Goal: Contribute content: Contribute content

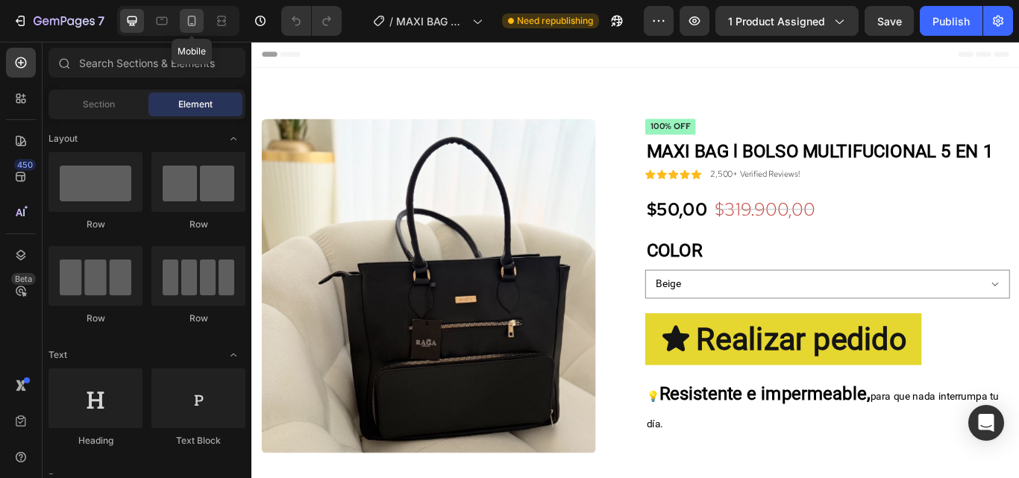
click at [196, 13] on icon at bounding box center [191, 20] width 15 height 15
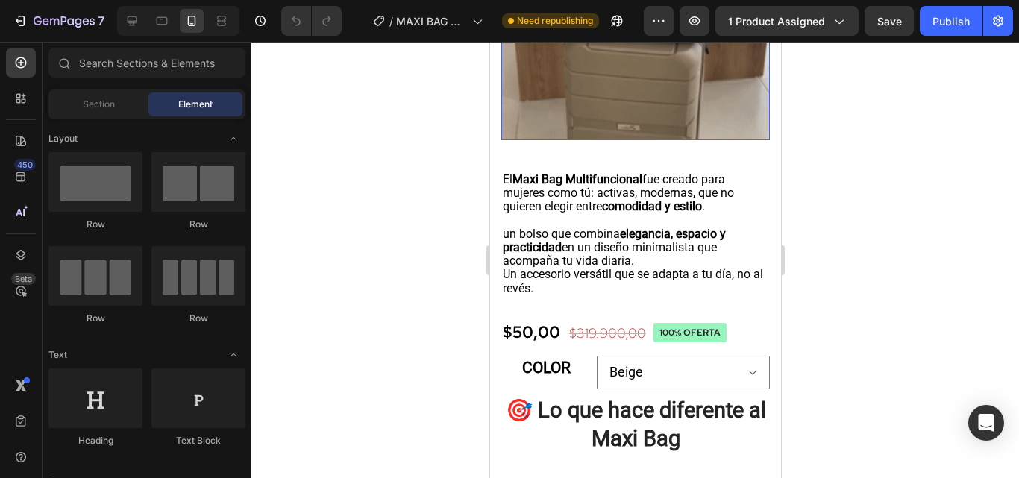
scroll to position [1342, 0]
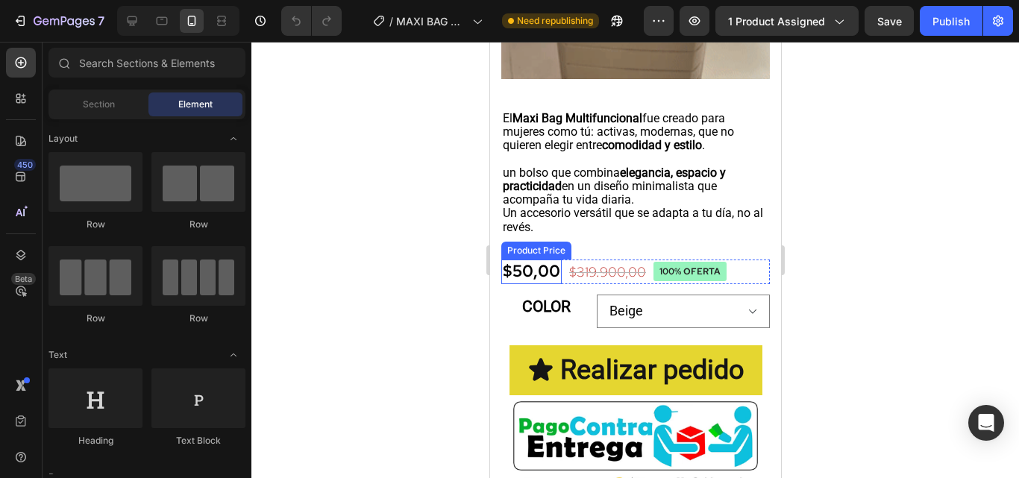
click at [519, 269] on div "$50,00" at bounding box center [530, 272] width 60 height 25
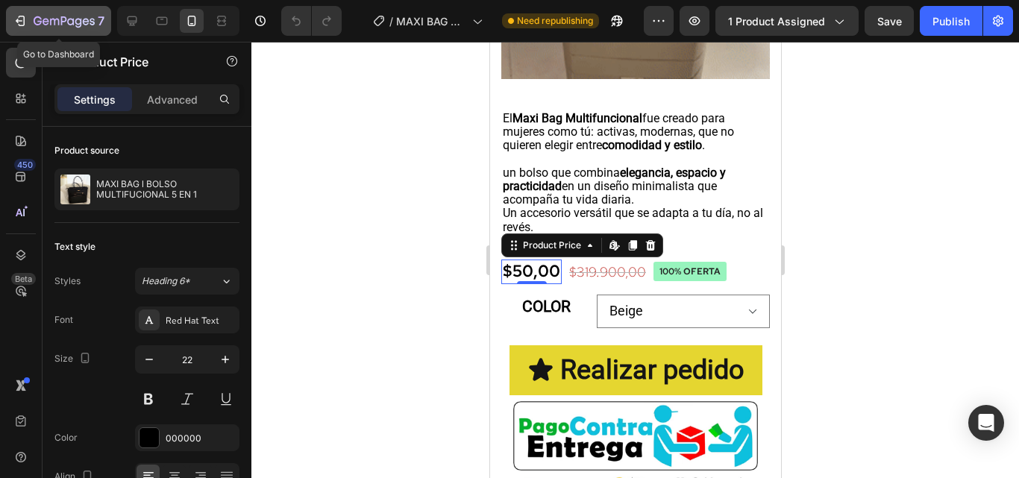
click at [93, 23] on icon "button" at bounding box center [64, 22] width 61 height 13
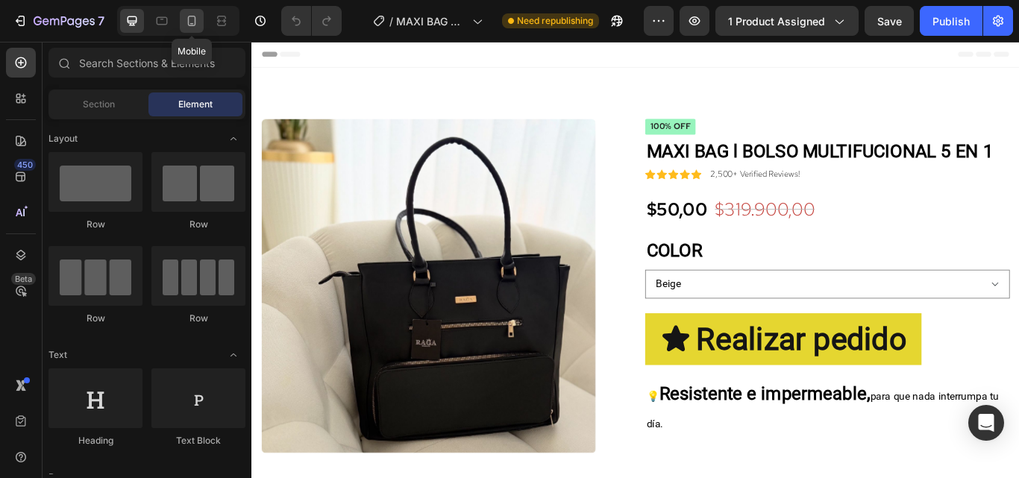
click at [190, 18] on icon at bounding box center [191, 20] width 15 height 15
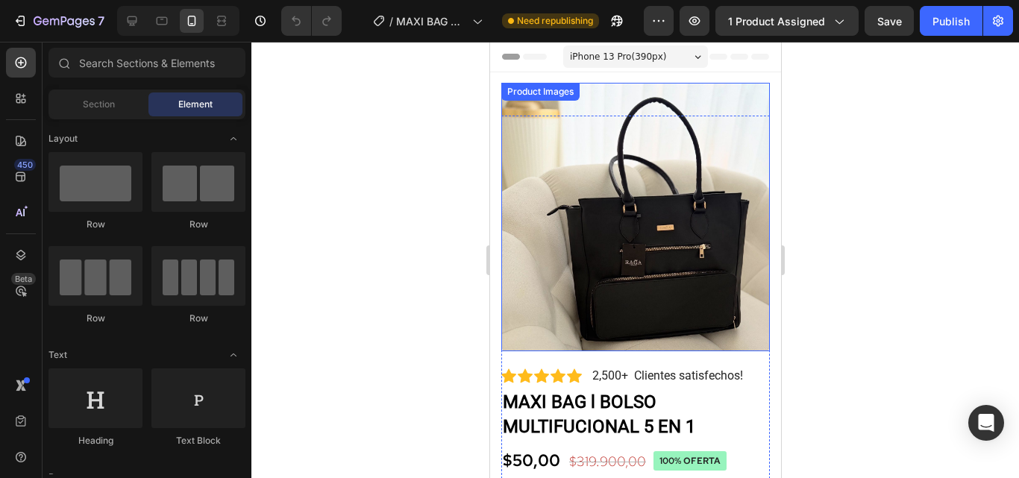
click at [547, 324] on img at bounding box center [634, 217] width 268 height 268
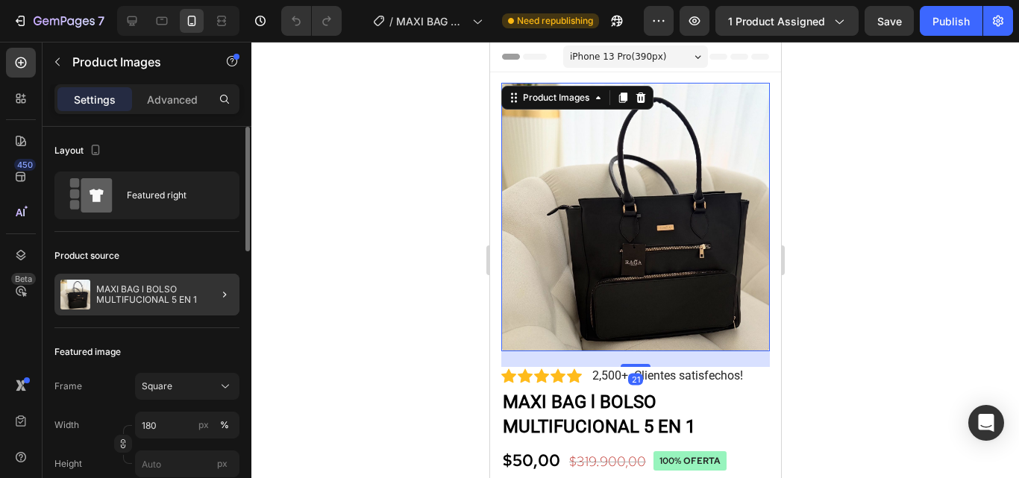
click at [205, 292] on div at bounding box center [219, 295] width 42 height 42
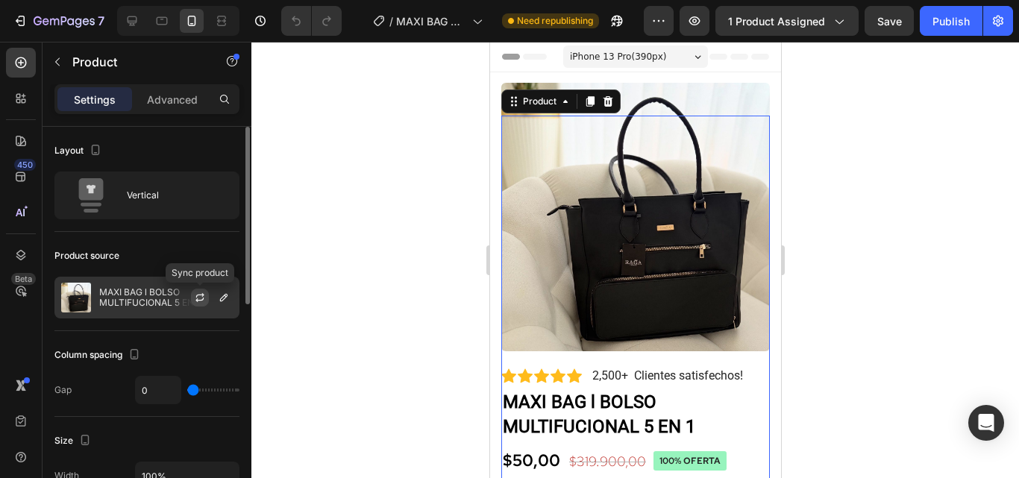
click at [196, 300] on icon "button" at bounding box center [199, 300] width 8 height 4
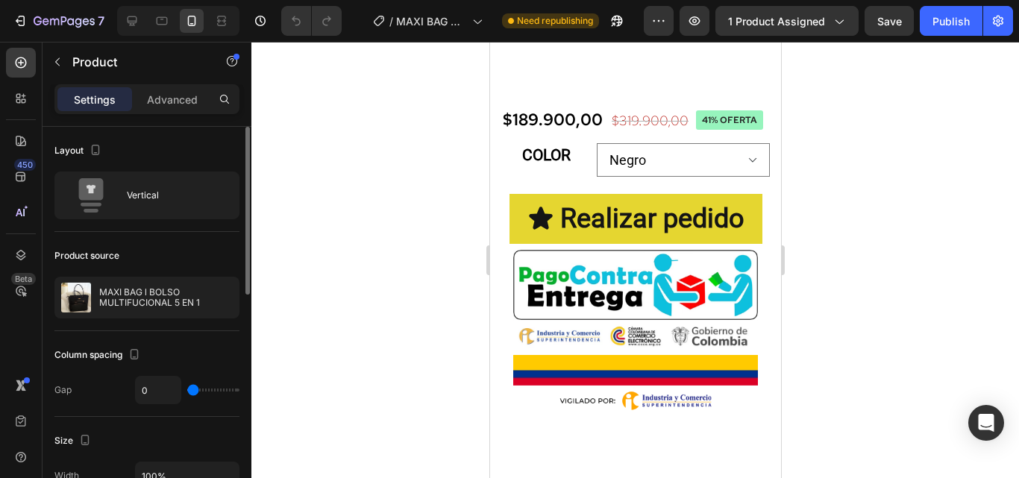
scroll to position [1342, 0]
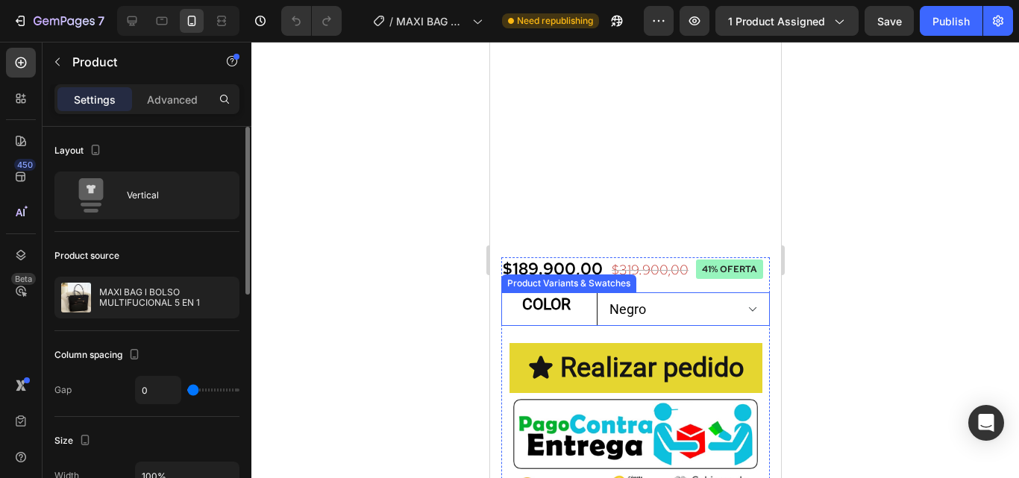
click at [676, 312] on select "Negro [PERSON_NAME]" at bounding box center [682, 309] width 173 height 34
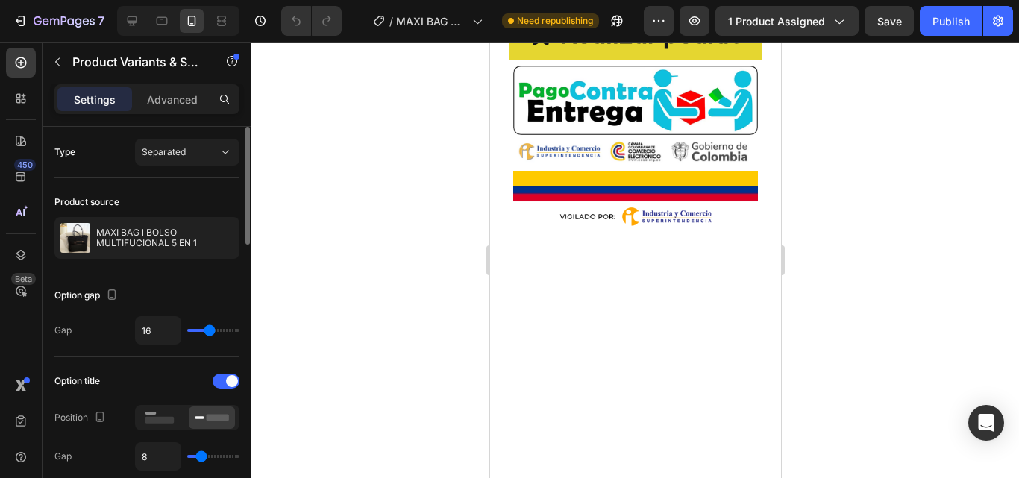
click at [802, 286] on div at bounding box center [634, 260] width 767 height 436
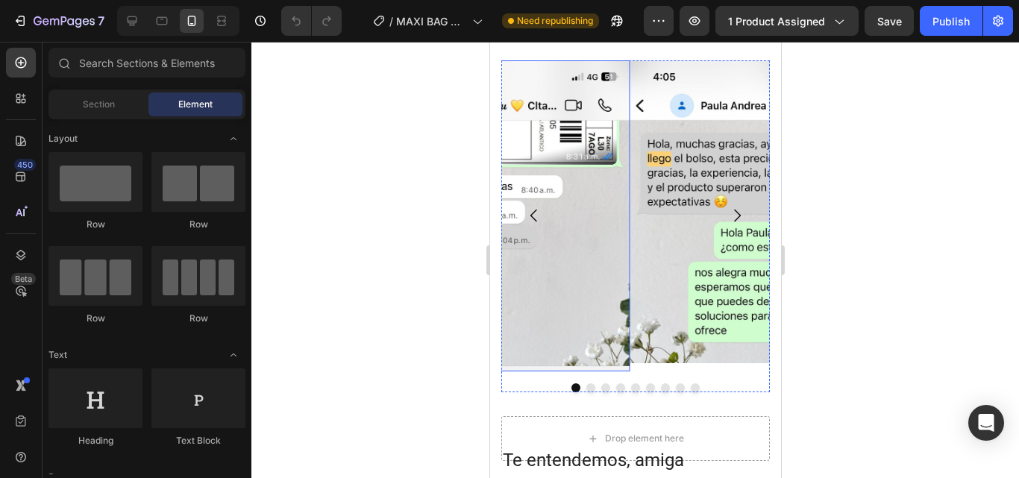
scroll to position [3635, 0]
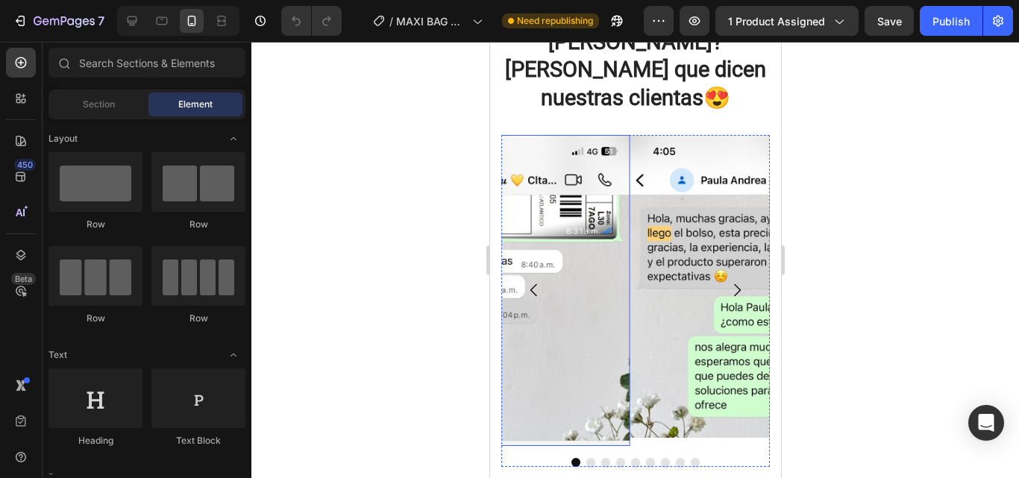
click at [516, 137] on img at bounding box center [500, 290] width 257 height 311
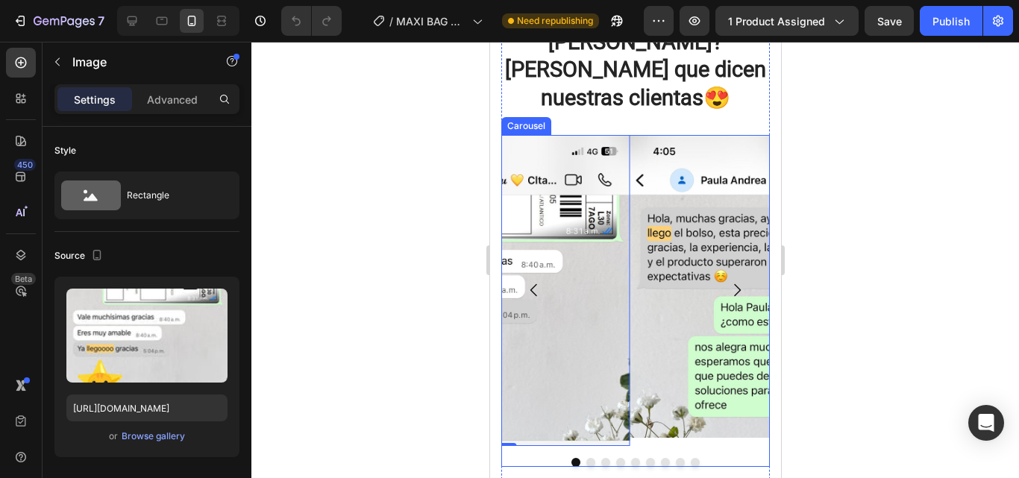
click at [646, 426] on div "Image Image Image Image Image Image Image Image Image 0 [GEOGRAPHIC_DATA]" at bounding box center [634, 301] width 268 height 332
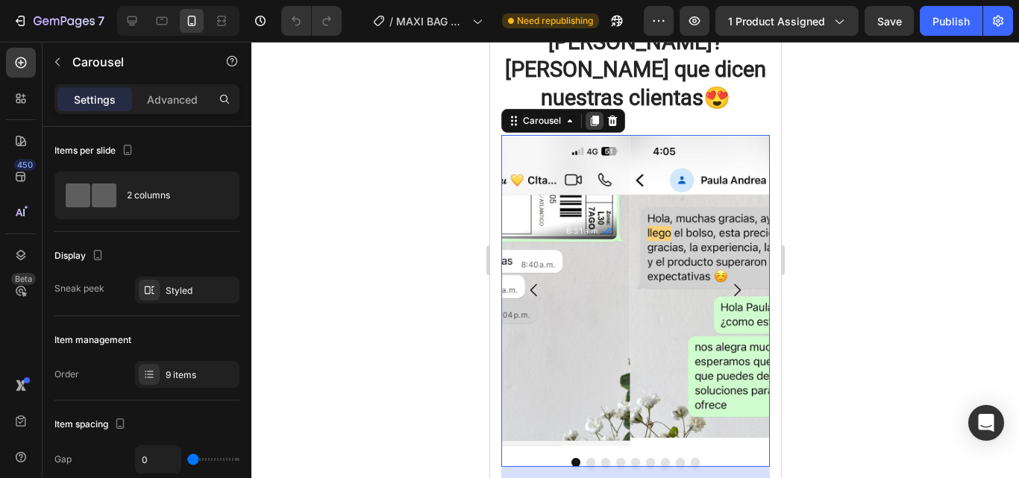
click at [595, 116] on icon at bounding box center [594, 121] width 8 height 10
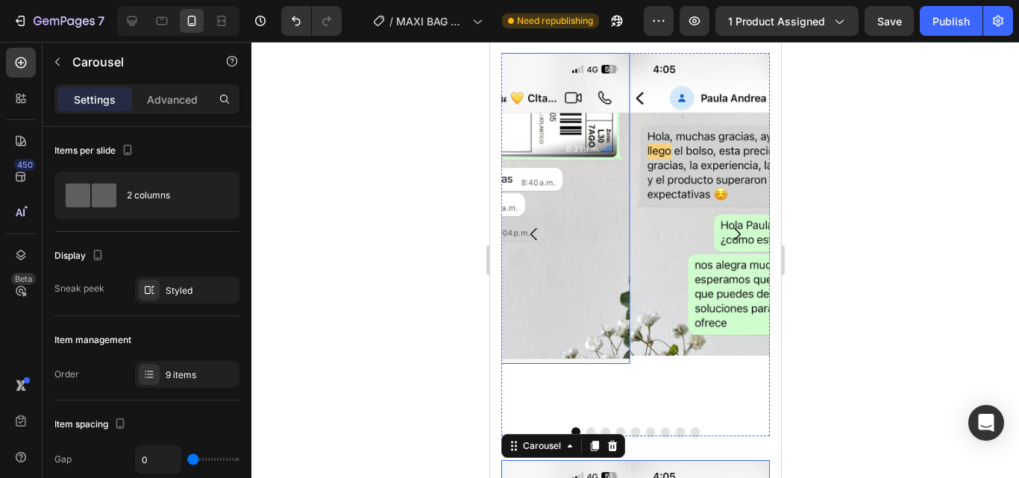
scroll to position [3705, 0]
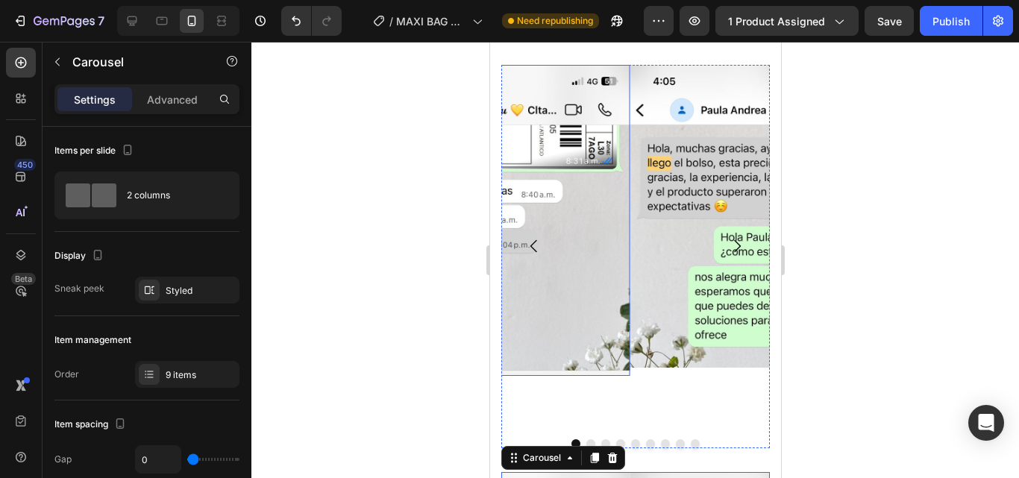
click at [609, 202] on img at bounding box center [500, 220] width 257 height 311
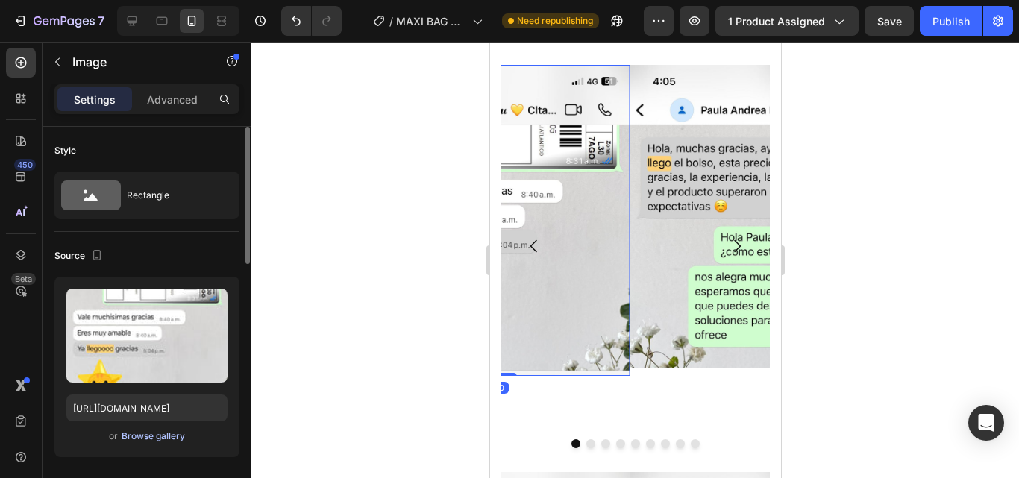
click at [181, 438] on div "Browse gallery" at bounding box center [153, 436] width 63 height 13
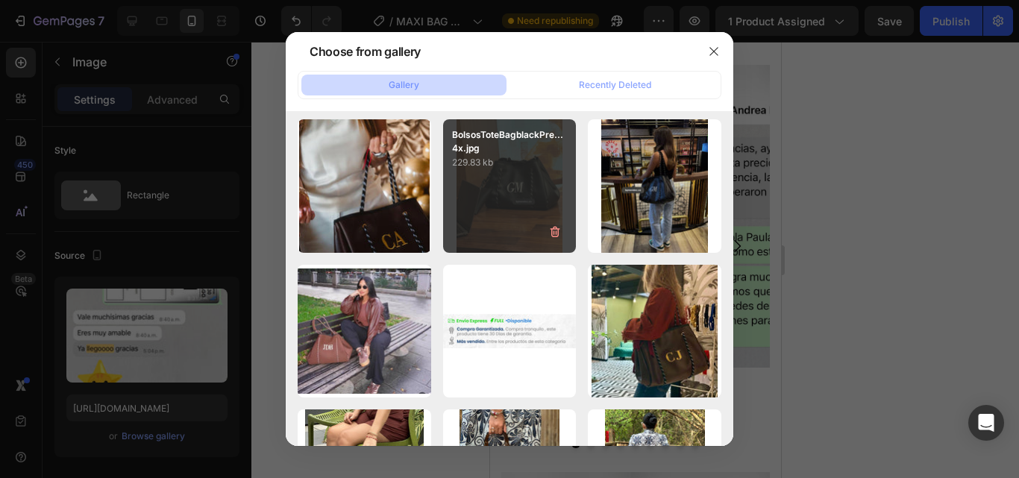
scroll to position [0, 0]
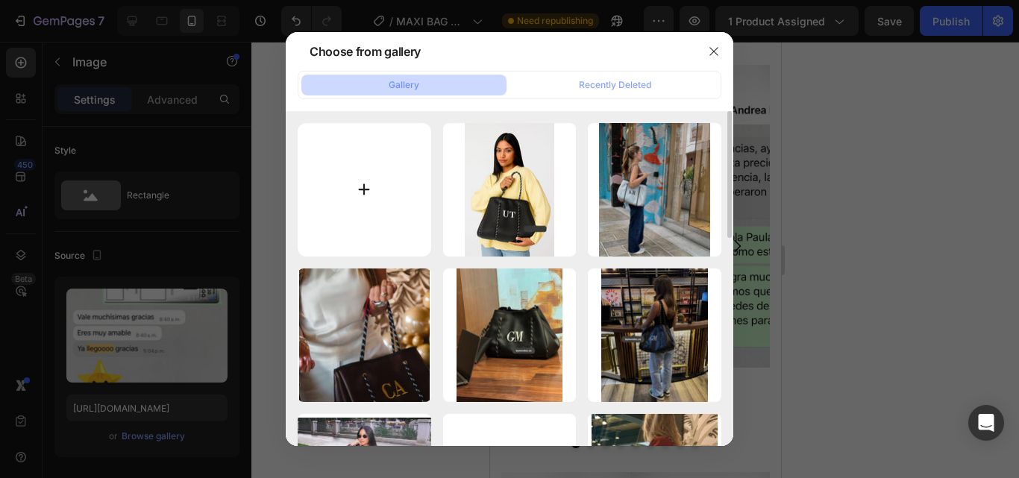
click at [386, 208] on input "file" at bounding box center [364, 189] width 133 height 133
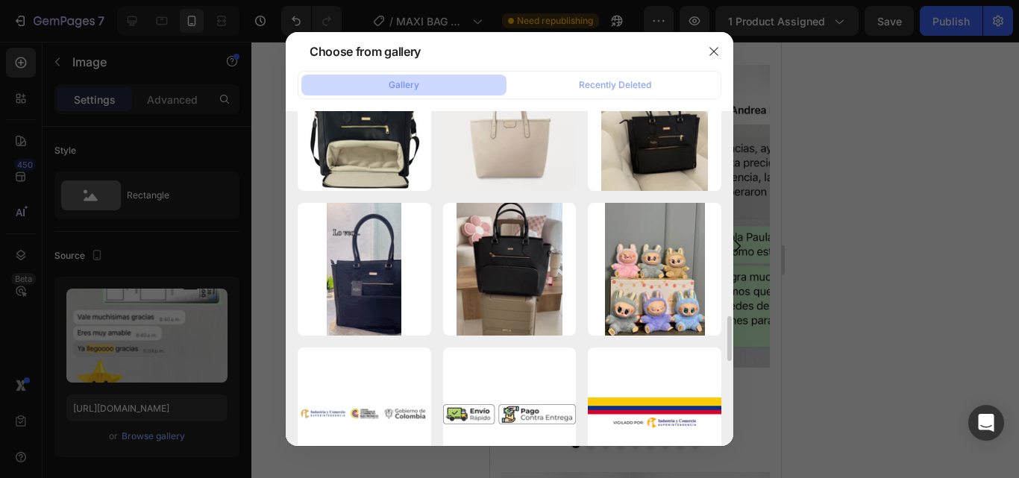
scroll to position [1443, 0]
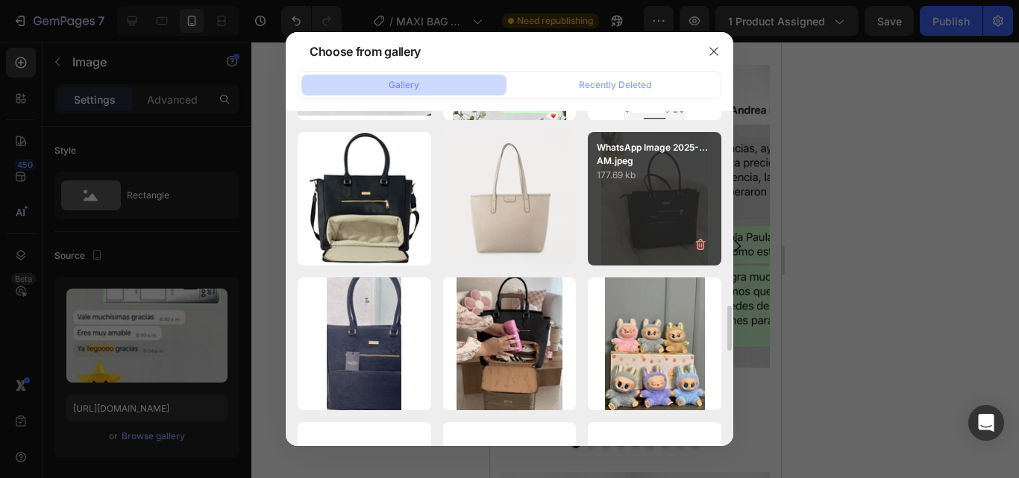
click at [632, 231] on div "WhatsApp Image 2025-...AM.jpeg 177.69 kb" at bounding box center [654, 198] width 133 height 133
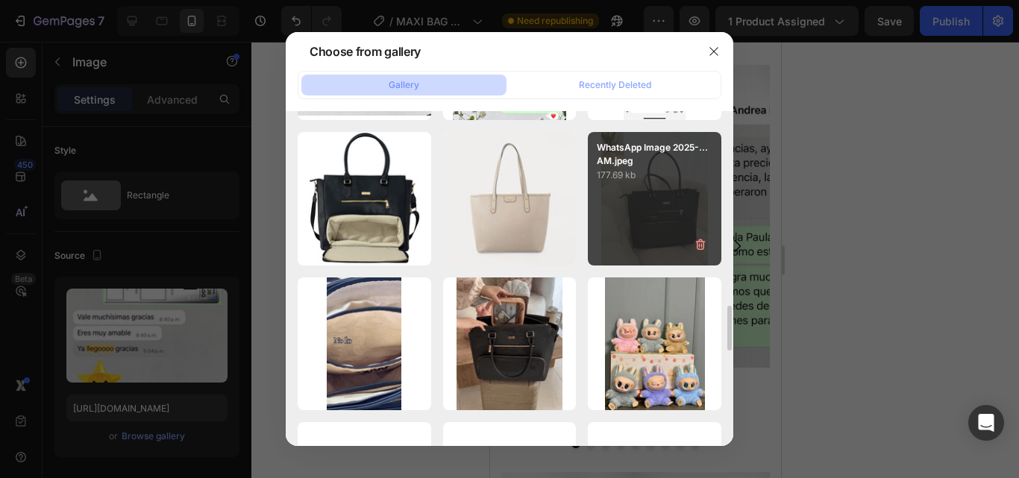
type input "[URL][DOMAIN_NAME]"
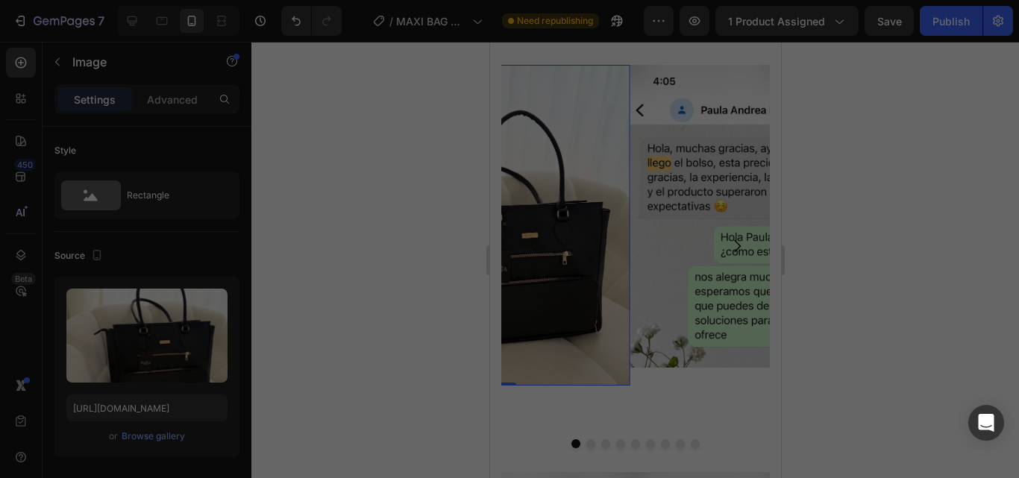
scroll to position [3710, 0]
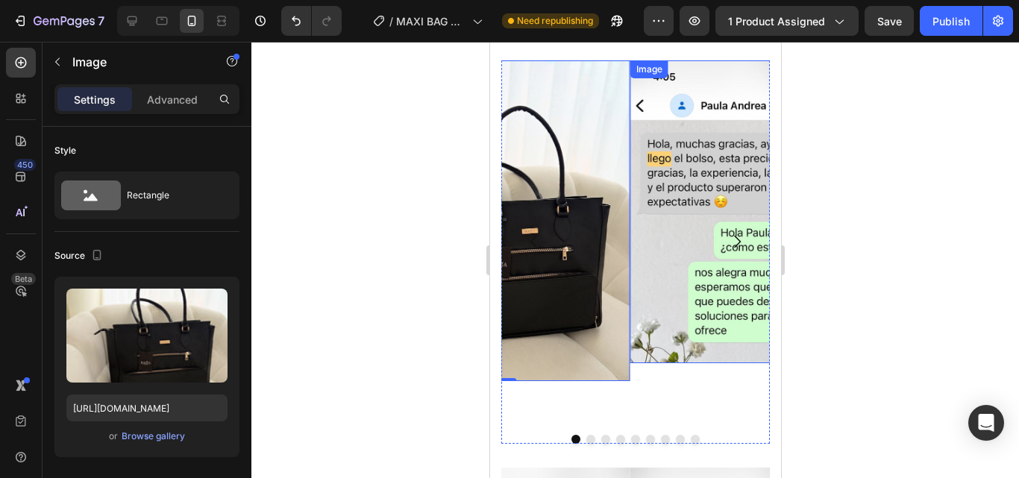
click at [677, 207] on img at bounding box center [757, 212] width 257 height 304
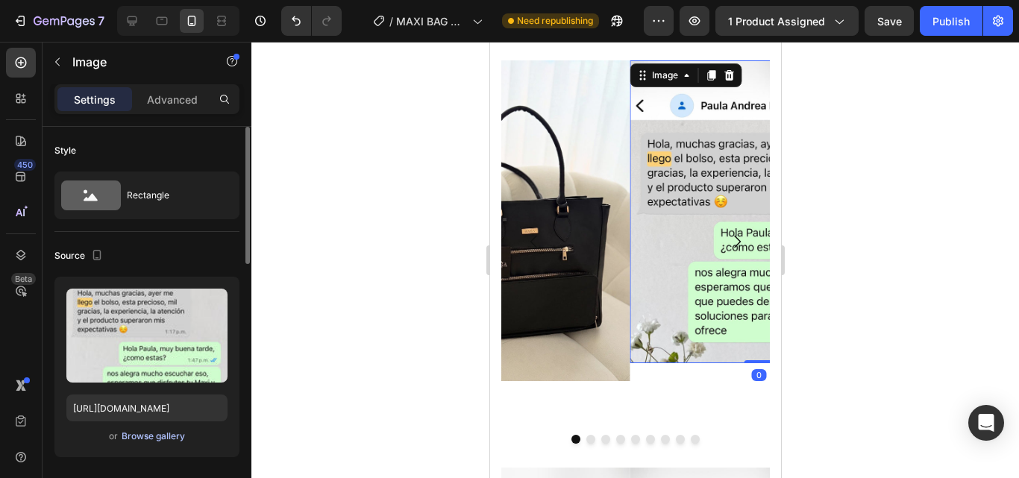
click at [157, 441] on div "Browse gallery" at bounding box center [153, 436] width 63 height 13
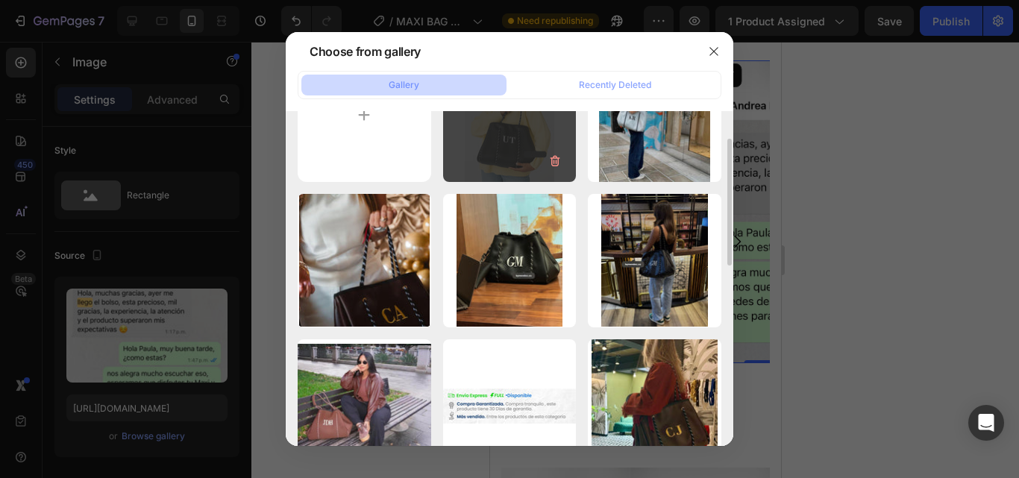
scroll to position [0, 0]
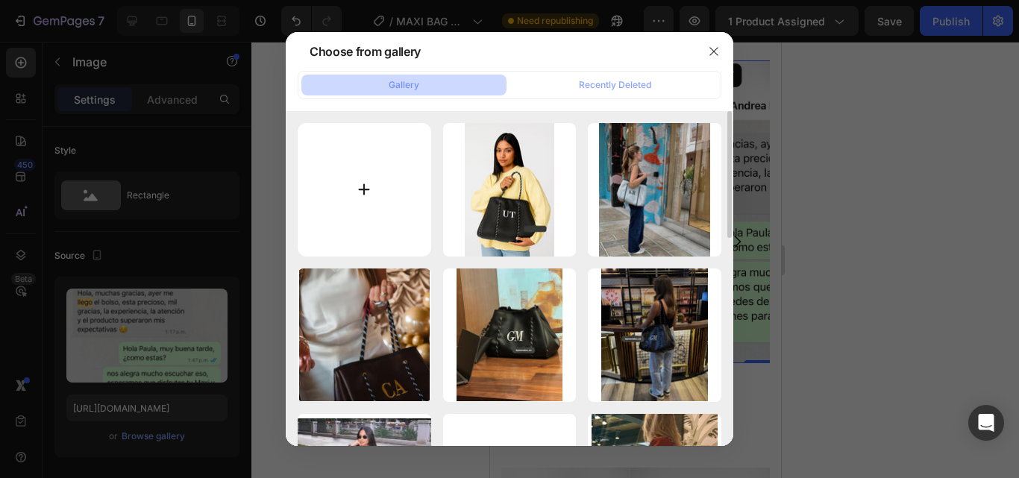
click at [400, 213] on input "file" at bounding box center [364, 189] width 133 height 133
type input "C:\fakepath\WhatsApp Image [DATE] 5.05.22 PM.jpeg"
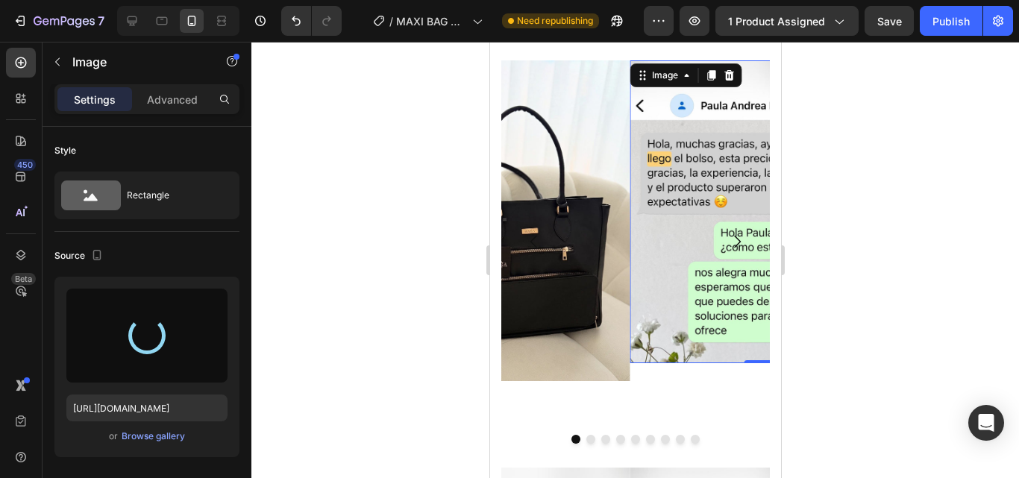
type input "[URL][DOMAIN_NAME]"
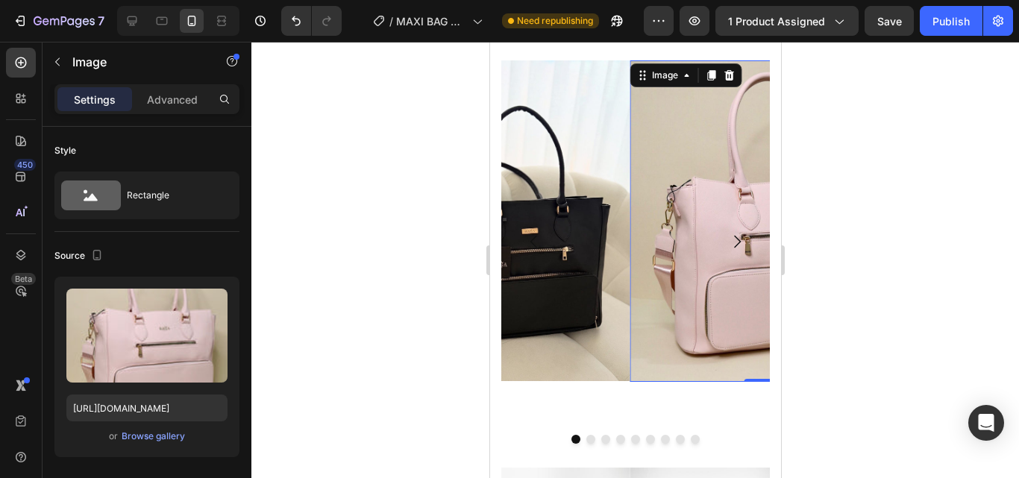
scroll to position [3711, 0]
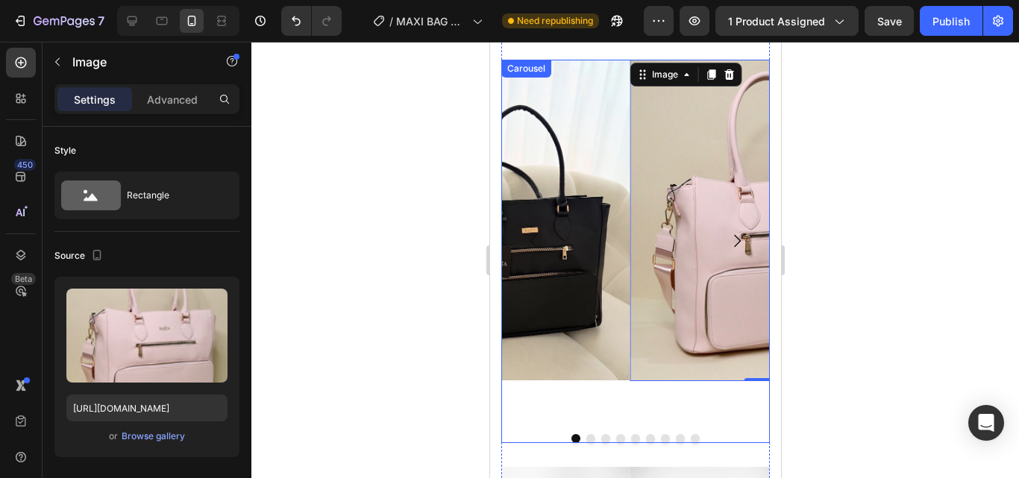
click at [727, 232] on icon "Carousel Next Arrow" at bounding box center [736, 241] width 18 height 18
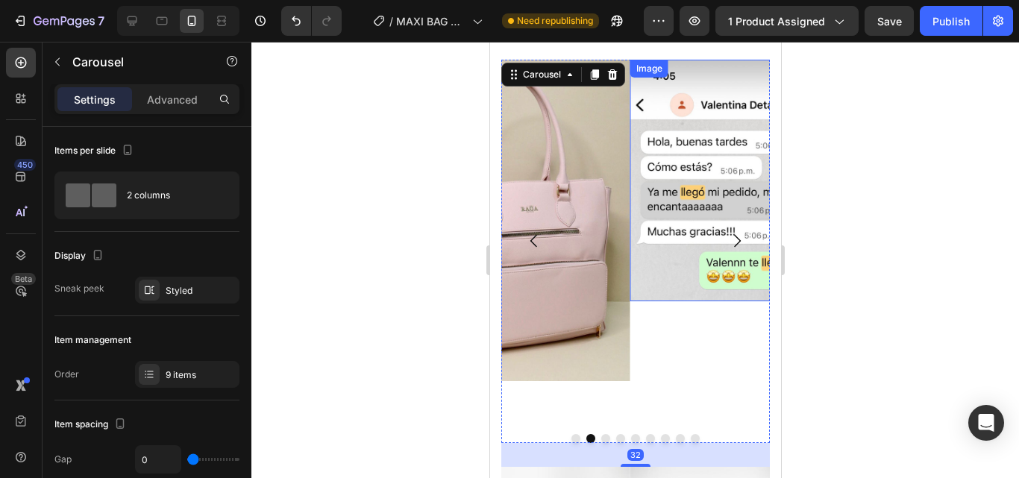
click at [696, 218] on img at bounding box center [757, 181] width 257 height 242
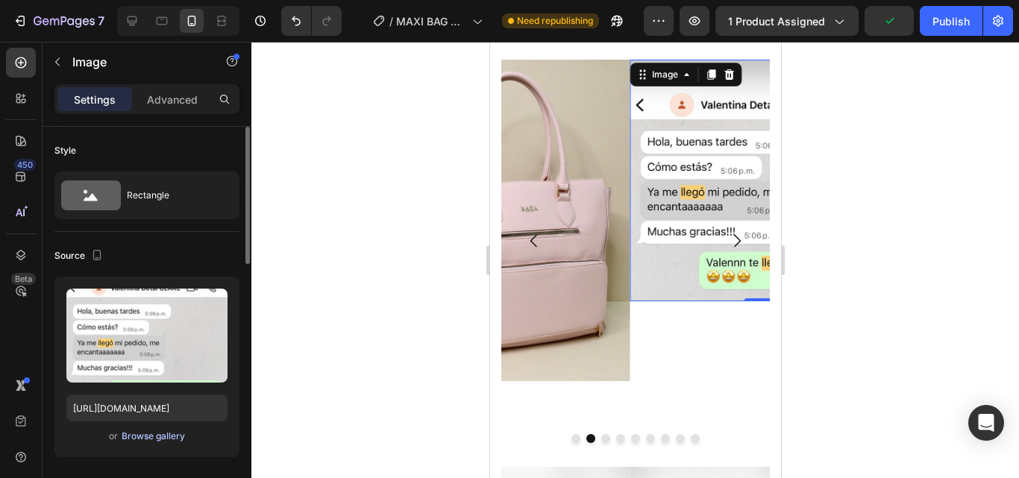
click at [176, 437] on div "Browse gallery" at bounding box center [153, 436] width 63 height 13
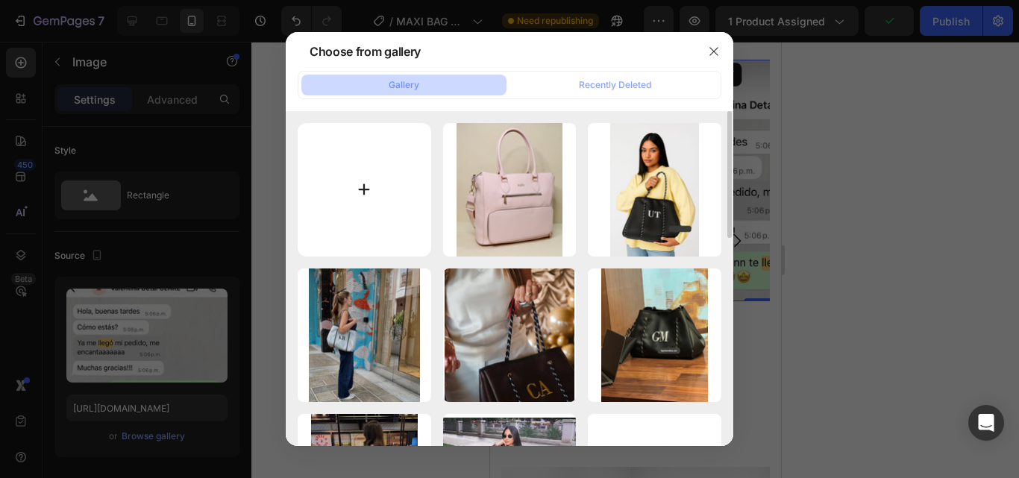
click at [388, 233] on input "file" at bounding box center [364, 189] width 133 height 133
type input "C:\fakepath\WhatsApp Image [DATE] 5.05.22 PM (1).jpeg"
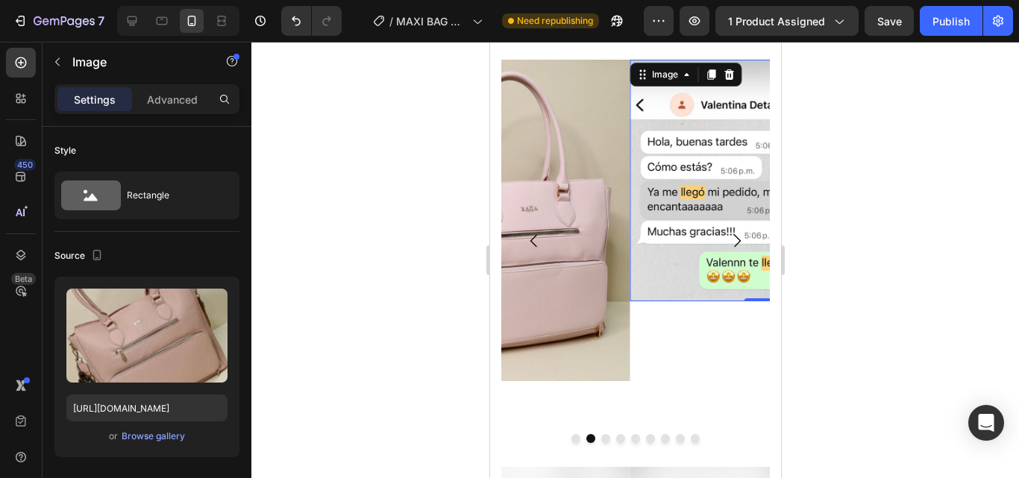
type input "[URL][DOMAIN_NAME]"
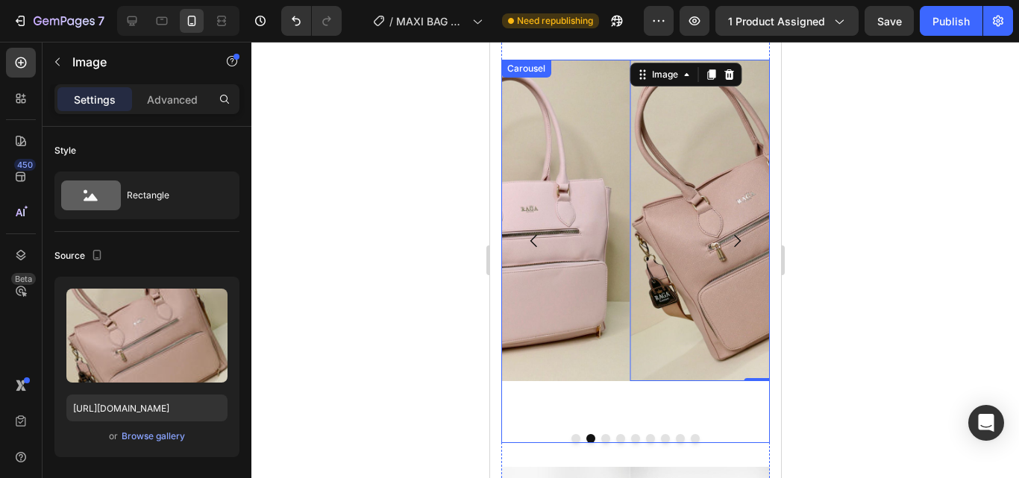
click at [727, 232] on icon "Carousel Next Arrow" at bounding box center [736, 241] width 18 height 18
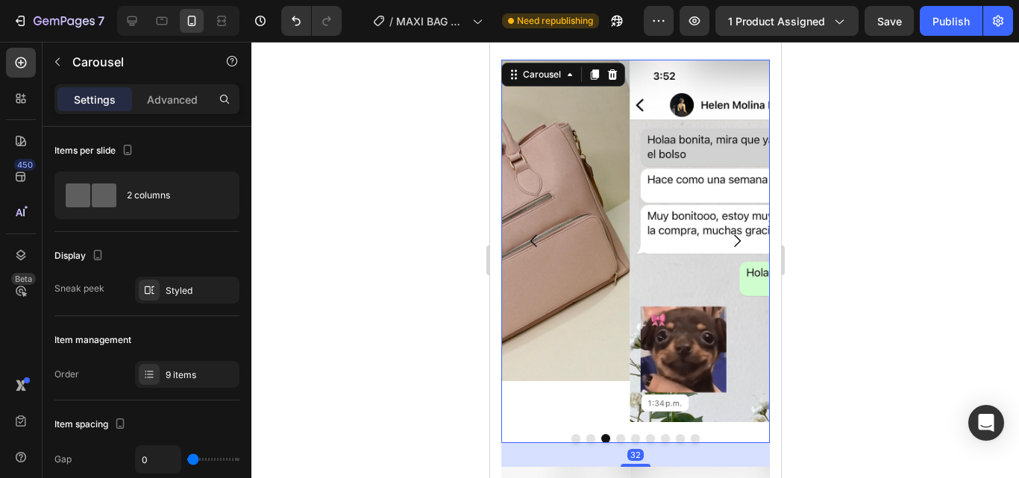
scroll to position [3731, 0]
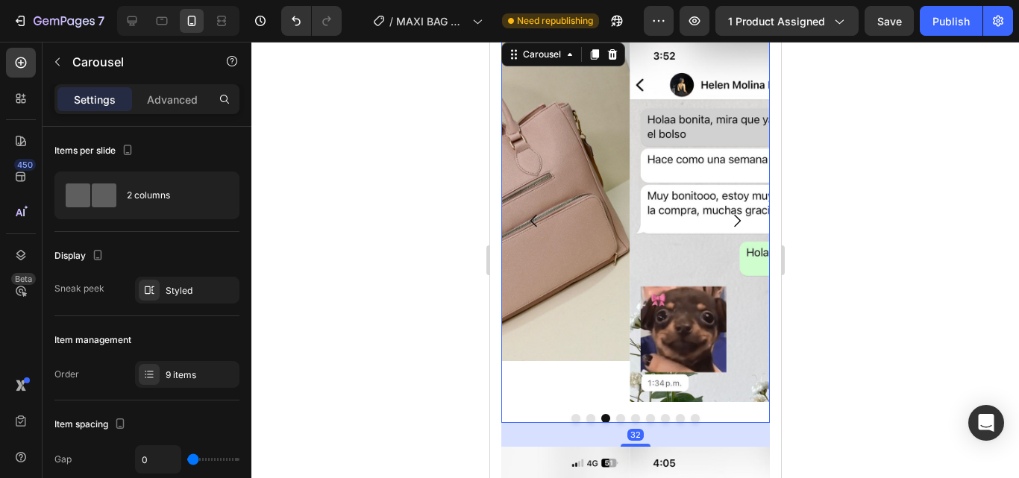
click at [727, 212] on icon "Carousel Next Arrow" at bounding box center [736, 221] width 18 height 18
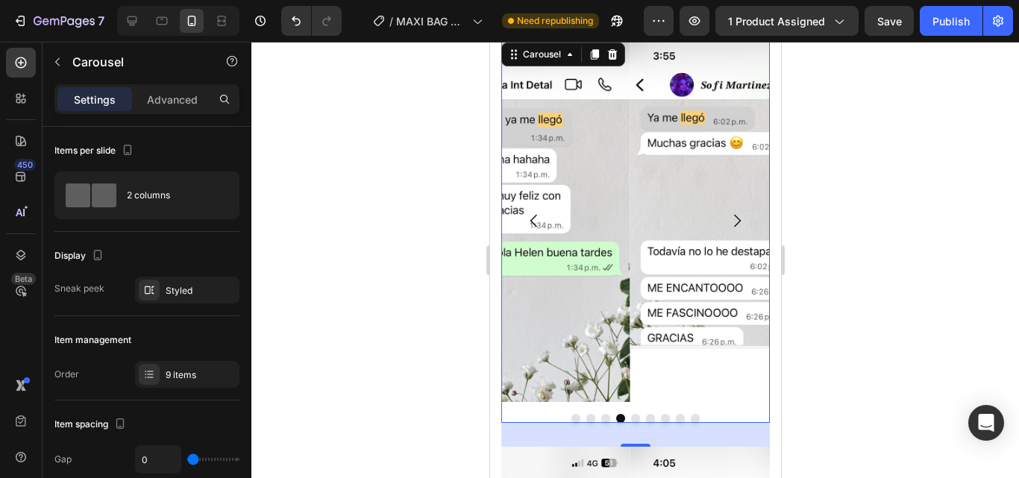
click at [727, 212] on icon "Carousel Next Arrow" at bounding box center [736, 221] width 18 height 18
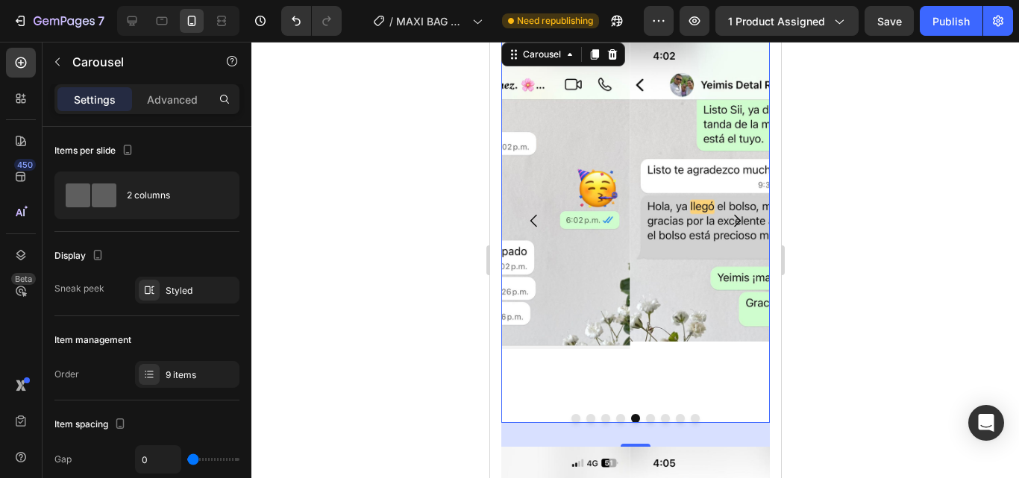
click at [727, 212] on icon "Carousel Next Arrow" at bounding box center [736, 221] width 18 height 18
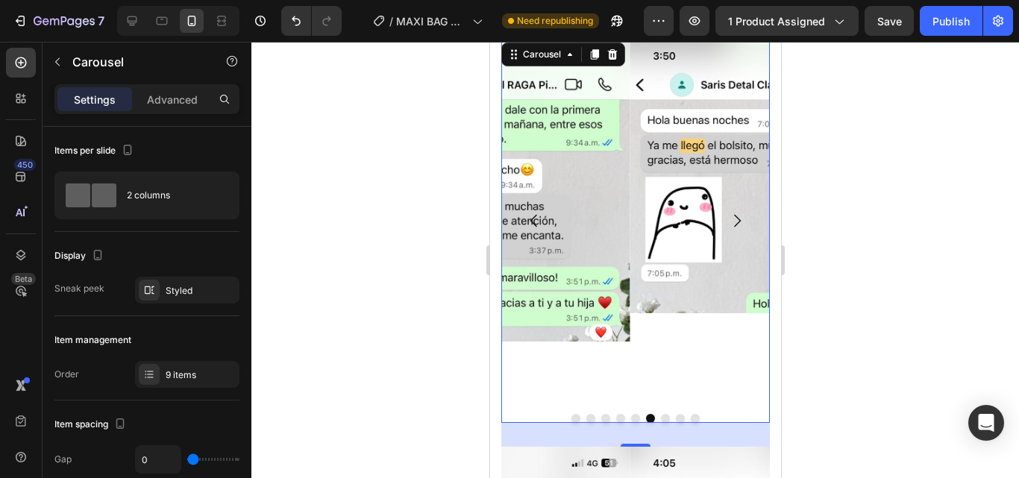
click at [727, 212] on icon "Carousel Next Arrow" at bounding box center [736, 221] width 18 height 18
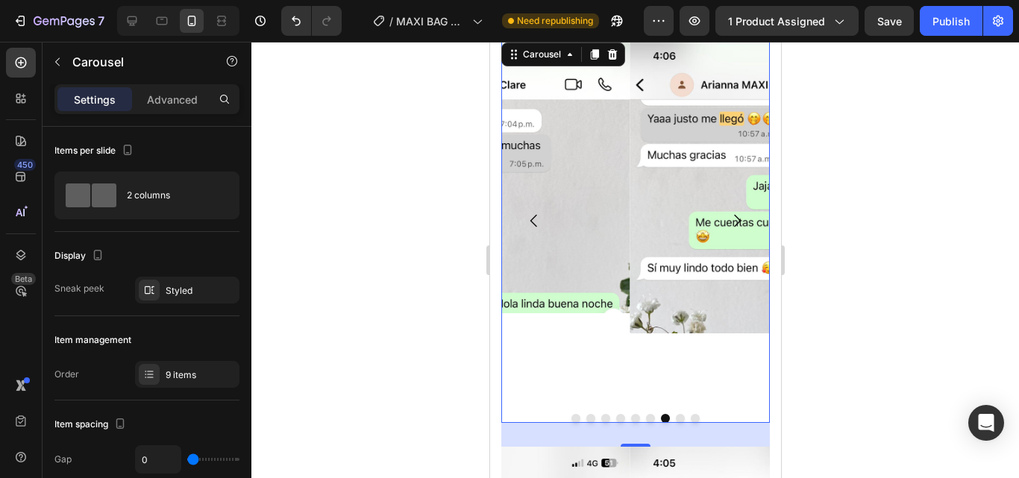
click at [727, 212] on icon "Carousel Next Arrow" at bounding box center [736, 221] width 18 height 18
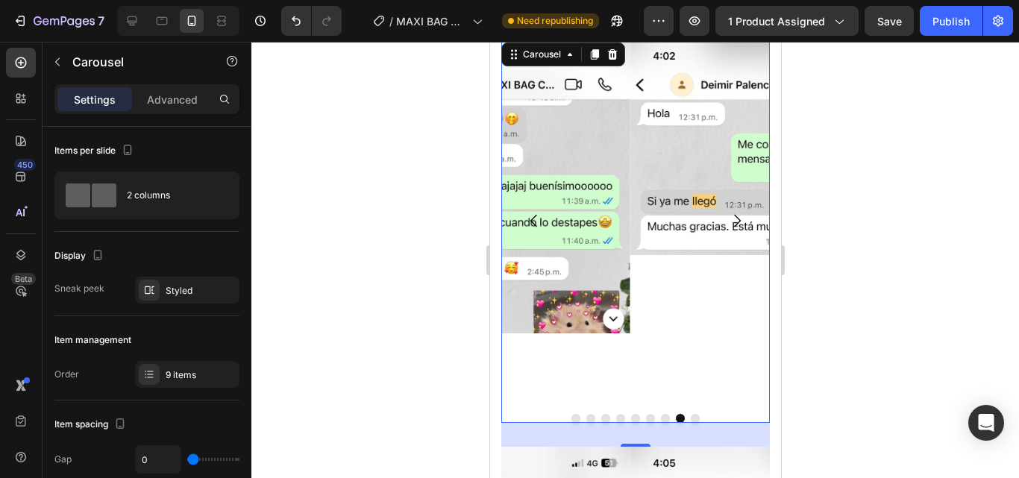
click at [727, 212] on icon "Carousel Next Arrow" at bounding box center [736, 221] width 18 height 18
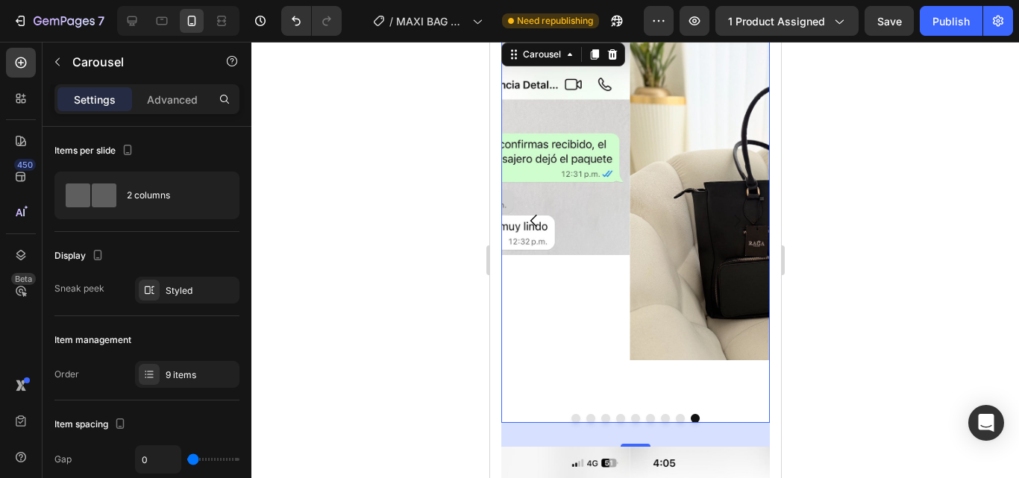
click at [727, 212] on icon "Carousel Next Arrow" at bounding box center [736, 221] width 18 height 18
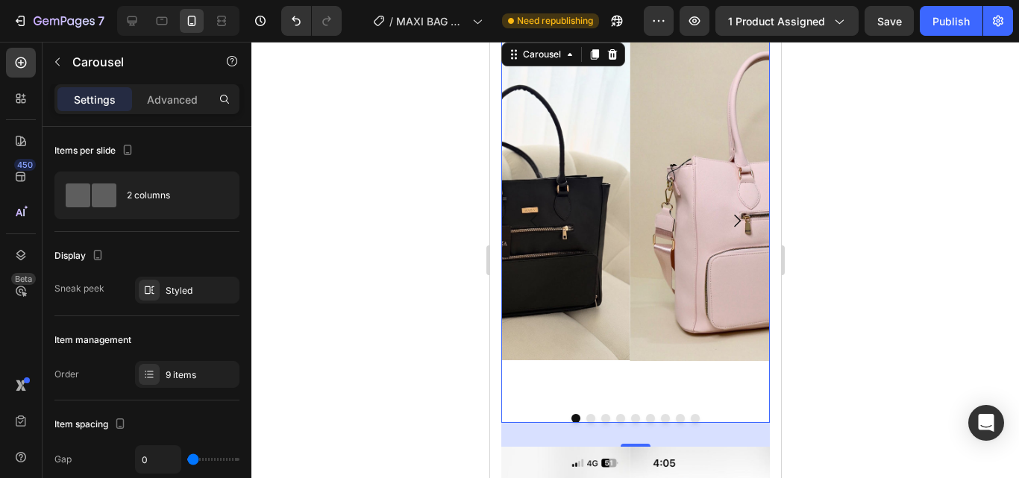
click at [727, 212] on icon "Carousel Next Arrow" at bounding box center [736, 221] width 18 height 18
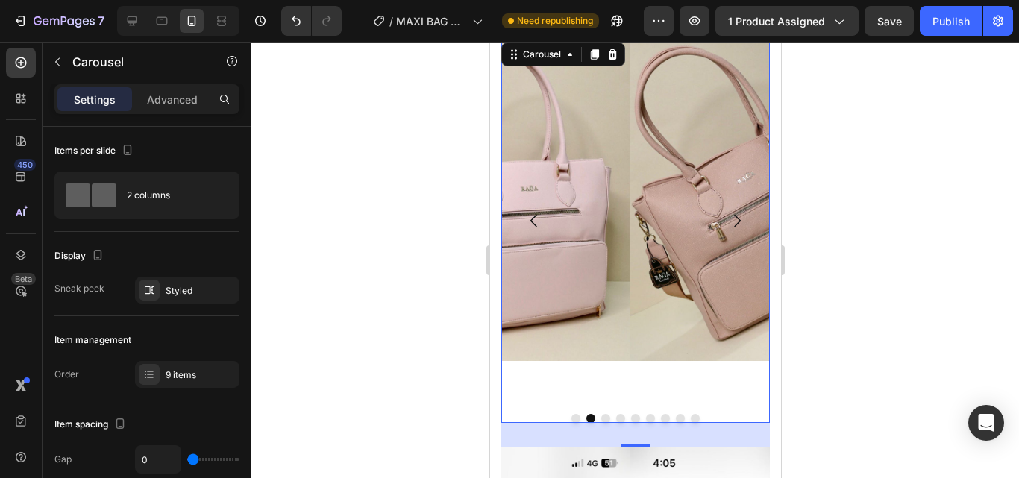
click at [727, 212] on icon "Carousel Next Arrow" at bounding box center [736, 221] width 18 height 18
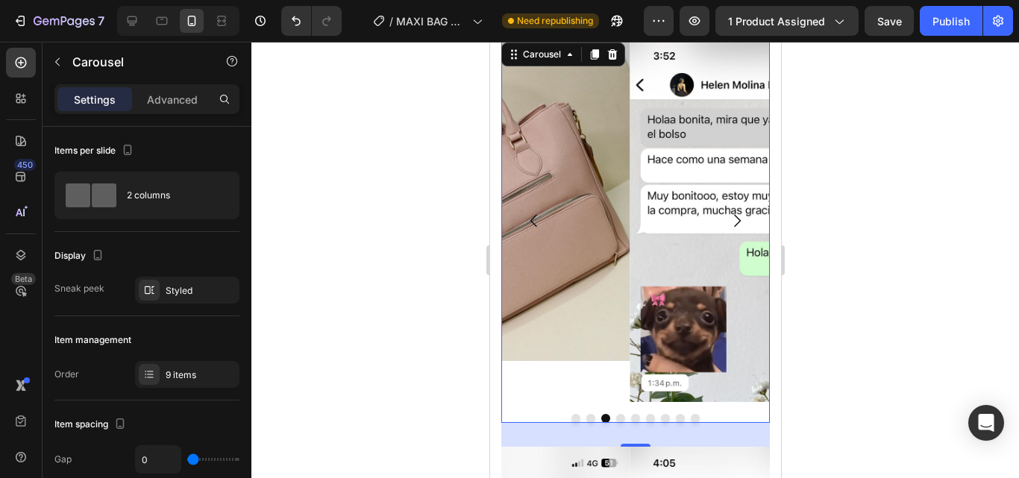
click at [727, 212] on icon "Carousel Next Arrow" at bounding box center [736, 221] width 18 height 18
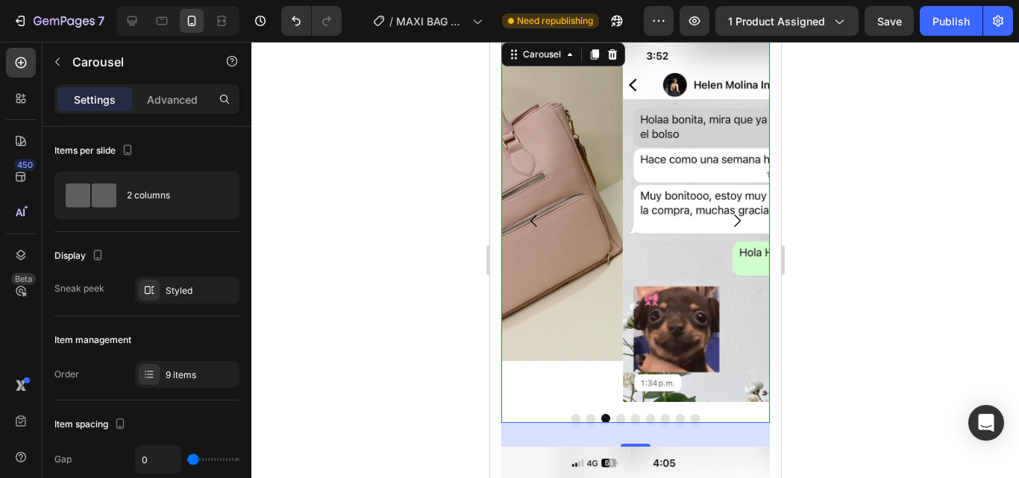
click at [727, 212] on icon "Carousel Next Arrow" at bounding box center [736, 221] width 18 height 18
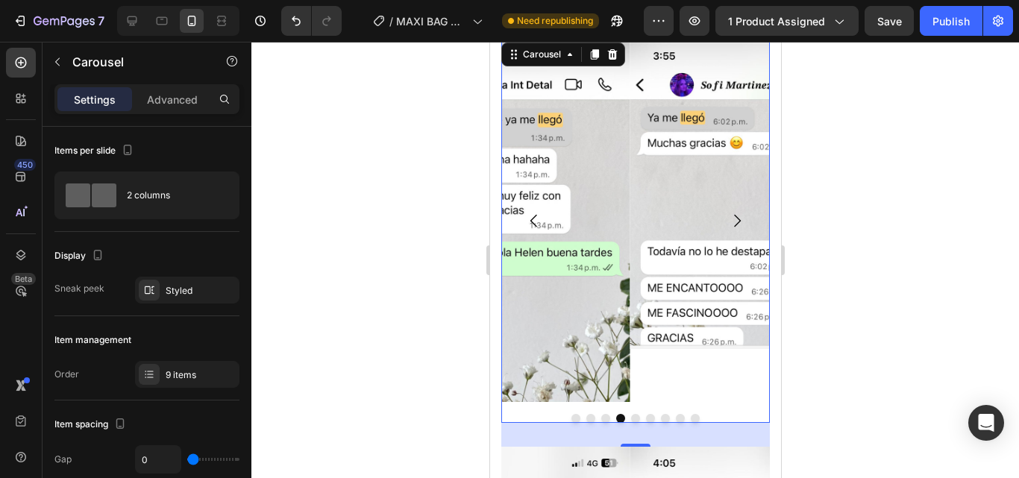
click at [530, 212] on icon "Carousel Back Arrow" at bounding box center [533, 221] width 18 height 18
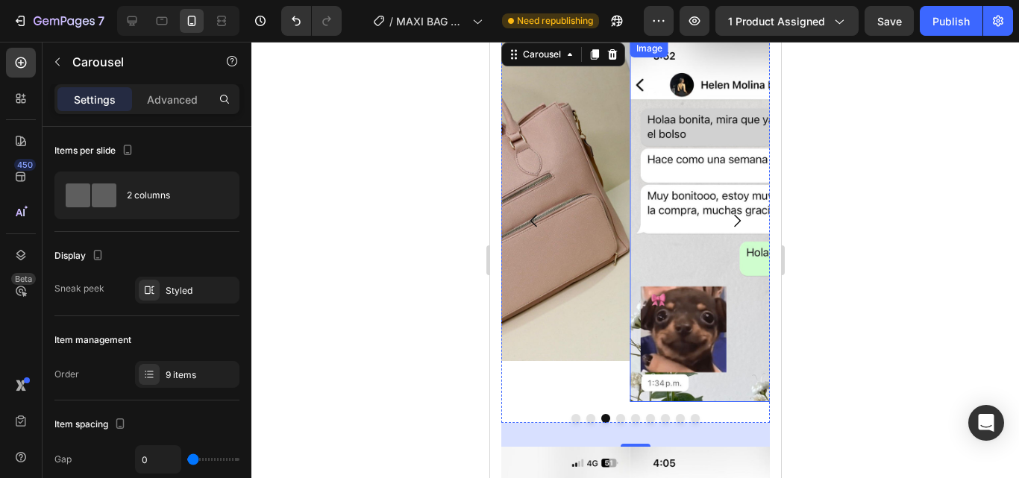
click at [676, 173] on img at bounding box center [757, 221] width 257 height 362
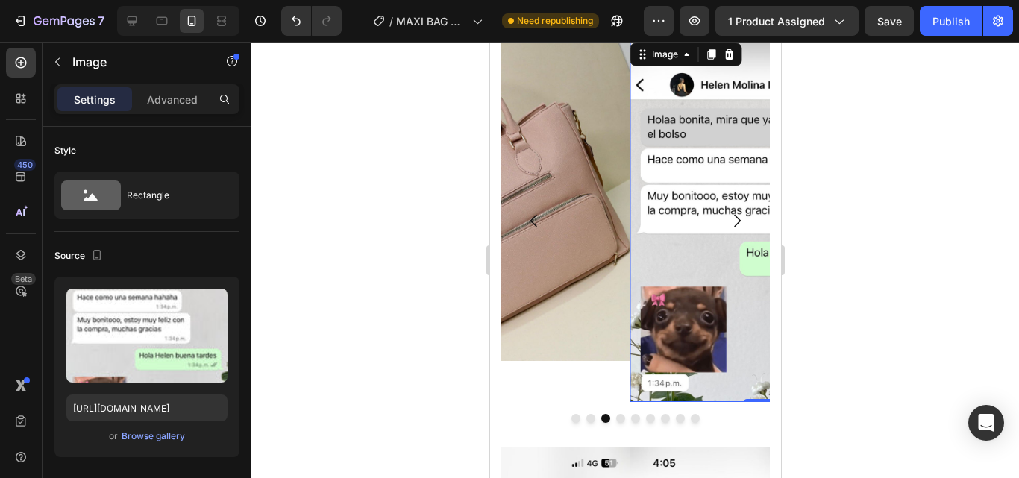
click at [670, 258] on img at bounding box center [757, 221] width 257 height 362
click at [161, 431] on div "Browse gallery" at bounding box center [153, 436] width 63 height 13
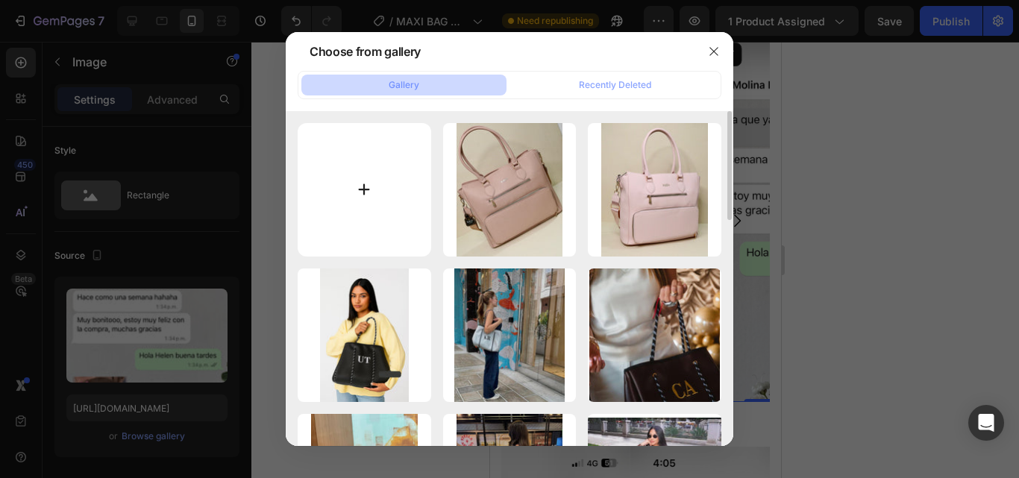
click at [383, 172] on input "file" at bounding box center [364, 189] width 133 height 133
type input "C:\fakepath\WhatsApp Image [DATE] 5.05.23 PM (1).jpeg"
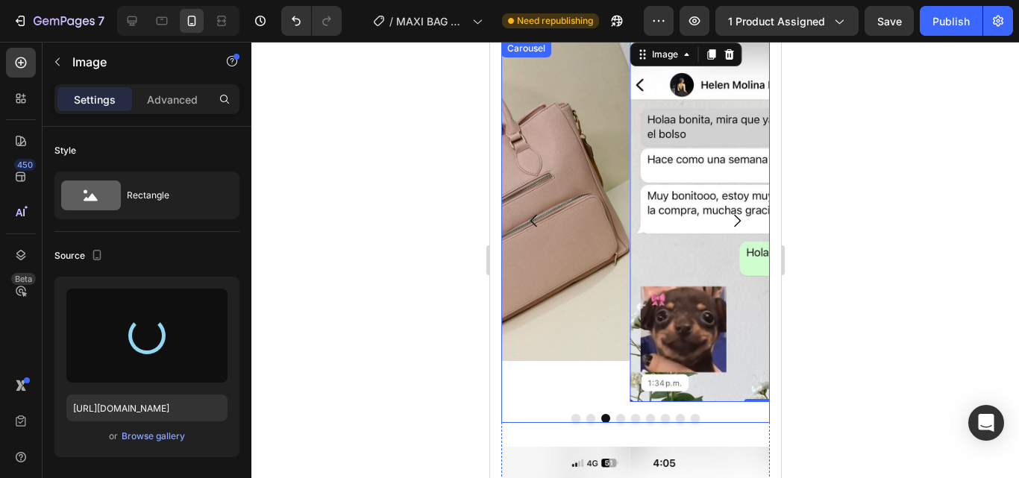
type input "[URL][DOMAIN_NAME]"
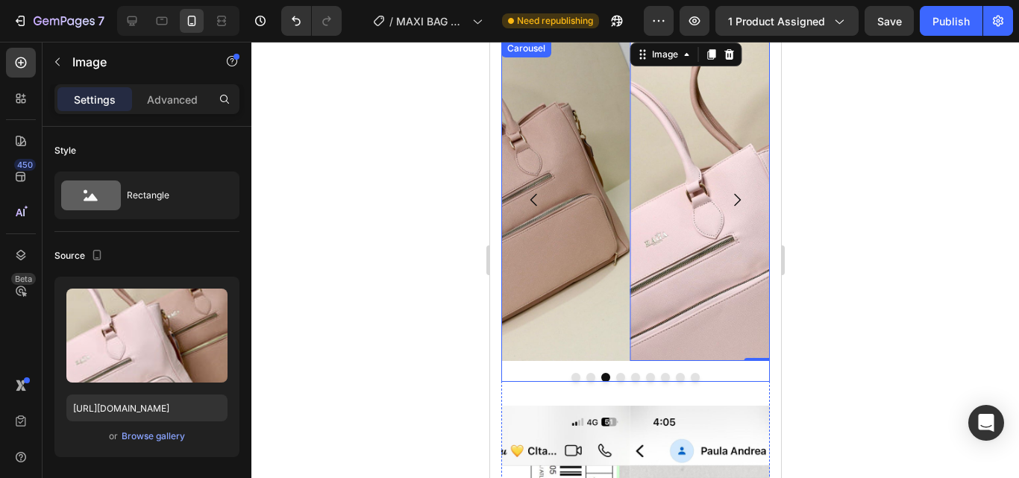
scroll to position [3711, 0]
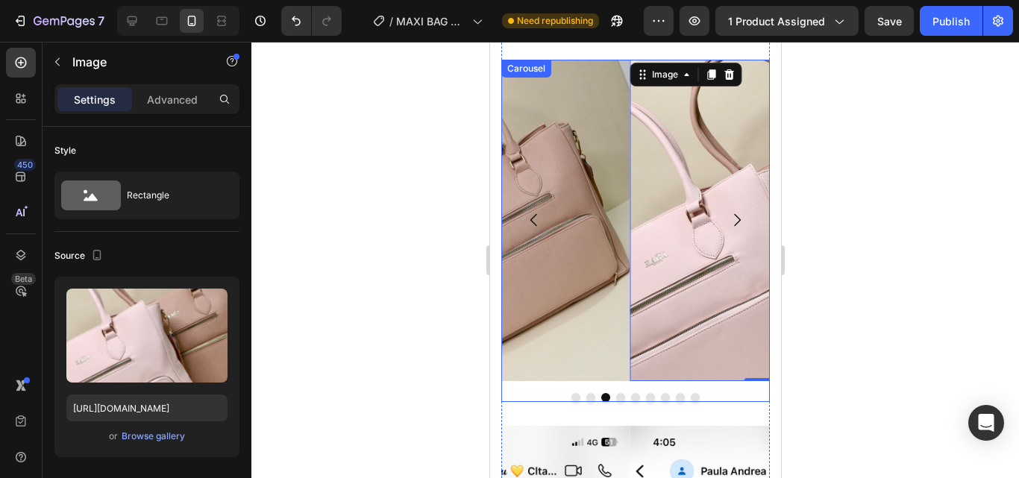
click at [727, 211] on icon "Carousel Next Arrow" at bounding box center [736, 220] width 18 height 18
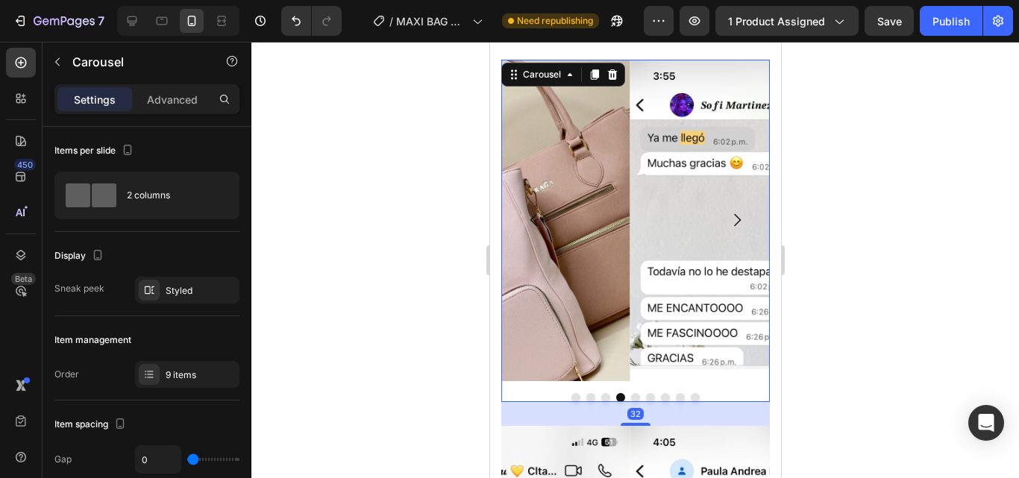
click at [533, 214] on icon "Carousel Back Arrow" at bounding box center [532, 220] width 7 height 13
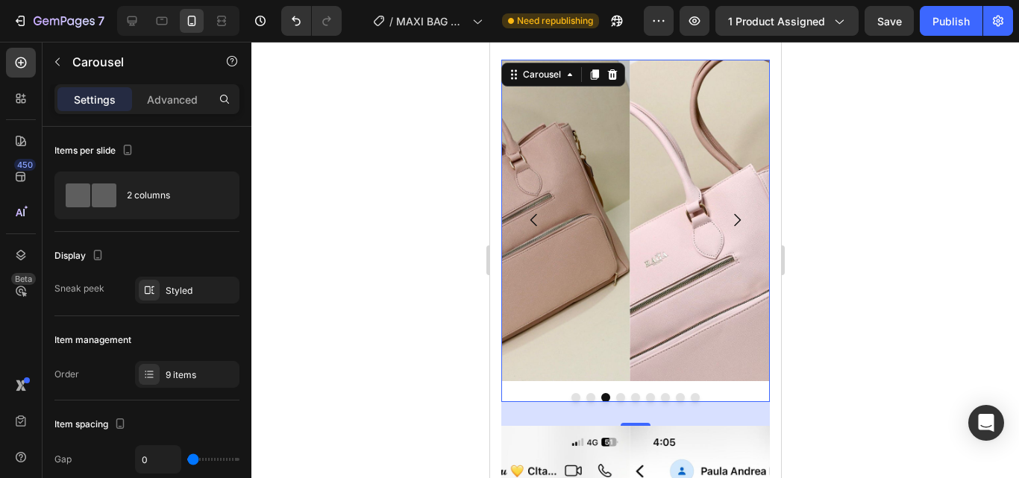
click at [533, 214] on icon "Carousel Back Arrow" at bounding box center [532, 220] width 7 height 13
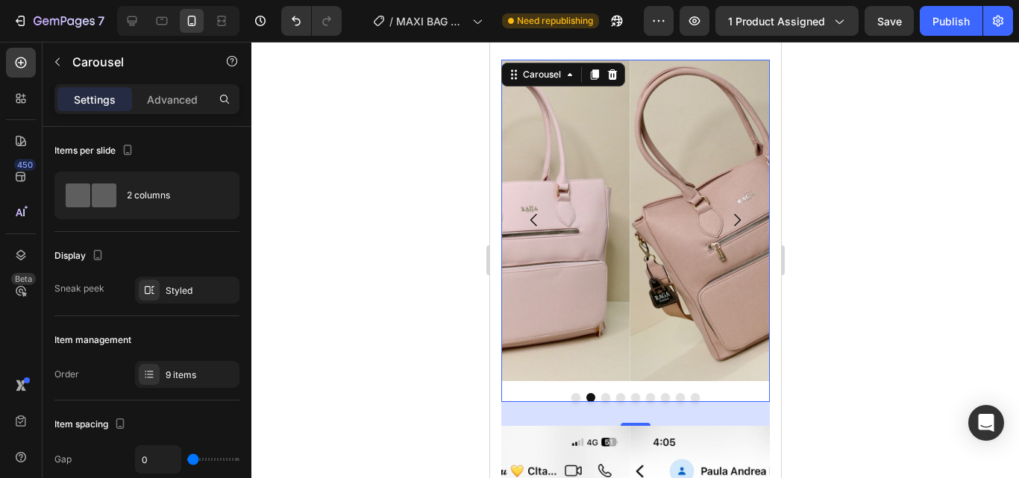
click at [533, 214] on icon "Carousel Back Arrow" at bounding box center [532, 220] width 7 height 13
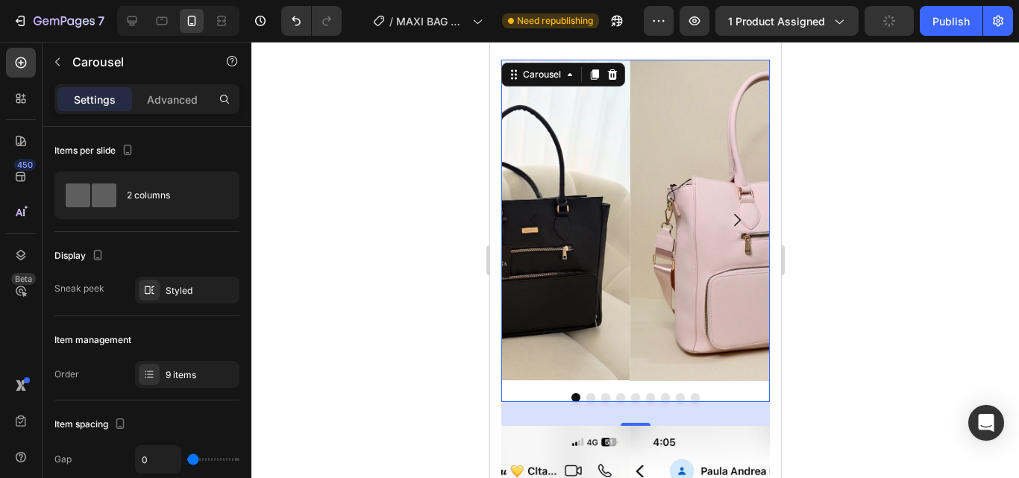
click at [727, 211] on icon "Carousel Next Arrow" at bounding box center [736, 220] width 18 height 18
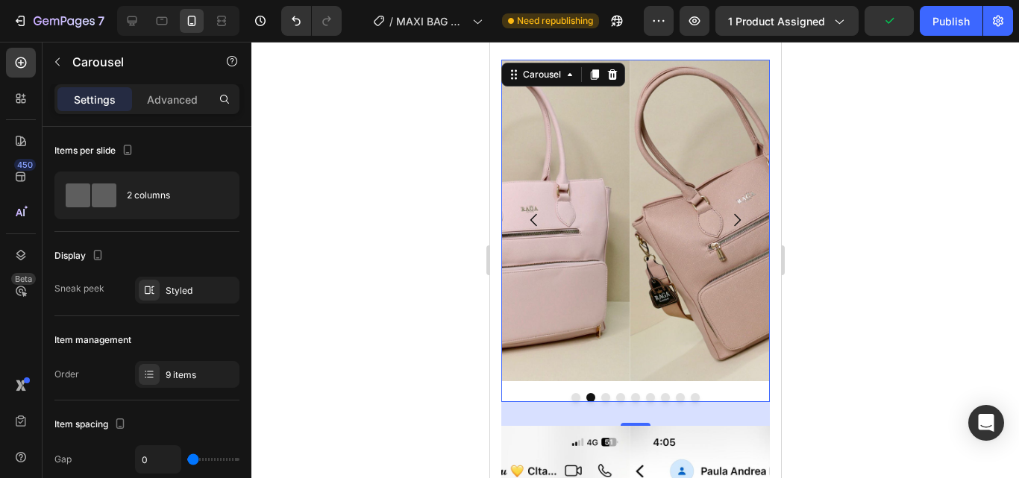
click at [727, 211] on icon "Carousel Next Arrow" at bounding box center [736, 220] width 18 height 18
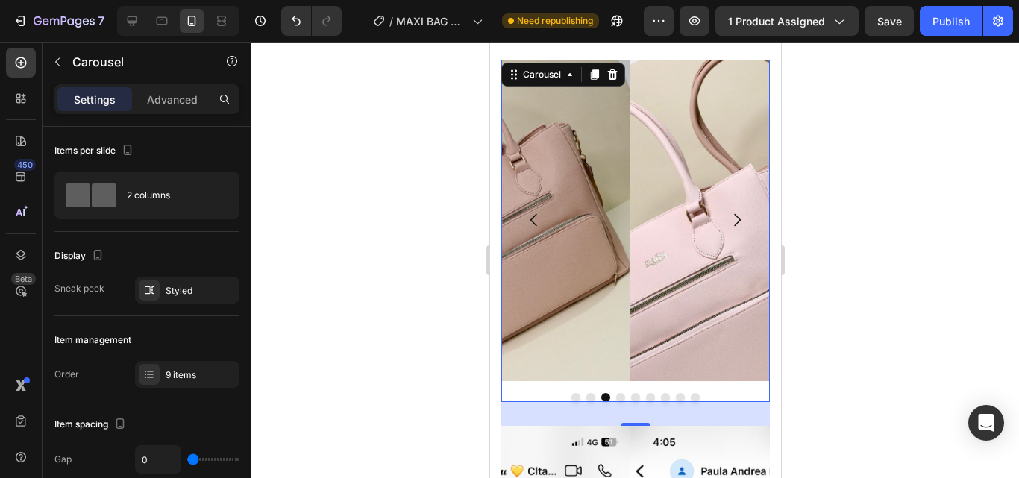
click at [535, 214] on icon "Carousel Back Arrow" at bounding box center [532, 220] width 7 height 13
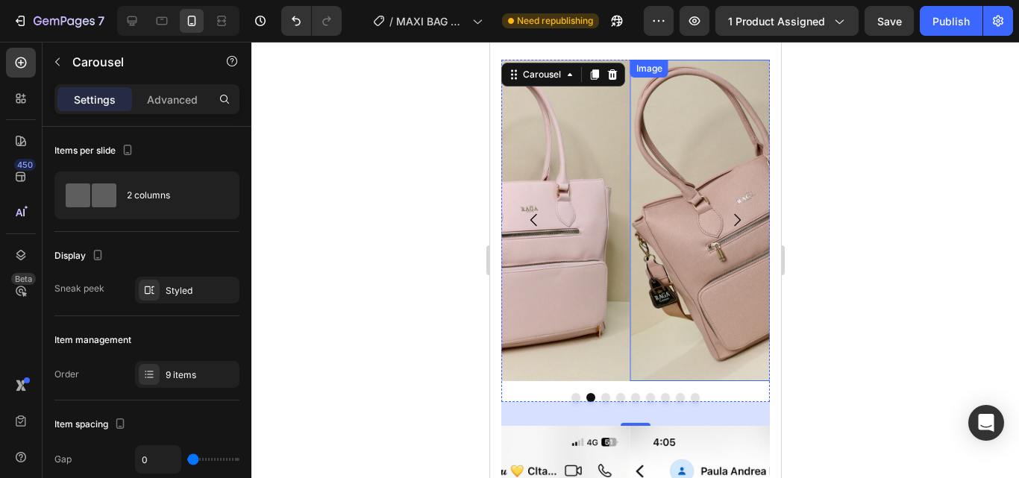
click at [667, 178] on img at bounding box center [757, 220] width 257 height 321
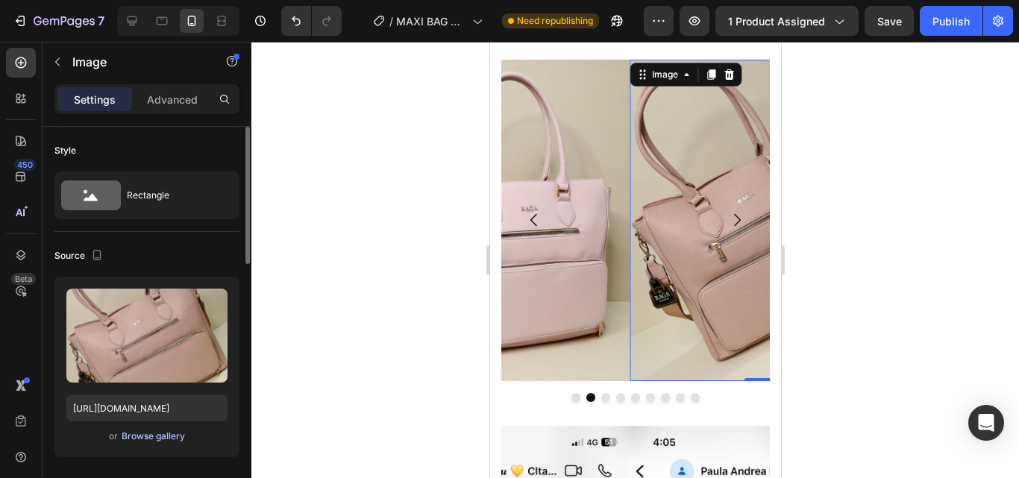
click at [150, 437] on div "Browse gallery" at bounding box center [153, 436] width 63 height 13
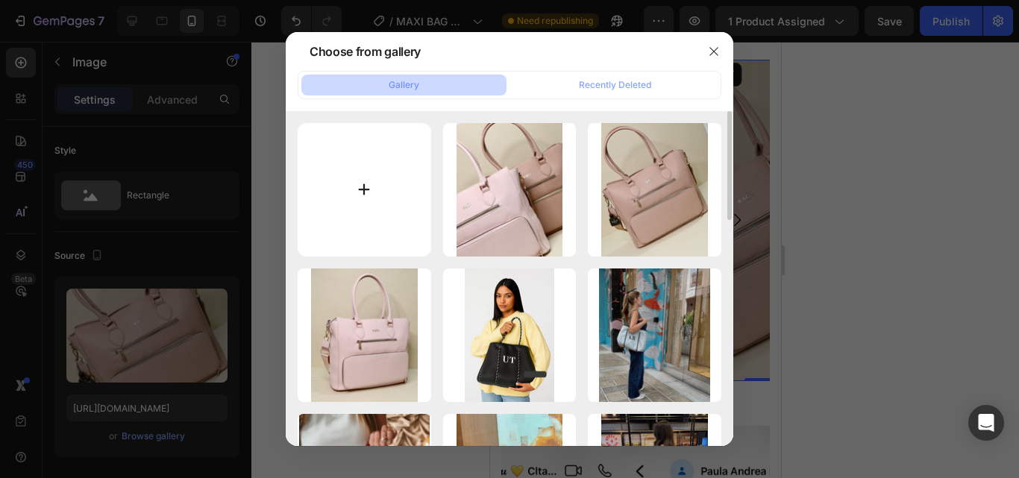
click at [368, 213] on input "file" at bounding box center [364, 189] width 133 height 133
type input "C:\fakepath\WhatsApp Image [DATE] 5.05.21 PM.jpeg"
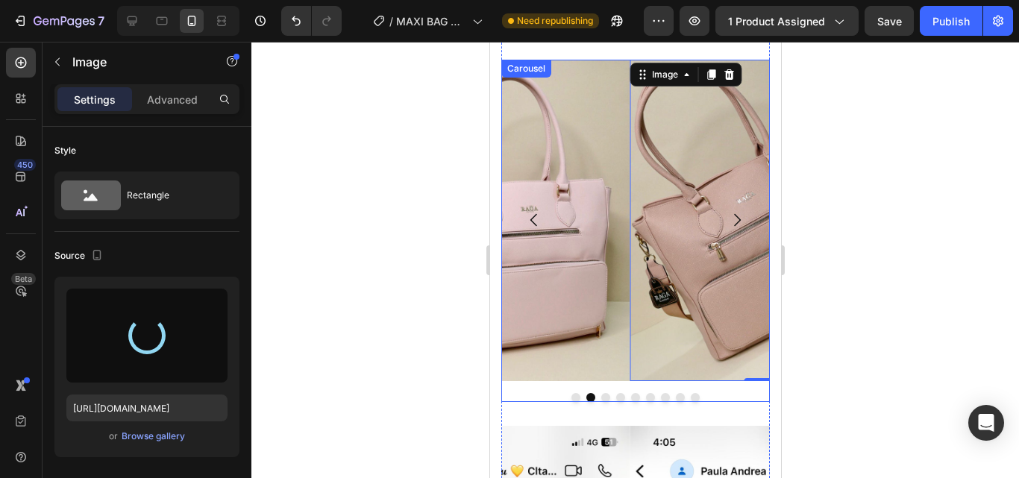
type input "[URL][DOMAIN_NAME]"
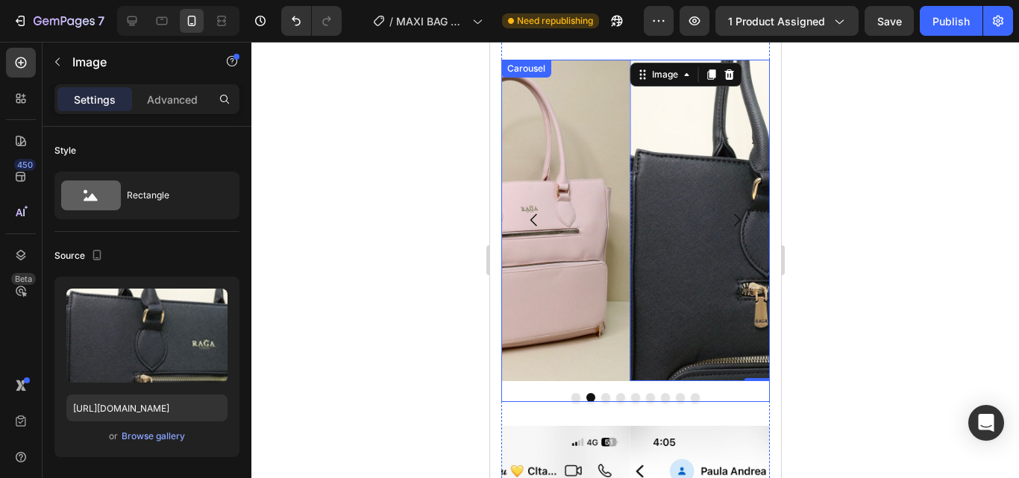
click at [732, 211] on icon "Carousel Next Arrow" at bounding box center [736, 220] width 18 height 18
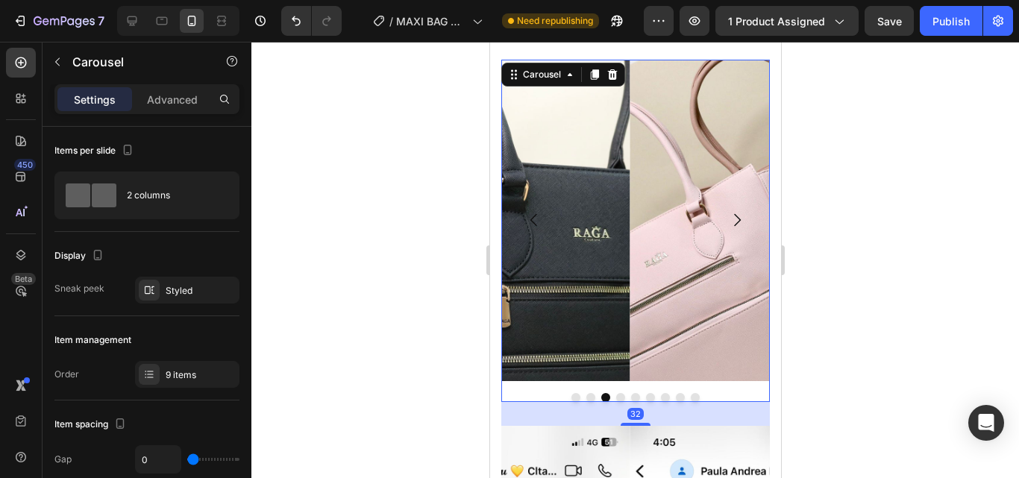
click at [539, 211] on icon "Carousel Back Arrow" at bounding box center [533, 220] width 18 height 18
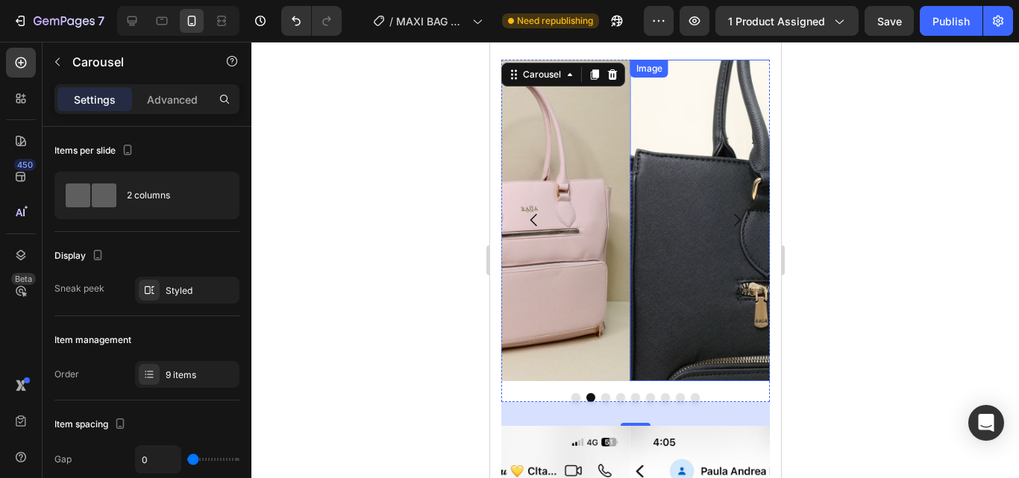
click at [657, 216] on img at bounding box center [757, 220] width 257 height 321
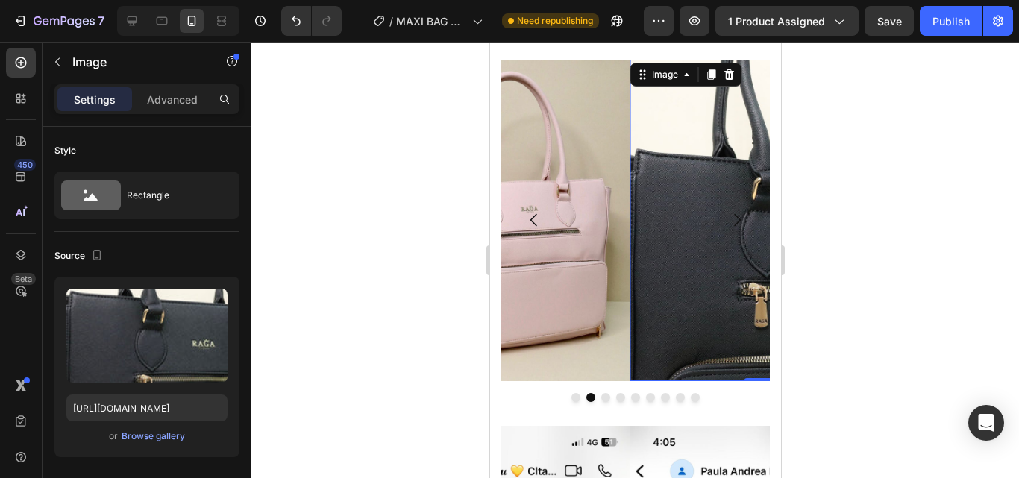
click at [701, 178] on img at bounding box center [757, 220] width 257 height 321
click at [174, 431] on div "Browse gallery" at bounding box center [153, 436] width 63 height 13
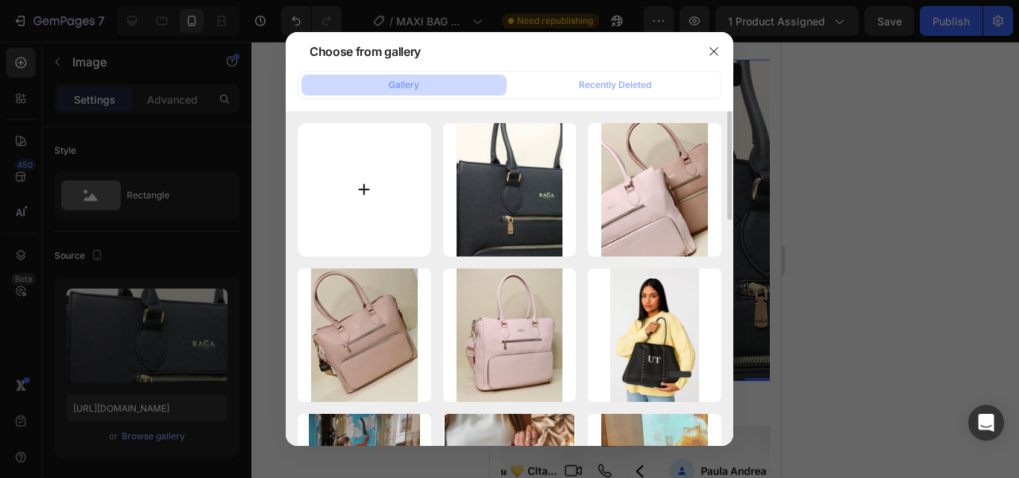
click at [405, 201] on input "file" at bounding box center [364, 189] width 133 height 133
type input "C:\fakepath\WhatsApp Image [DATE] 5.05.21 PM (1).jpeg"
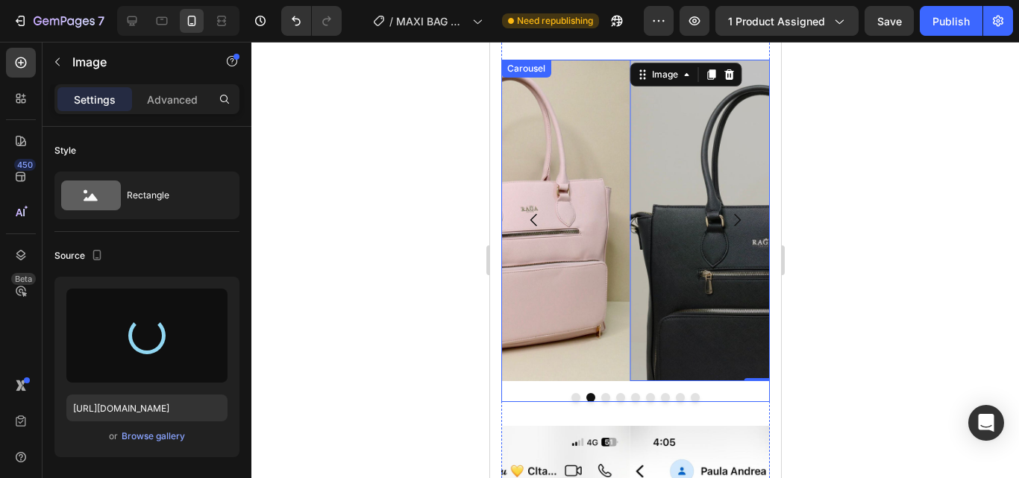
type input "[URL][DOMAIN_NAME]"
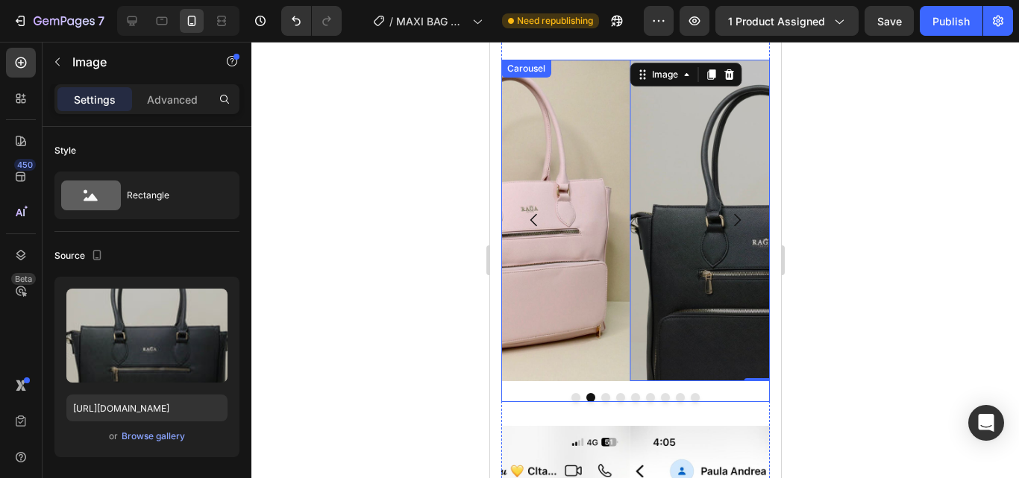
click at [727, 211] on icon "Carousel Next Arrow" at bounding box center [736, 220] width 18 height 18
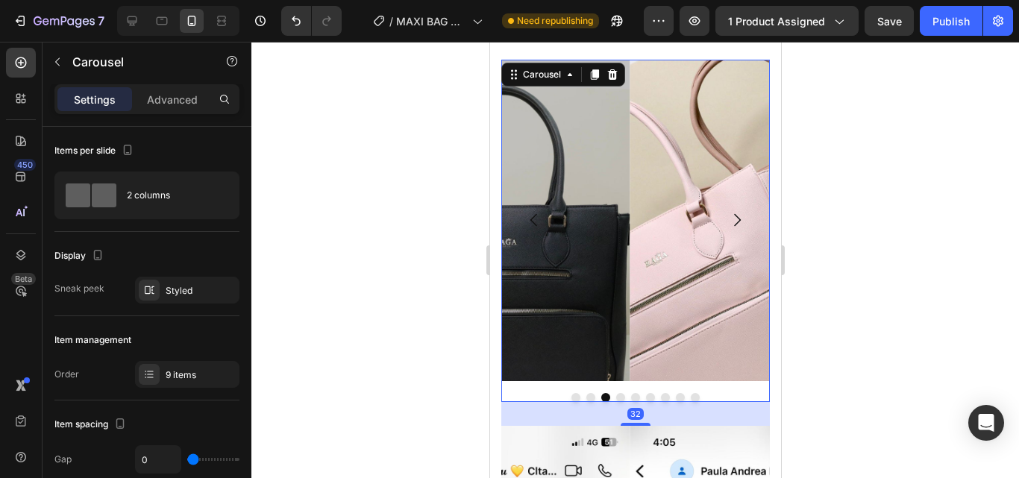
click at [533, 211] on icon "Carousel Back Arrow" at bounding box center [533, 220] width 18 height 18
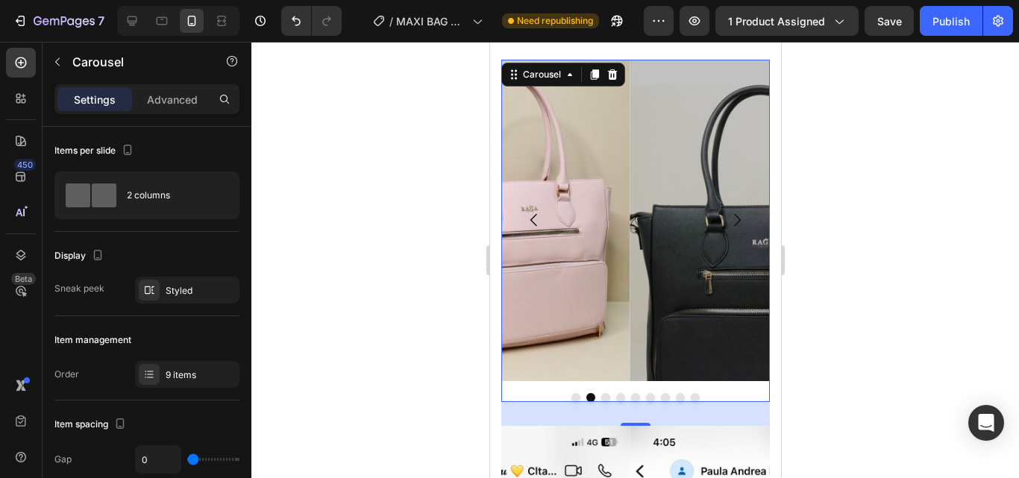
click at [532, 211] on icon "Carousel Back Arrow" at bounding box center [533, 220] width 18 height 18
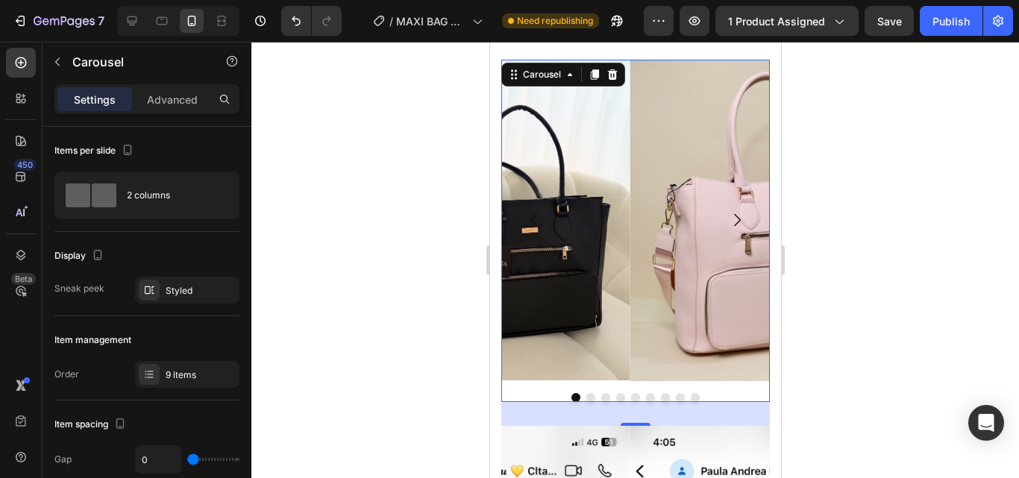
click at [532, 211] on icon "Carousel Back Arrow" at bounding box center [533, 220] width 18 height 18
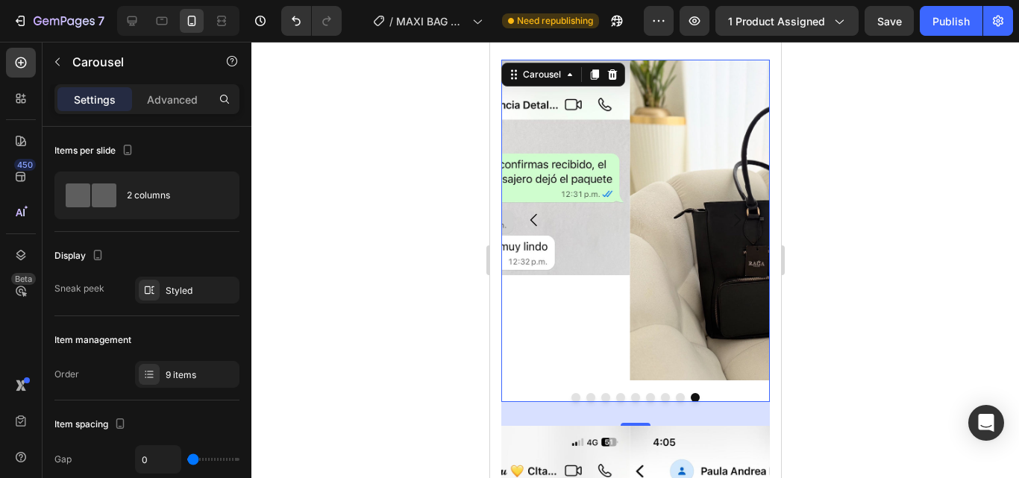
click at [727, 211] on icon "Carousel Next Arrow" at bounding box center [736, 220] width 18 height 18
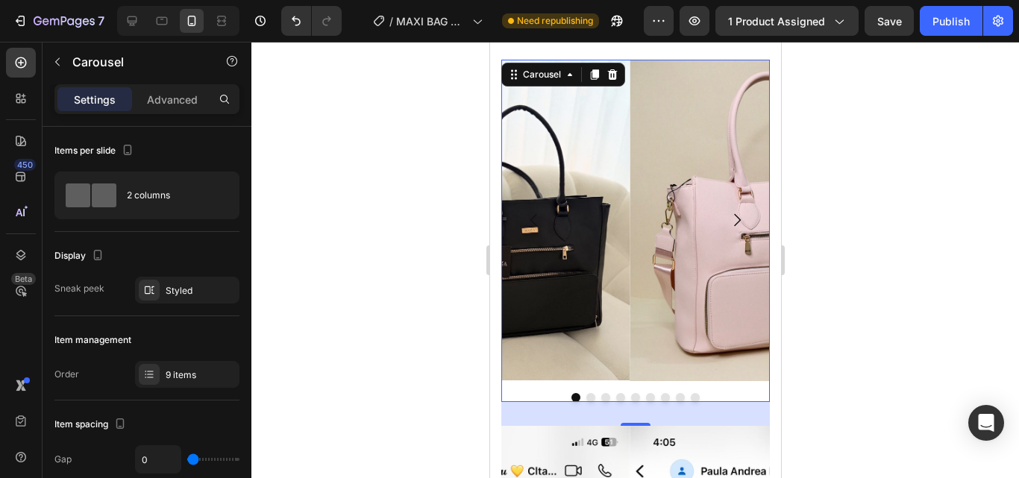
click at [727, 211] on icon "Carousel Next Arrow" at bounding box center [736, 220] width 18 height 18
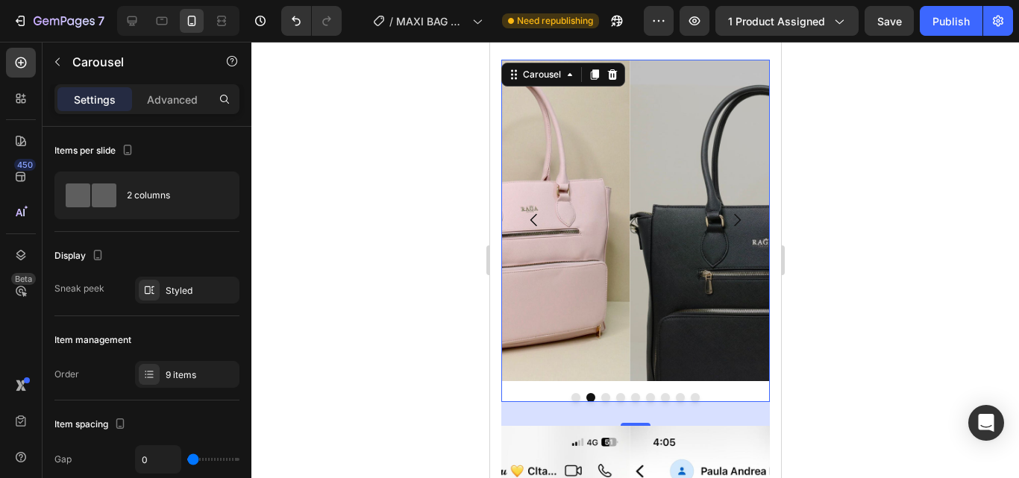
click at [727, 211] on icon "Carousel Next Arrow" at bounding box center [736, 220] width 18 height 18
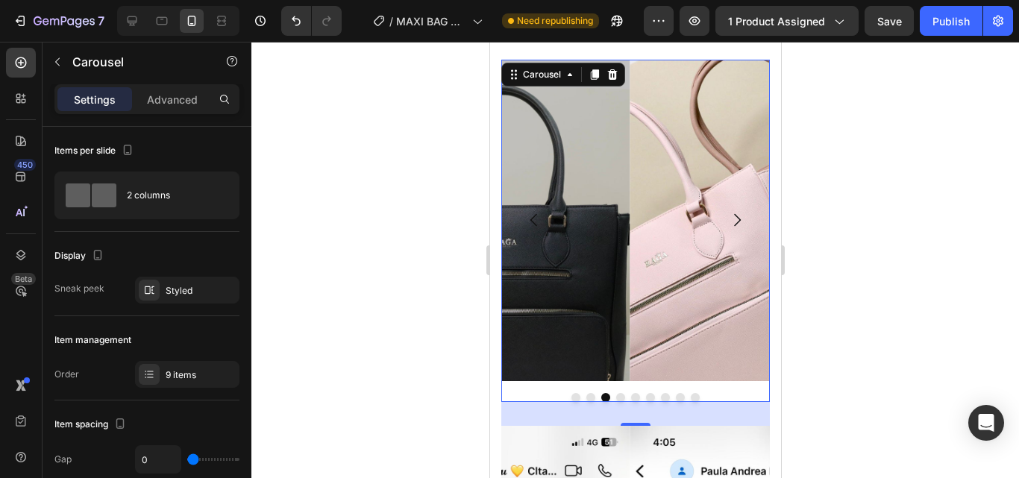
click at [727, 211] on icon "Carousel Next Arrow" at bounding box center [736, 220] width 18 height 18
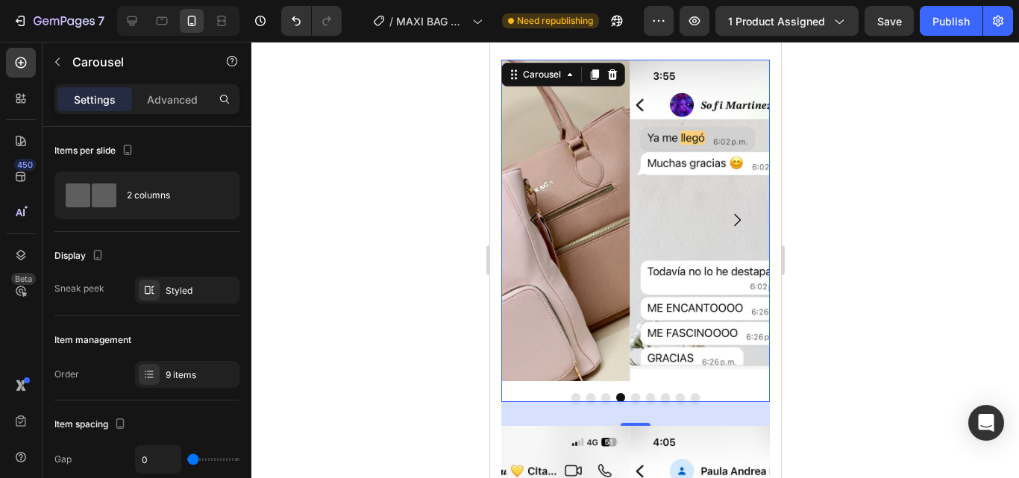
click at [537, 211] on icon "Carousel Back Arrow" at bounding box center [533, 220] width 18 height 18
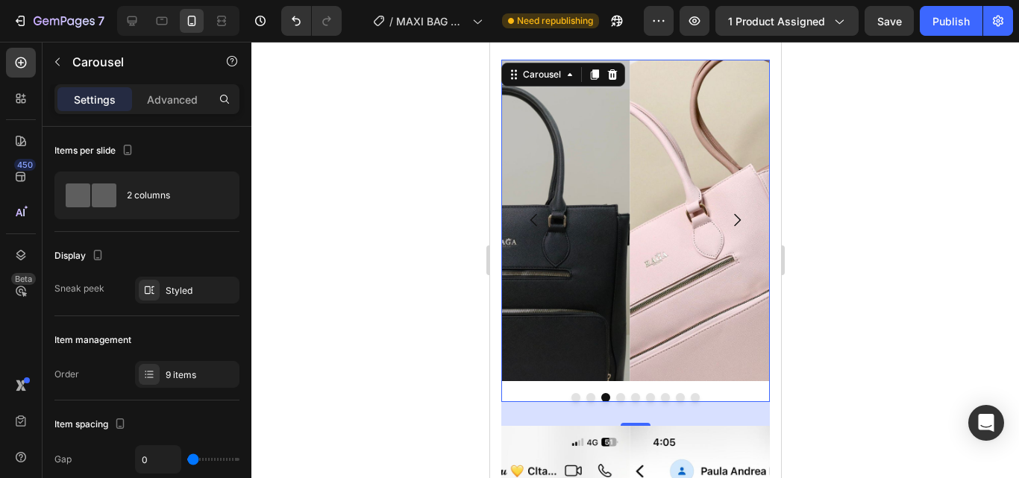
click at [537, 211] on icon "Carousel Back Arrow" at bounding box center [533, 220] width 18 height 18
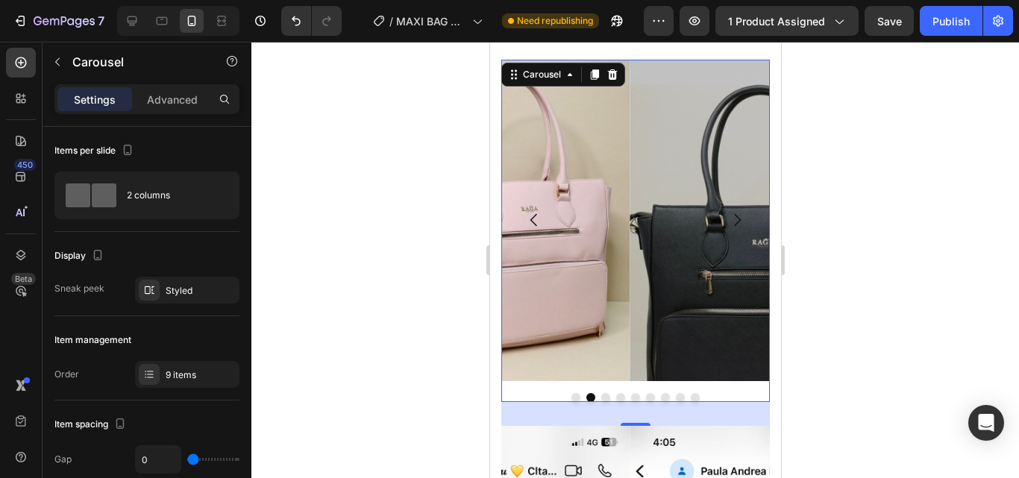
click at [537, 211] on icon "Carousel Back Arrow" at bounding box center [533, 220] width 18 height 18
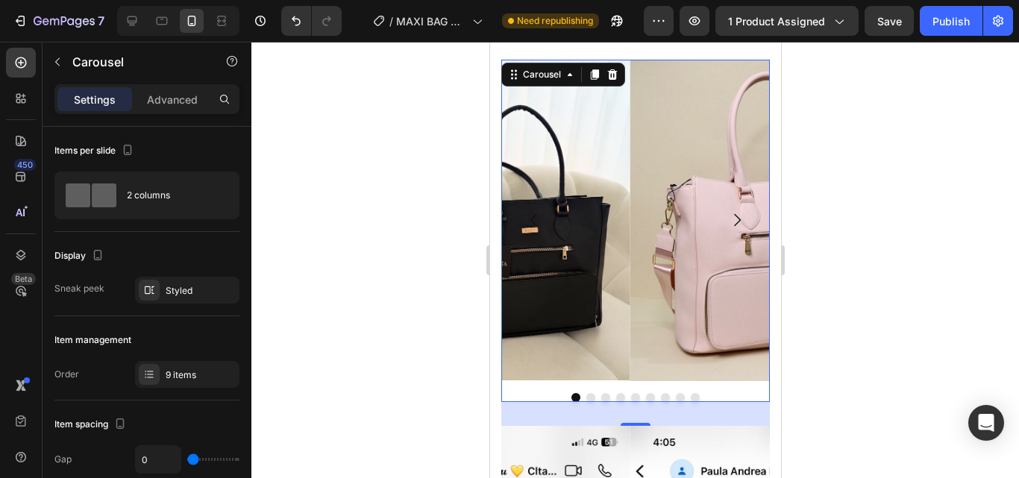
click at [727, 211] on icon "Carousel Next Arrow" at bounding box center [736, 220] width 18 height 18
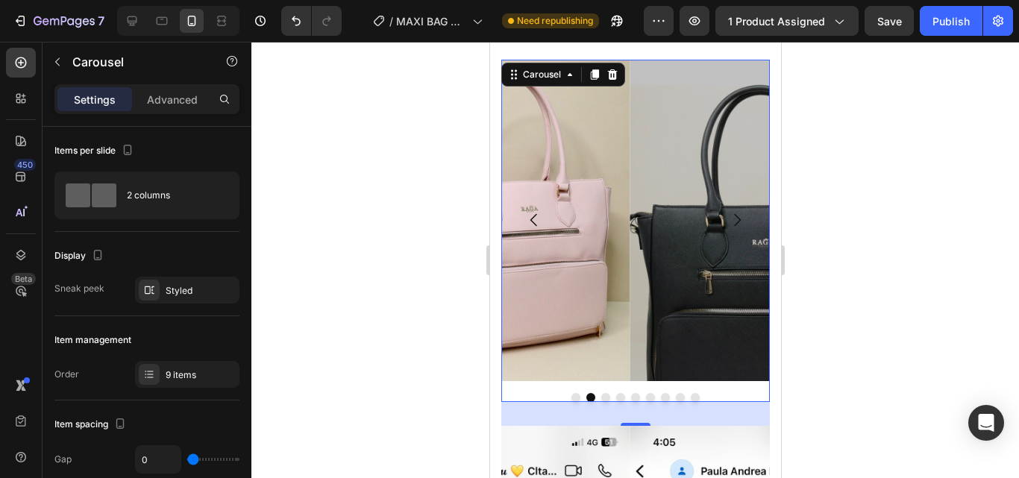
click at [727, 211] on icon "Carousel Next Arrow" at bounding box center [736, 220] width 18 height 18
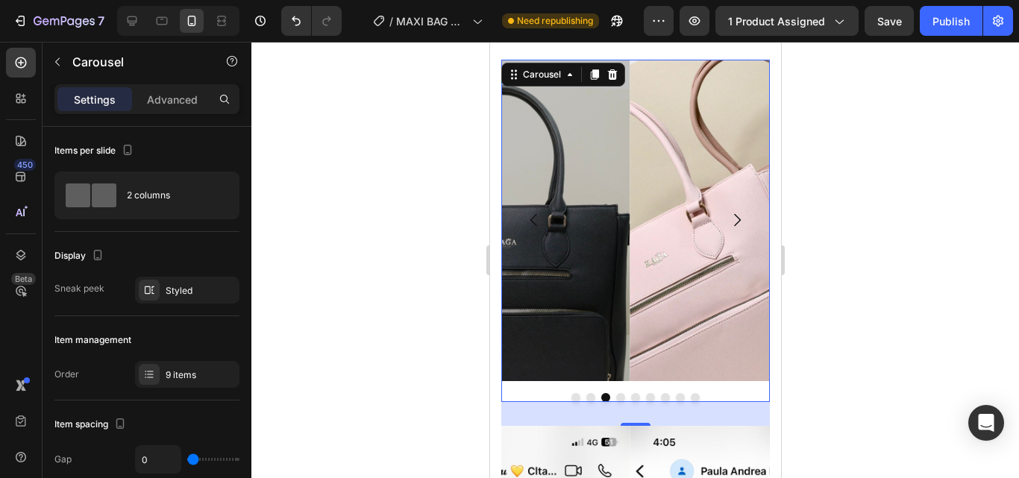
click at [727, 211] on icon "Carousel Next Arrow" at bounding box center [736, 220] width 18 height 18
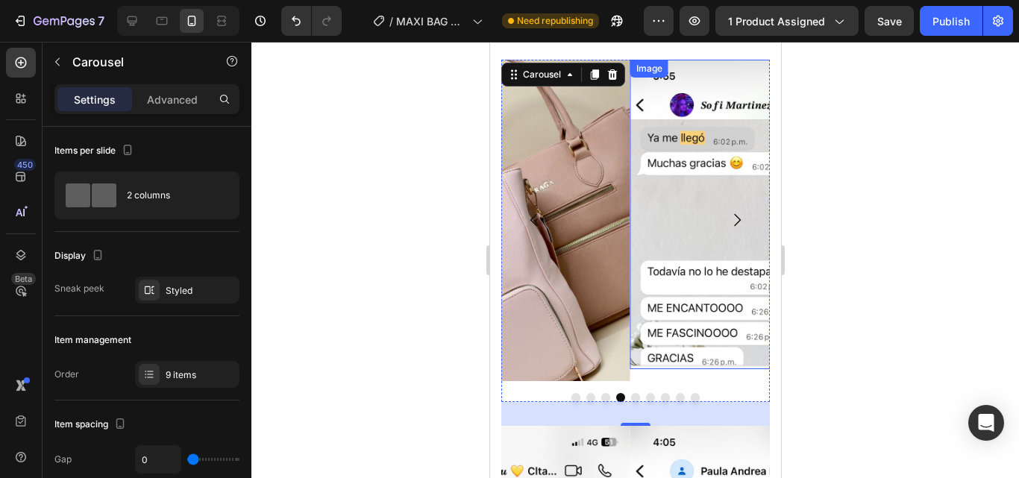
click at [685, 172] on img at bounding box center [757, 214] width 257 height 309
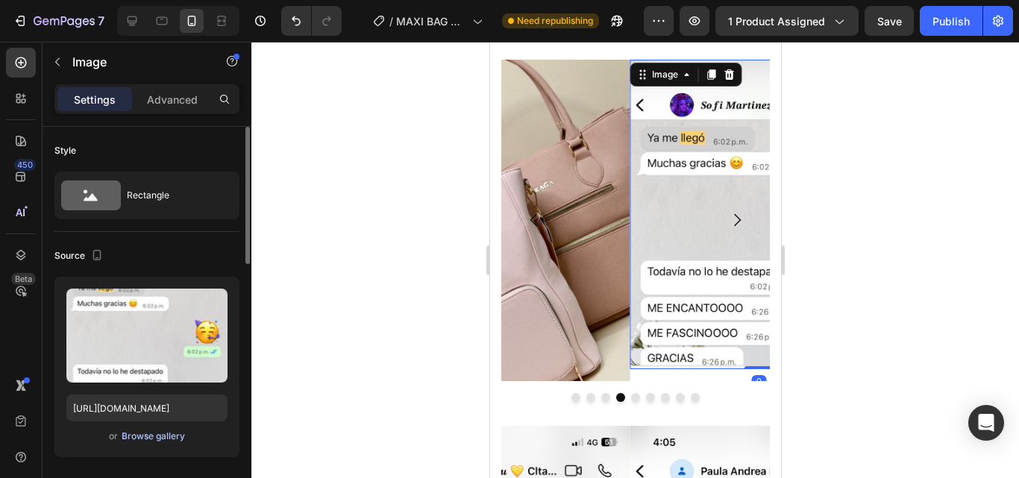
click at [173, 431] on div "Browse gallery" at bounding box center [153, 436] width 63 height 13
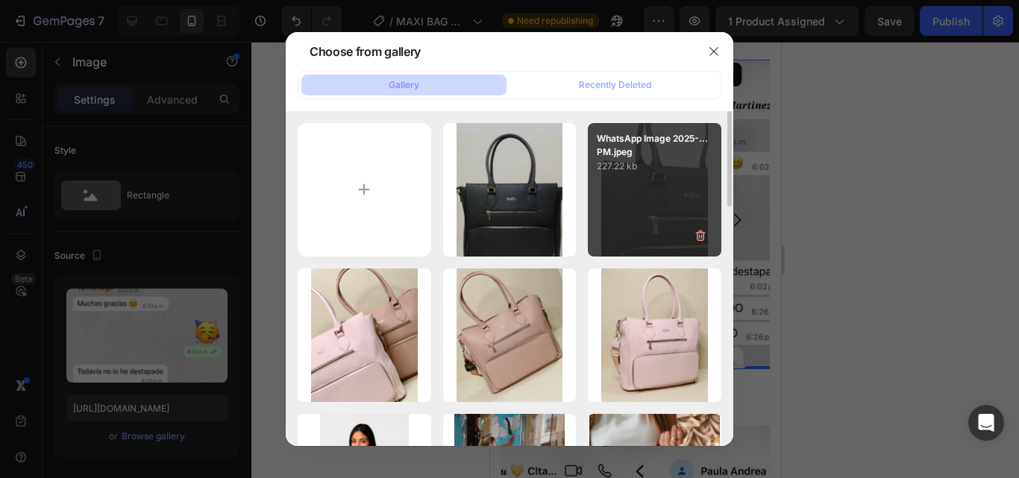
click at [625, 197] on div "WhatsApp Image 2025-...PM.jpeg 227.22 kb" at bounding box center [654, 189] width 133 height 133
type input "[URL][DOMAIN_NAME]"
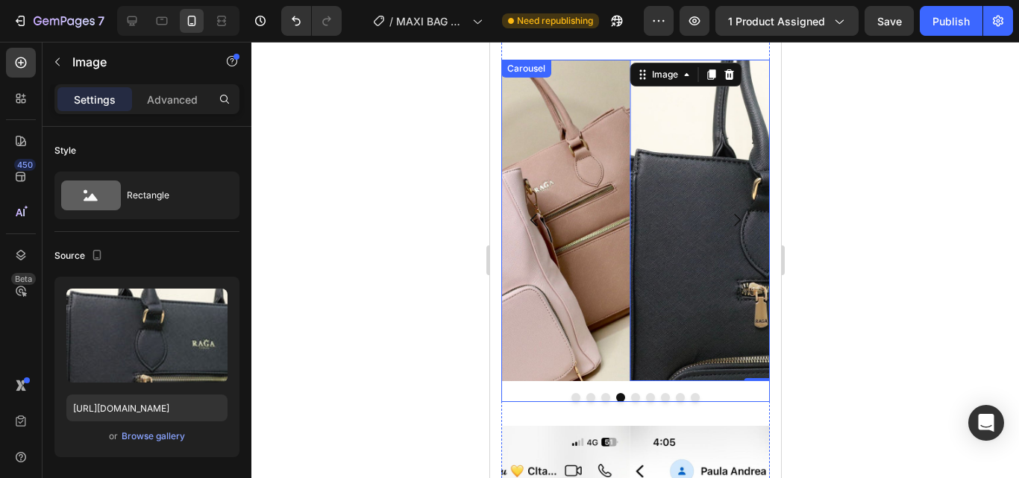
click at [727, 211] on icon "Carousel Next Arrow" at bounding box center [736, 220] width 18 height 18
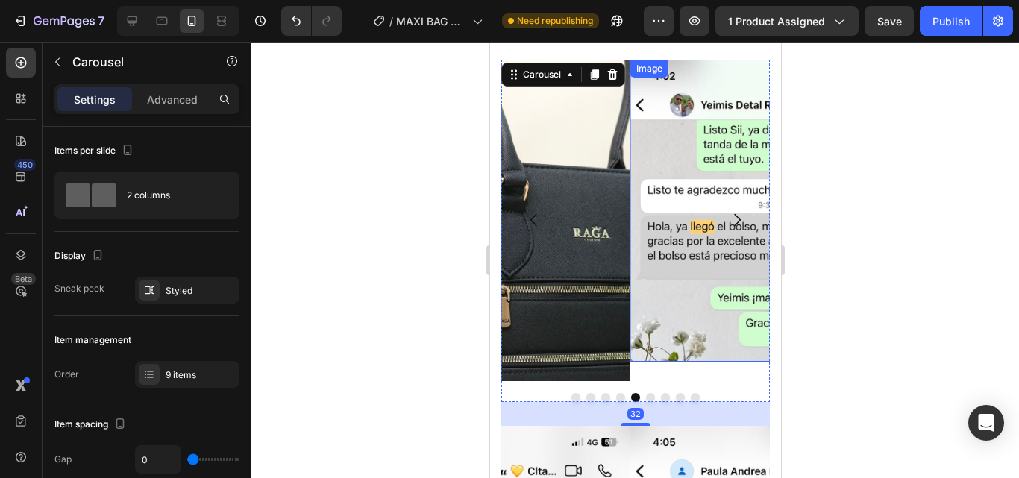
click at [673, 203] on img at bounding box center [757, 211] width 257 height 302
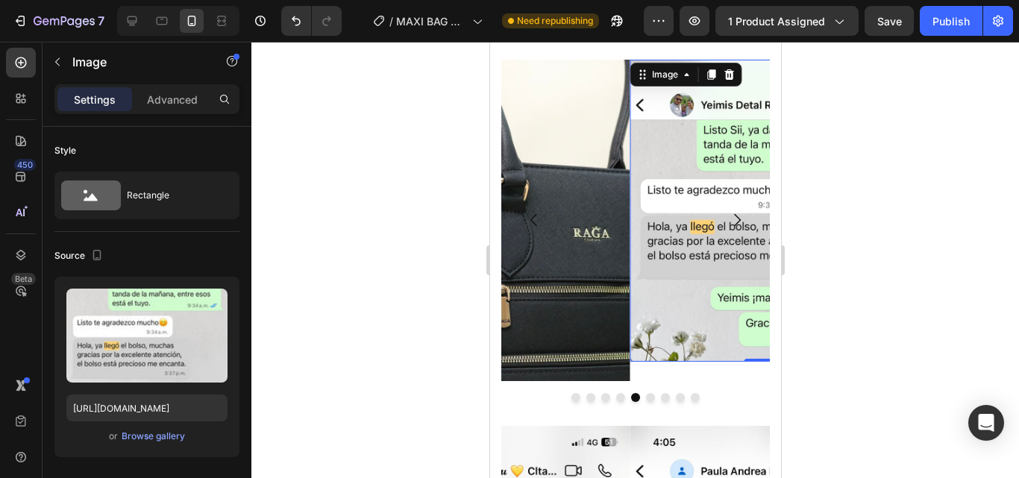
click at [664, 222] on img at bounding box center [757, 211] width 257 height 302
click at [160, 430] on div "Browse gallery" at bounding box center [153, 436] width 63 height 13
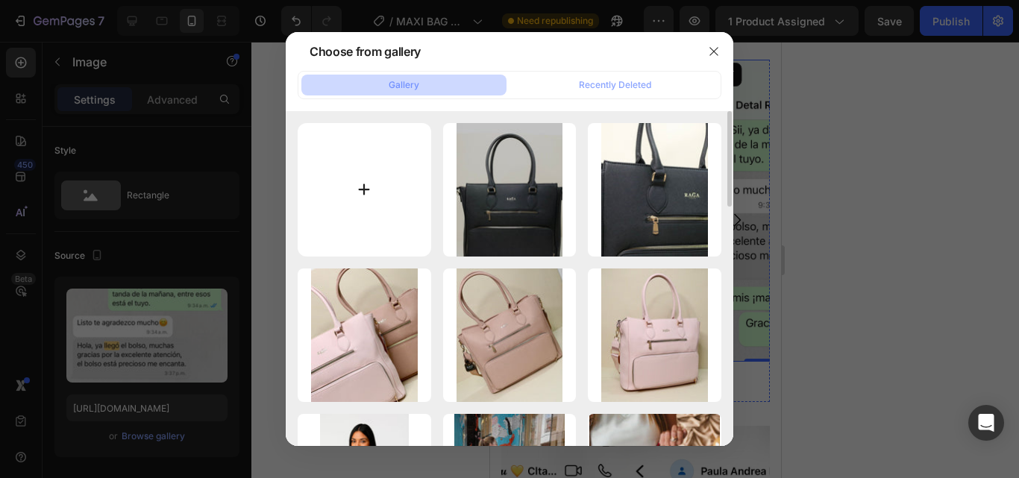
click at [379, 174] on input "file" at bounding box center [364, 189] width 133 height 133
type input "C:\fakepath\WhatsApp Image [DATE] 5.05.23 PM (2).jpeg"
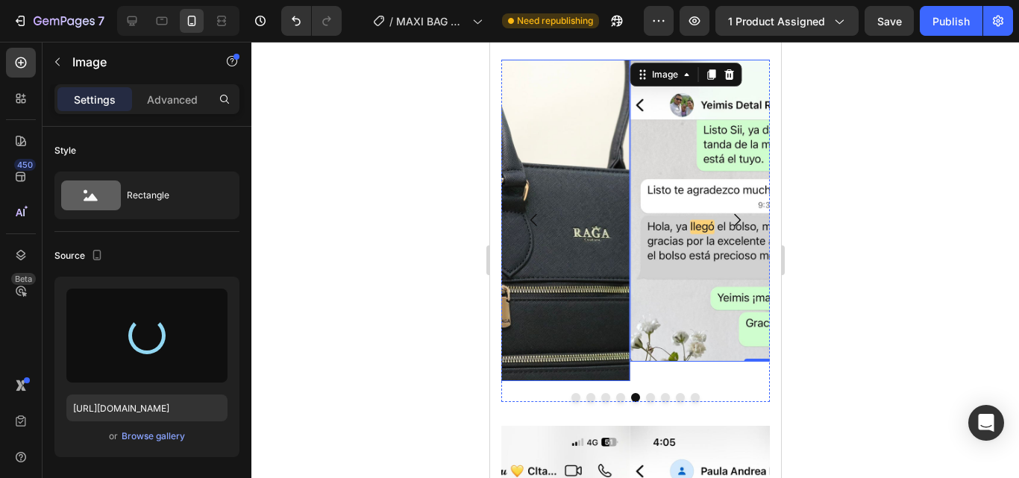
type input "[URL][DOMAIN_NAME]"
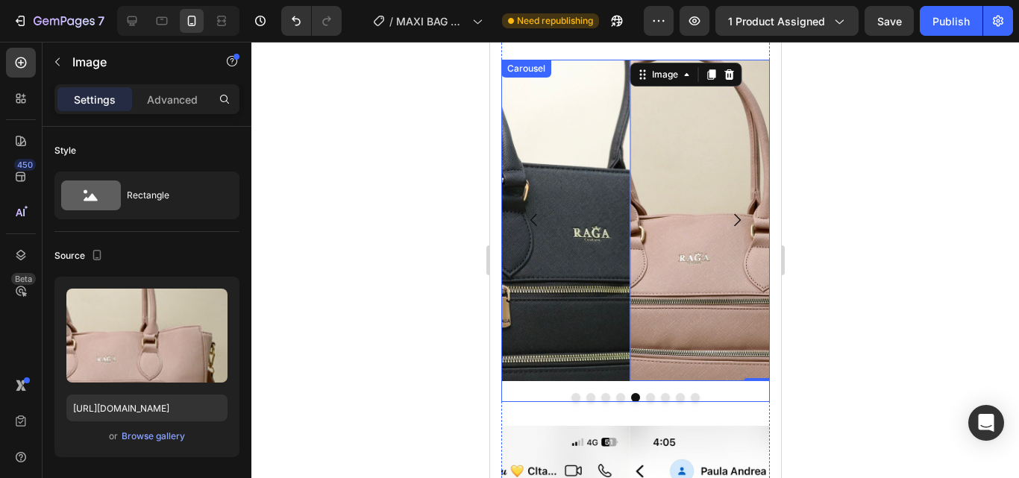
click at [530, 211] on icon "Carousel Back Arrow" at bounding box center [533, 220] width 18 height 18
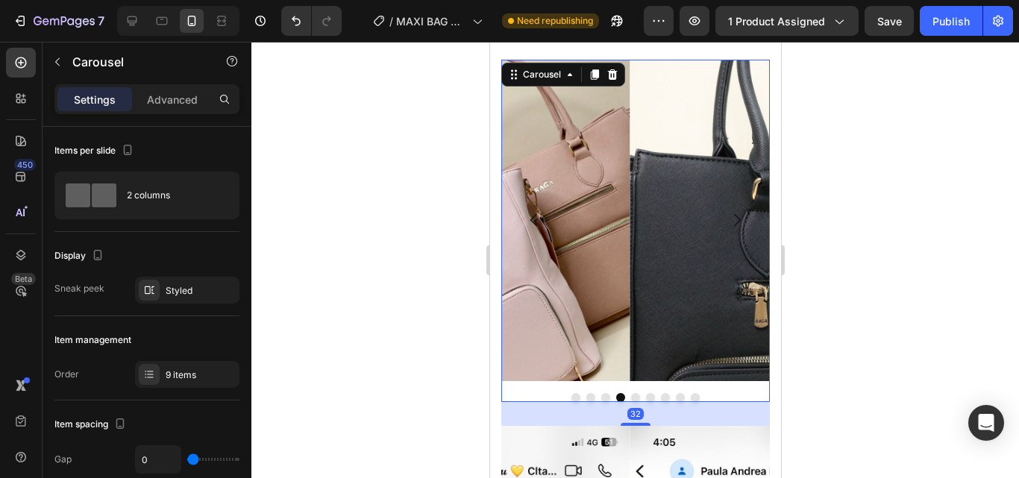
click at [530, 211] on icon "Carousel Back Arrow" at bounding box center [533, 220] width 18 height 18
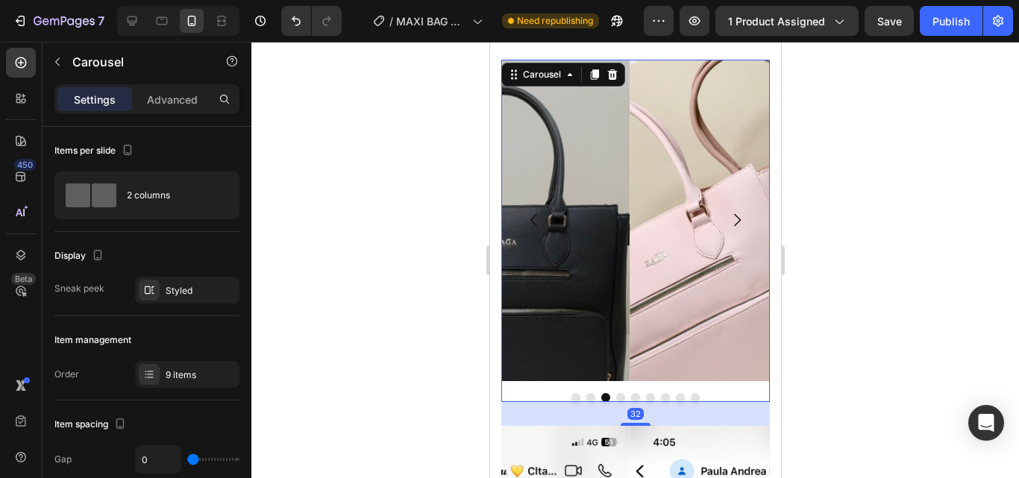
click at [530, 211] on icon "Carousel Back Arrow" at bounding box center [533, 220] width 18 height 18
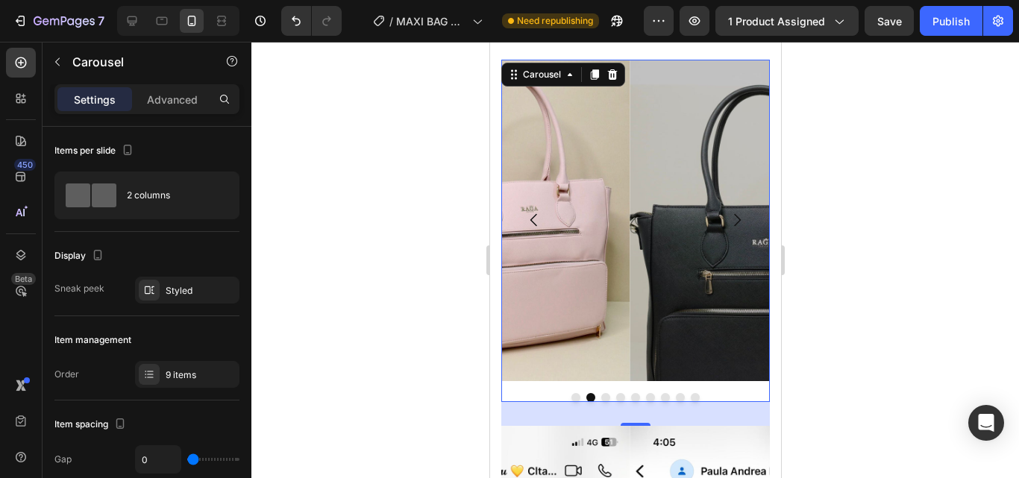
click at [530, 211] on icon "Carousel Back Arrow" at bounding box center [533, 220] width 18 height 18
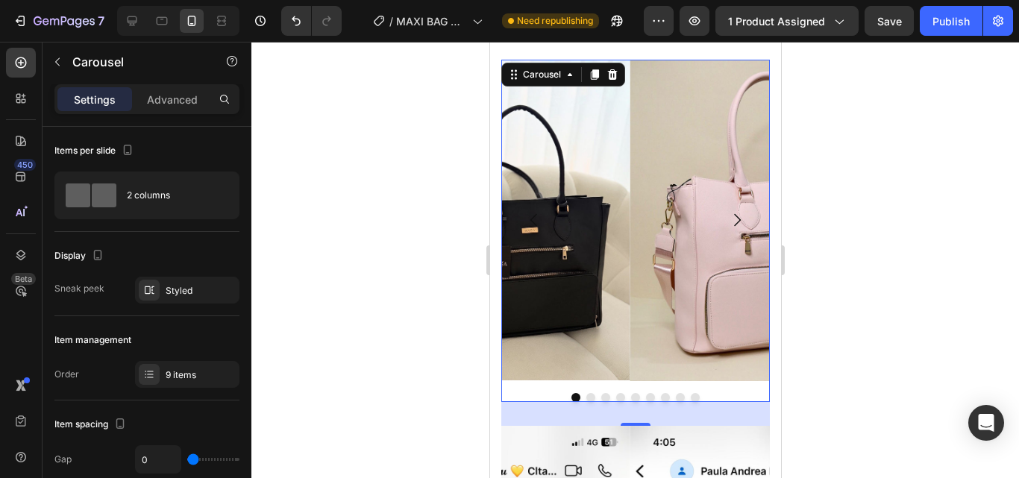
click at [530, 211] on icon "Carousel Back Arrow" at bounding box center [533, 220] width 18 height 18
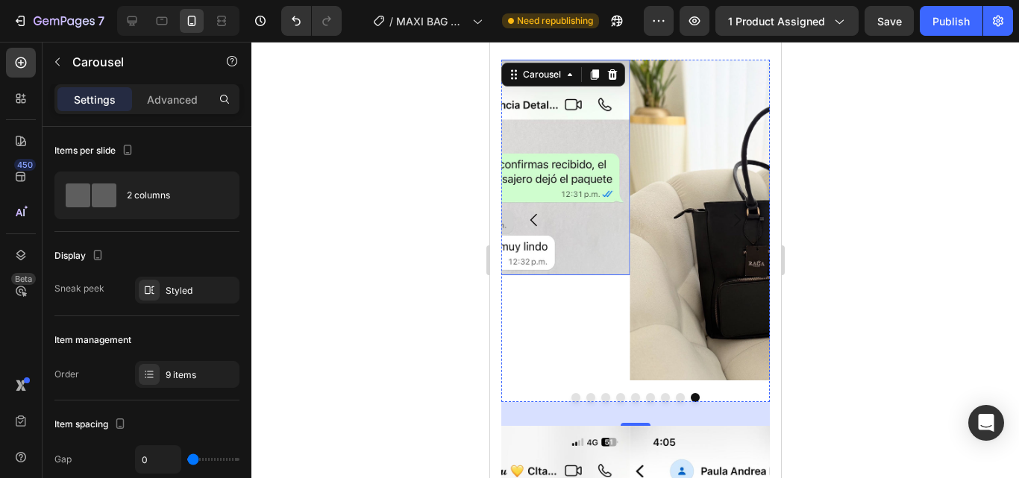
click at [575, 161] on img at bounding box center [500, 168] width 257 height 216
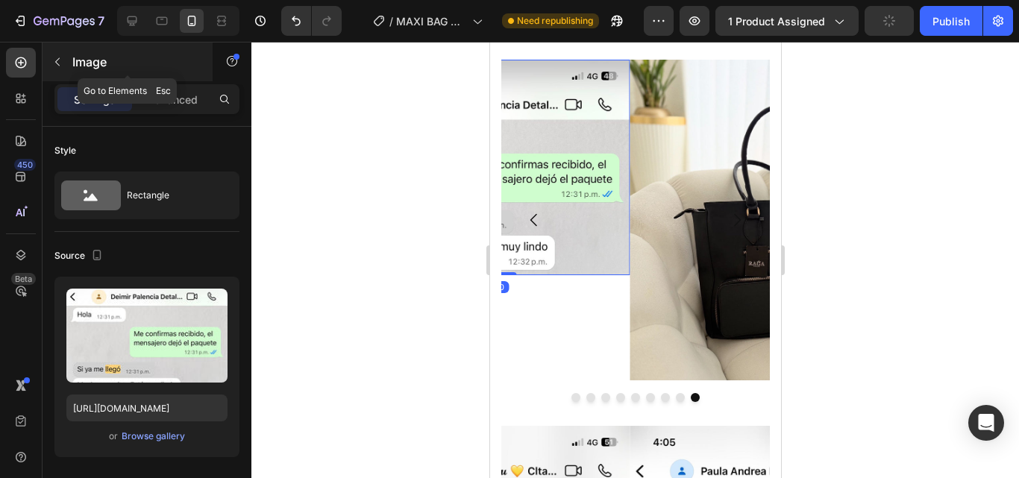
click at [87, 66] on p "Image" at bounding box center [135, 62] width 127 height 18
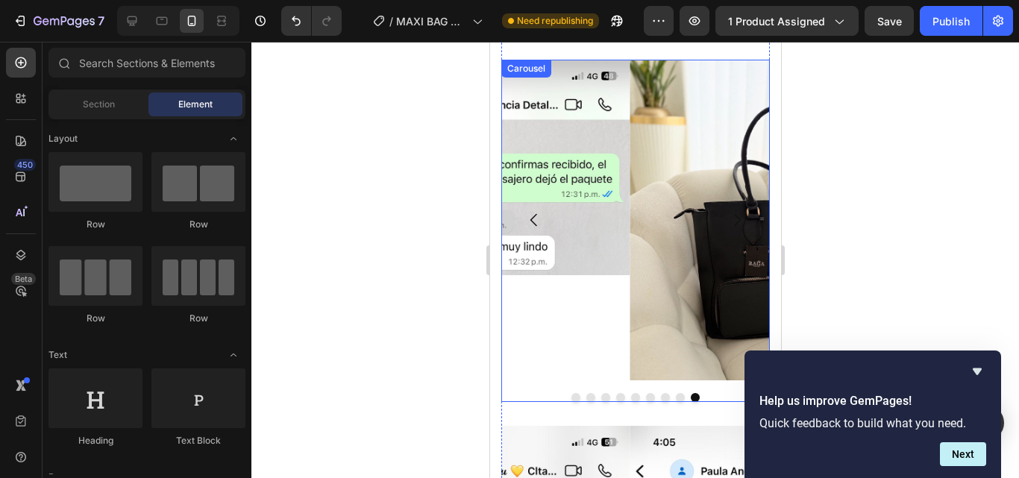
click at [576, 363] on div "Image Image Image Image Image Image Image Image Image [GEOGRAPHIC_DATA]" at bounding box center [634, 231] width 268 height 342
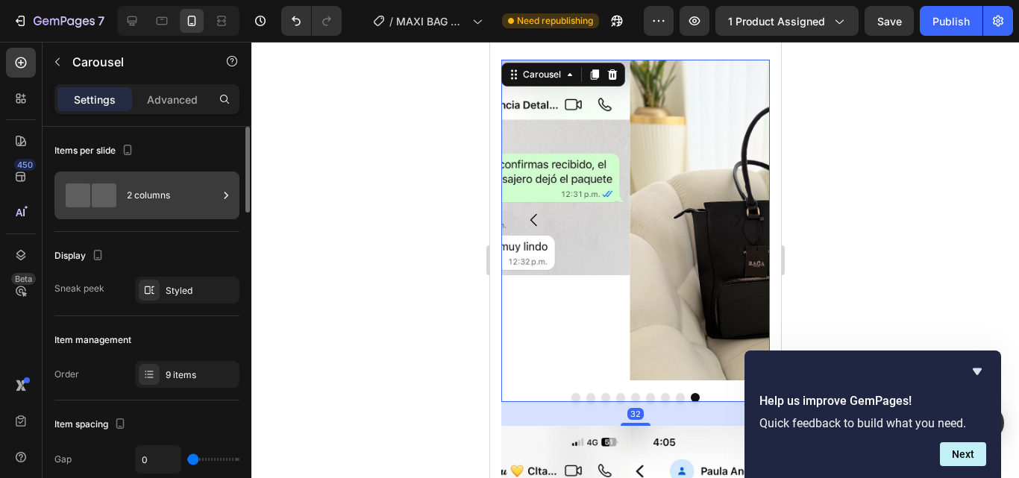
click at [191, 211] on div "2 columns" at bounding box center [172, 195] width 91 height 34
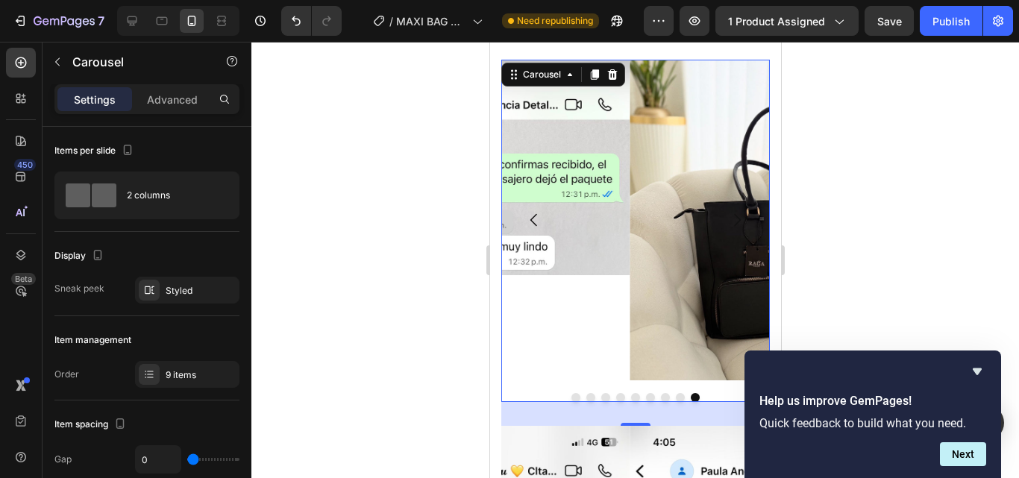
click at [357, 379] on div at bounding box center [634, 260] width 767 height 436
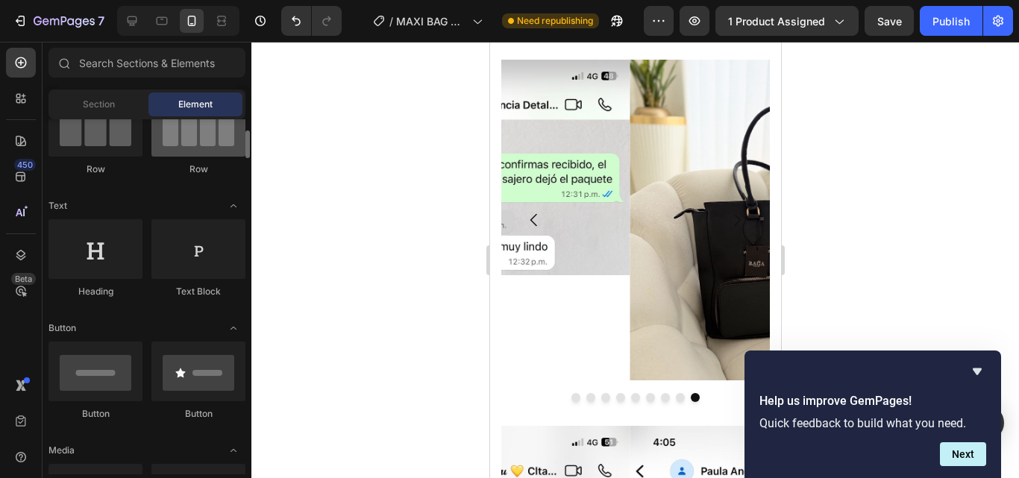
scroll to position [0, 0]
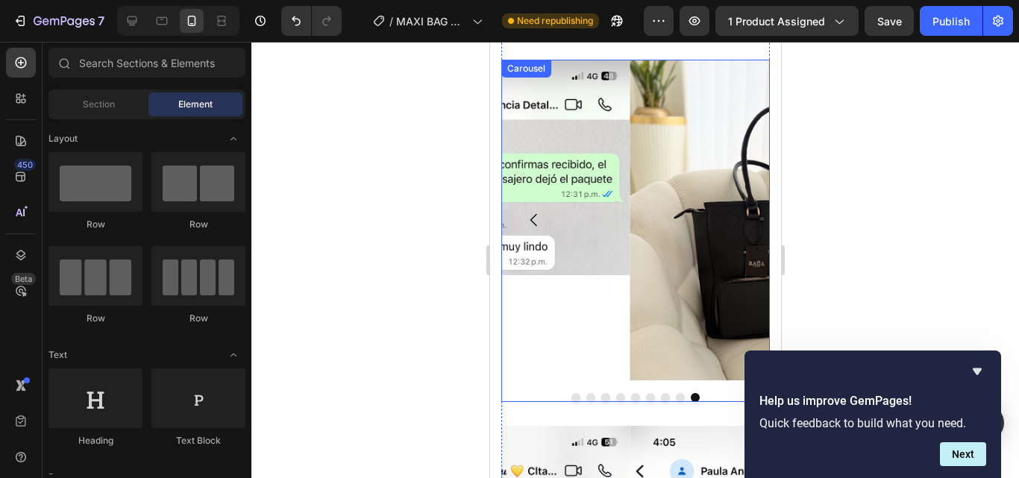
click at [535, 393] on div at bounding box center [634, 397] width 268 height 9
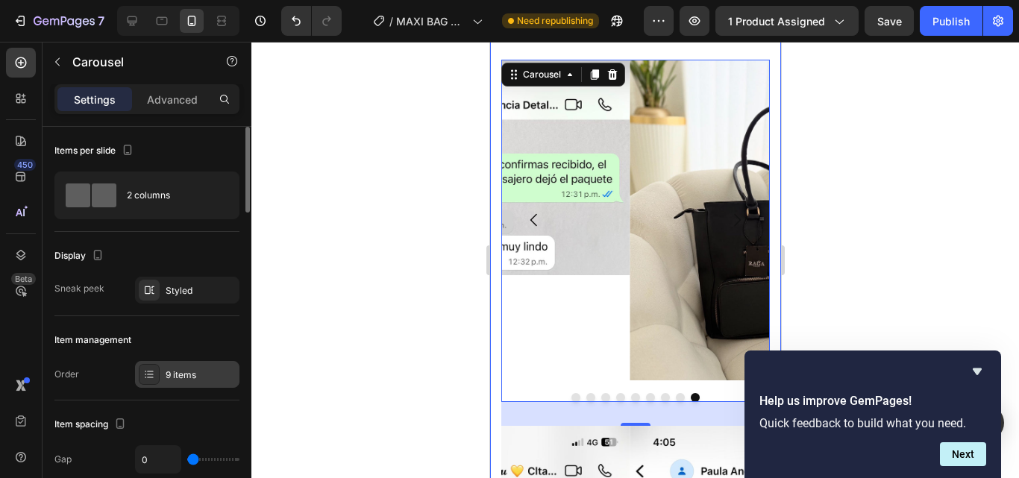
click at [164, 368] on div "9 items" at bounding box center [187, 374] width 104 height 27
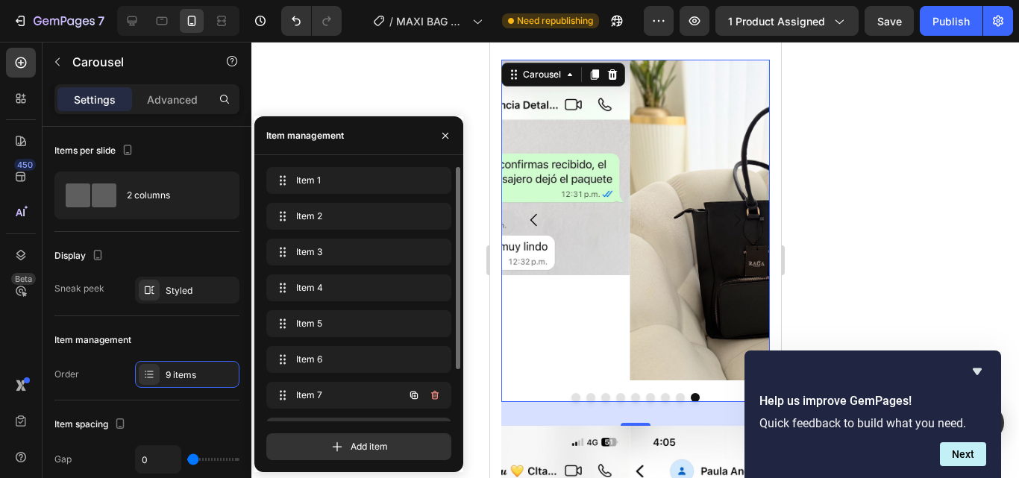
scroll to position [65, 0]
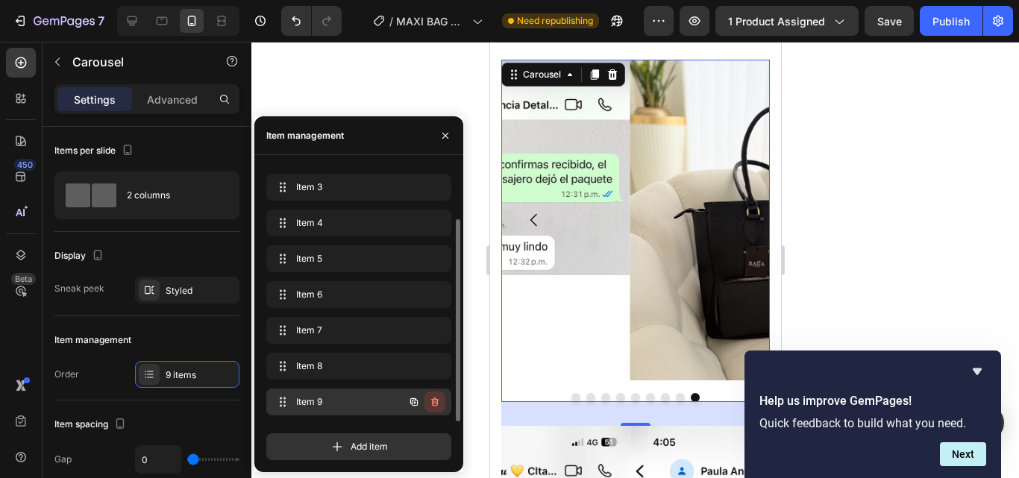
click at [433, 402] on icon "button" at bounding box center [435, 402] width 12 height 12
click at [425, 400] on div "Delete" at bounding box center [425, 401] width 28 height 13
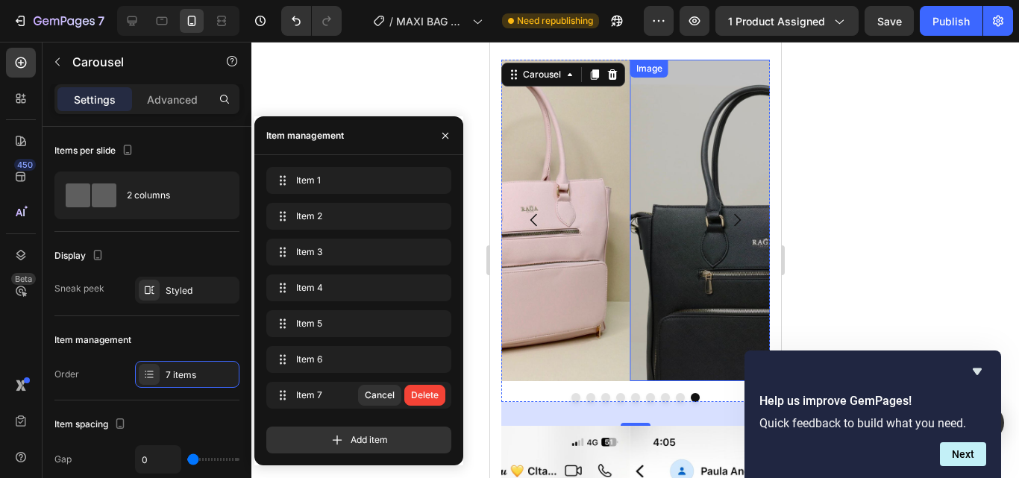
scroll to position [0, 0]
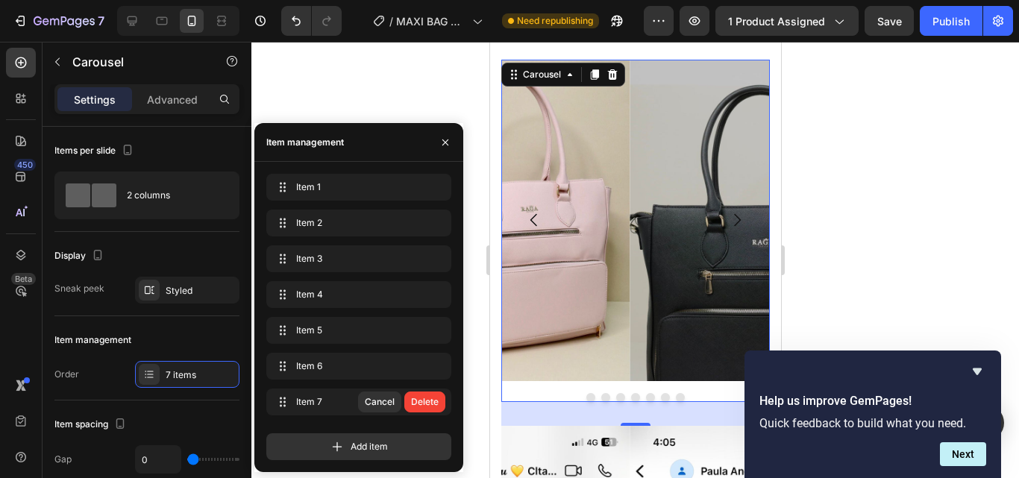
click at [730, 211] on icon "Carousel Next Arrow" at bounding box center [736, 220] width 18 height 18
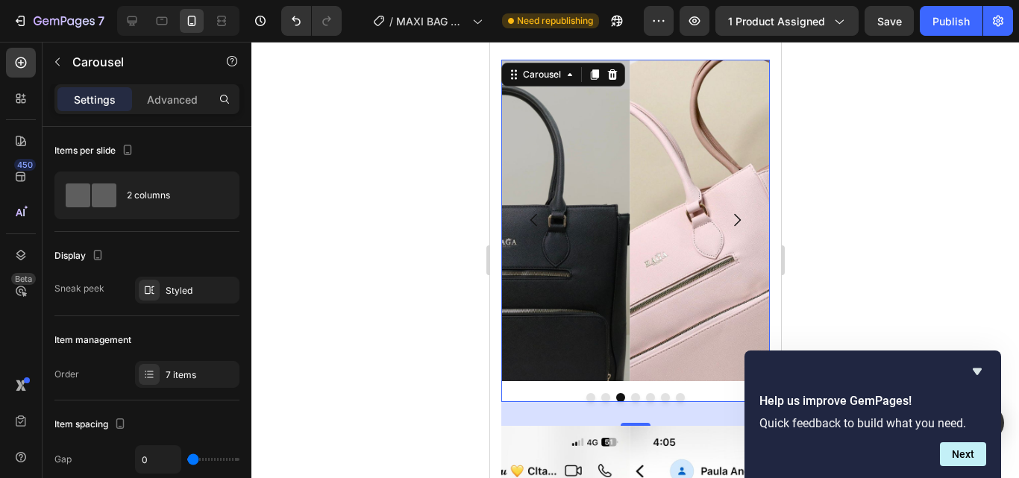
click at [730, 211] on icon "Carousel Next Arrow" at bounding box center [736, 220] width 18 height 18
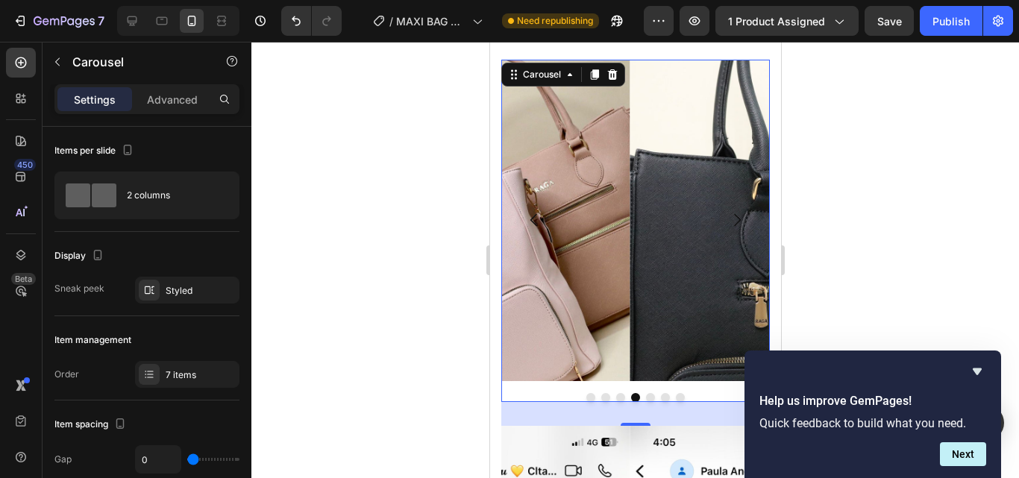
click at [730, 211] on icon "Carousel Next Arrow" at bounding box center [736, 220] width 18 height 18
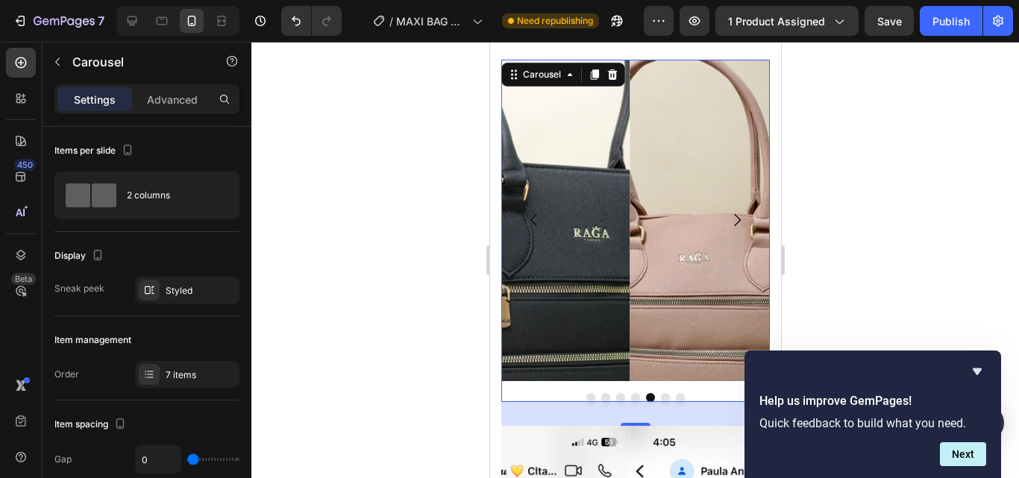
click at [730, 211] on icon "Carousel Next Arrow" at bounding box center [736, 220] width 18 height 18
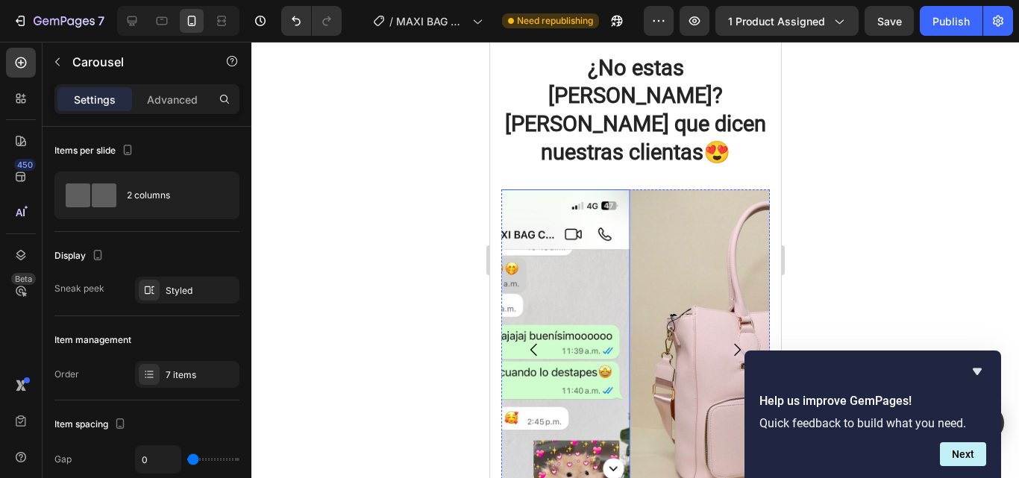
scroll to position [3841, 0]
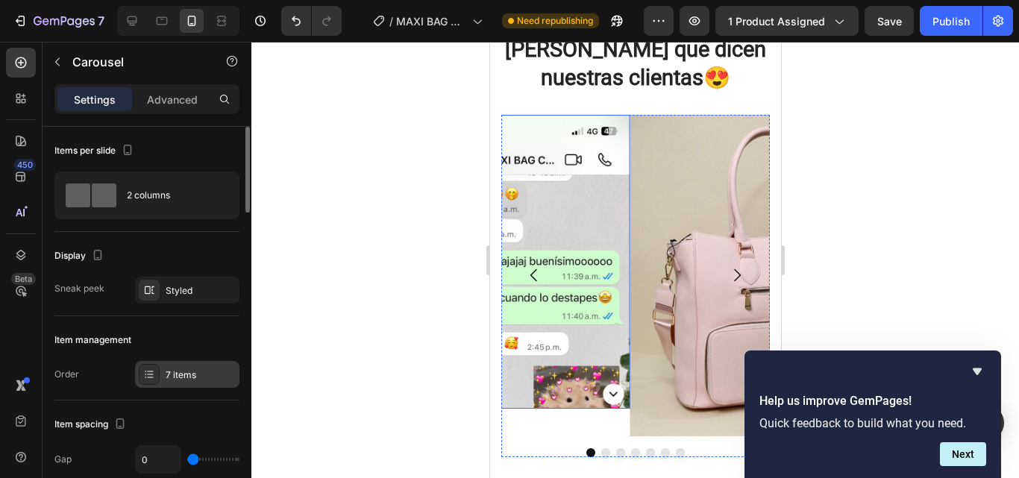
click at [216, 379] on div "7 items" at bounding box center [201, 374] width 70 height 13
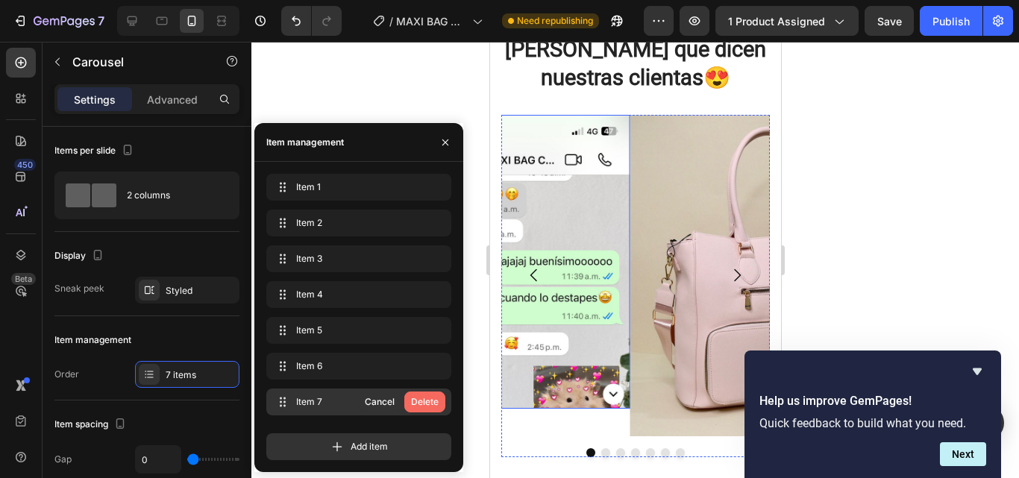
click at [417, 400] on div "Delete" at bounding box center [425, 401] width 28 height 13
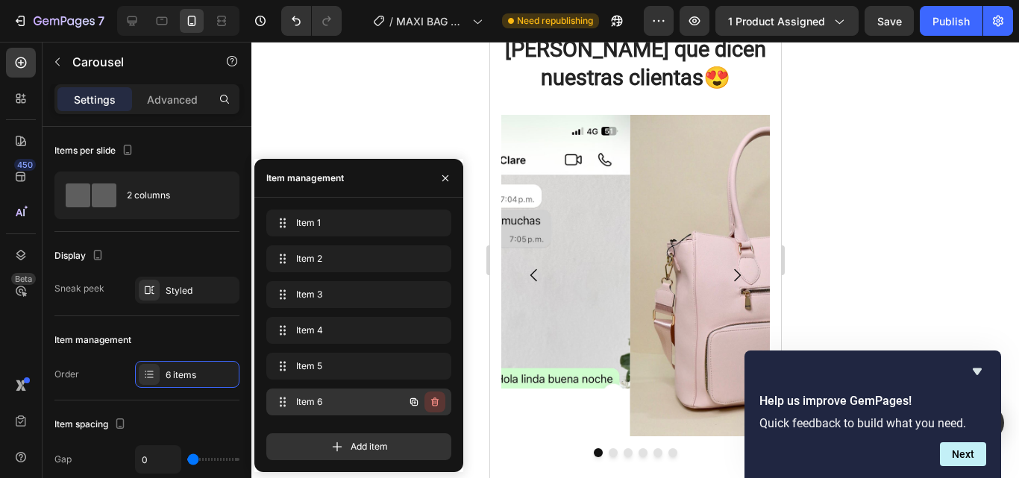
click at [433, 401] on icon "button" at bounding box center [435, 402] width 12 height 12
click at [433, 401] on div "Delete" at bounding box center [425, 401] width 28 height 13
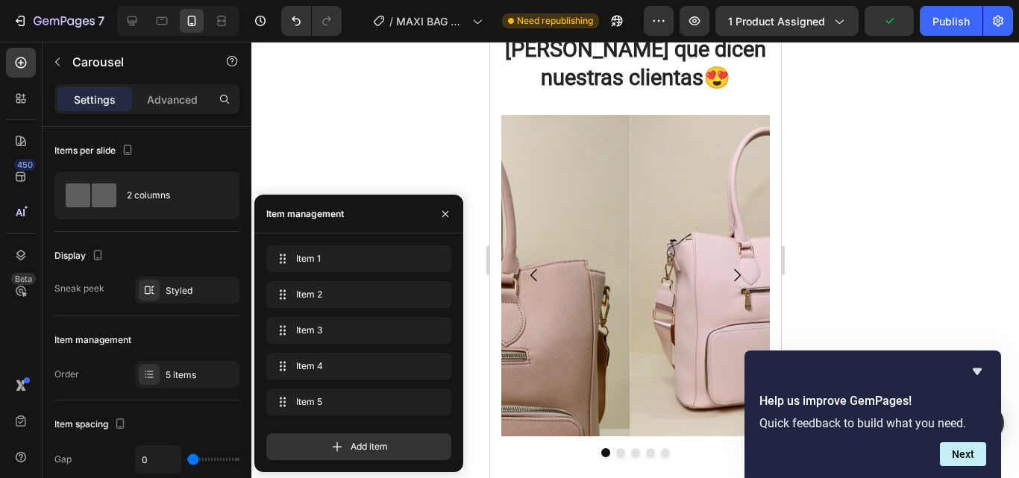
click at [800, 193] on div at bounding box center [634, 260] width 767 height 436
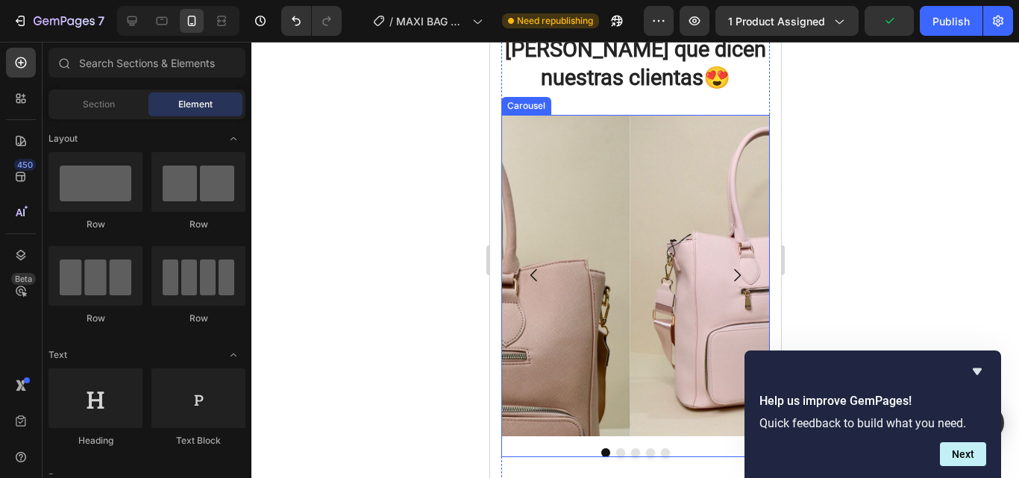
click at [541, 266] on icon "Carousel Back Arrow" at bounding box center [533, 275] width 18 height 18
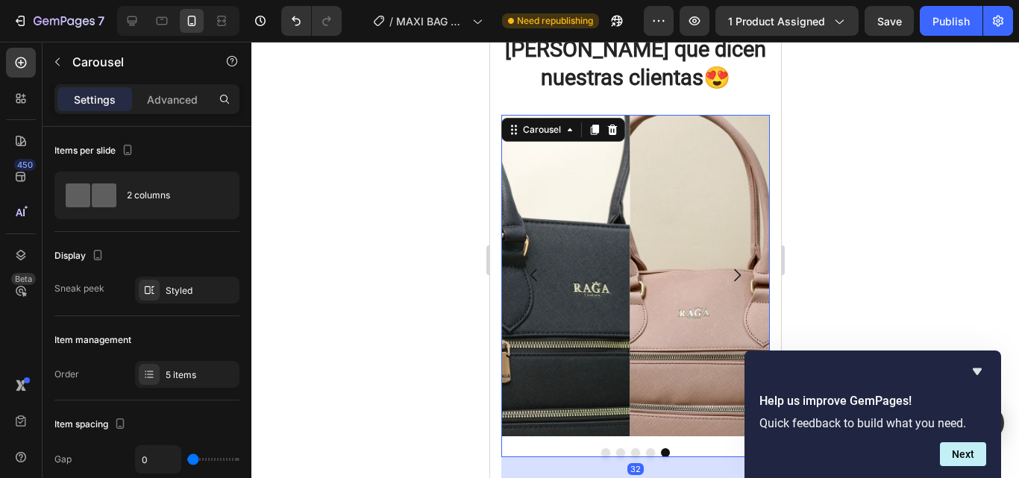
click at [530, 269] on icon "Carousel Back Arrow" at bounding box center [532, 275] width 7 height 13
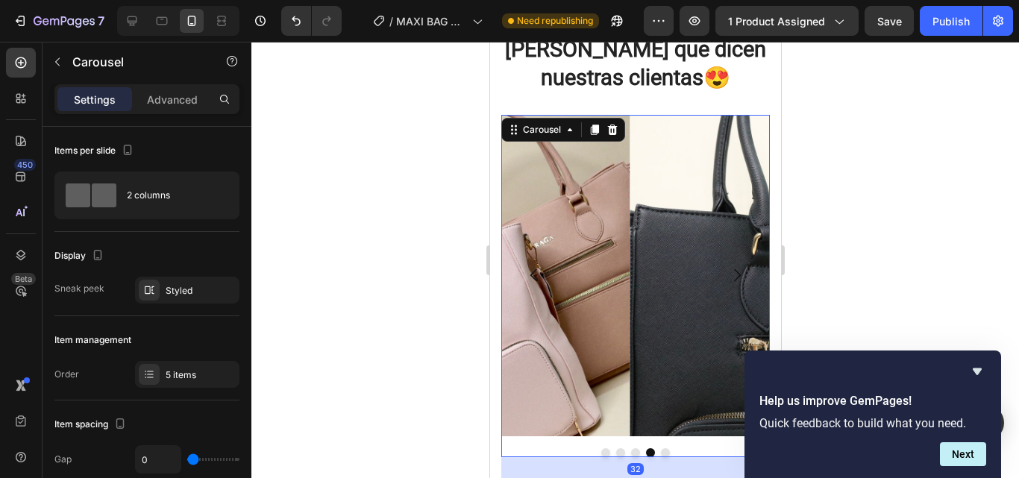
click at [530, 269] on icon "Carousel Back Arrow" at bounding box center [532, 275] width 7 height 13
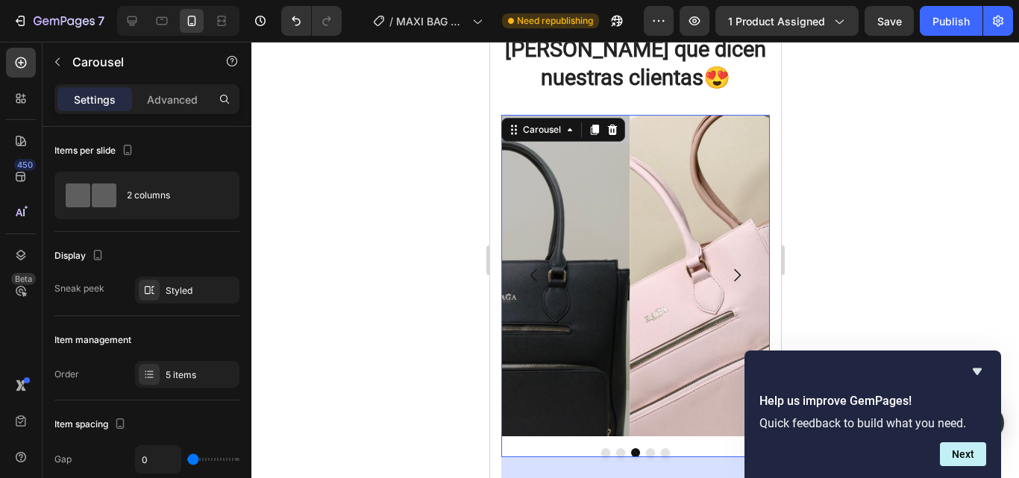
click at [530, 269] on icon "Carousel Back Arrow" at bounding box center [532, 275] width 7 height 13
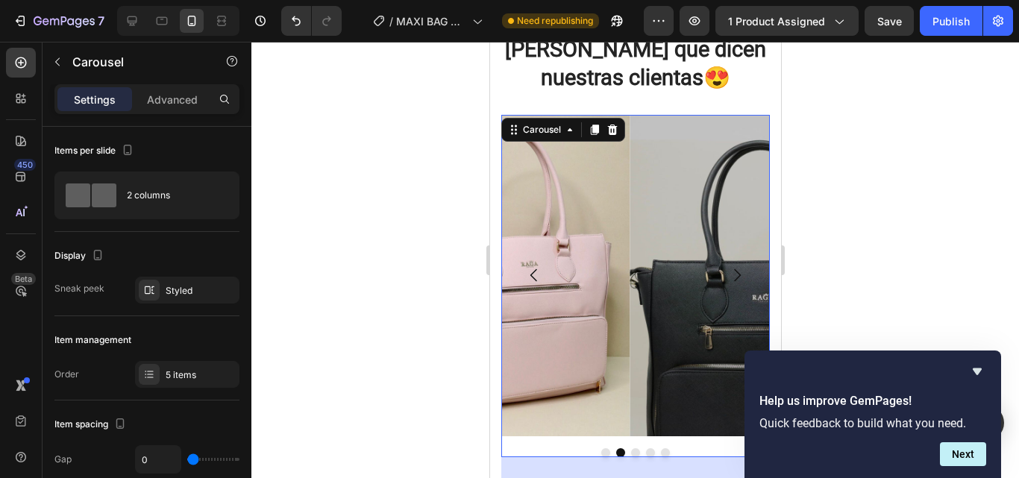
click at [530, 269] on icon "Carousel Back Arrow" at bounding box center [532, 275] width 7 height 13
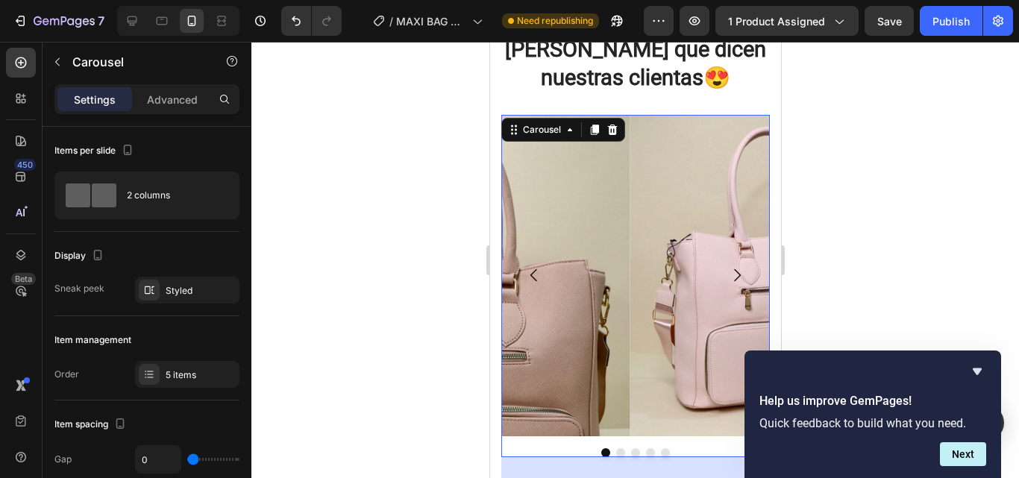
click at [727, 266] on icon "Carousel Next Arrow" at bounding box center [736, 275] width 18 height 18
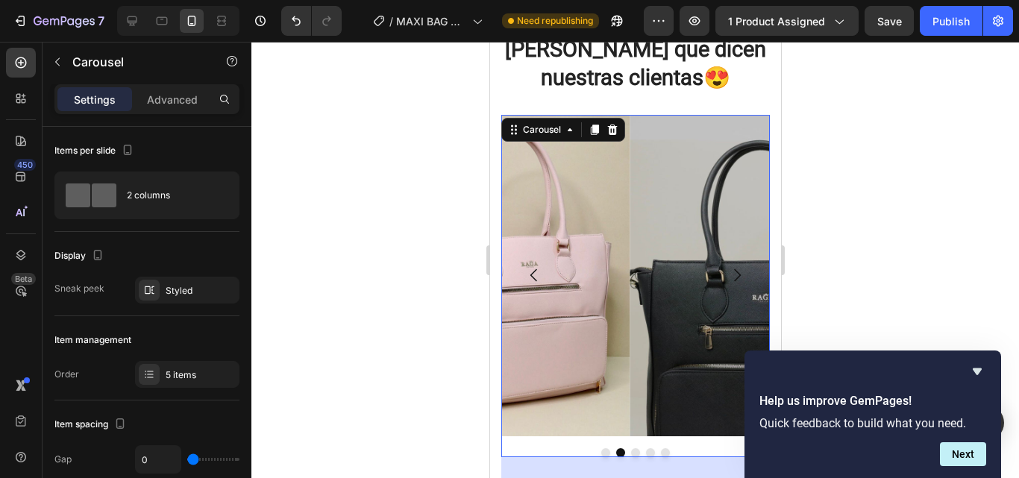
click at [536, 266] on icon "Carousel Back Arrow" at bounding box center [533, 275] width 18 height 18
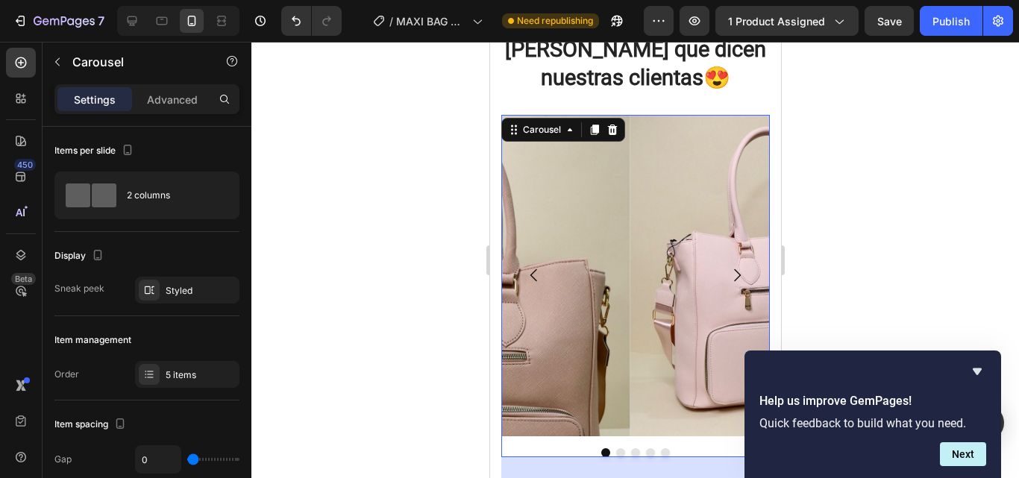
click at [539, 266] on icon "Carousel Back Arrow" at bounding box center [533, 275] width 18 height 18
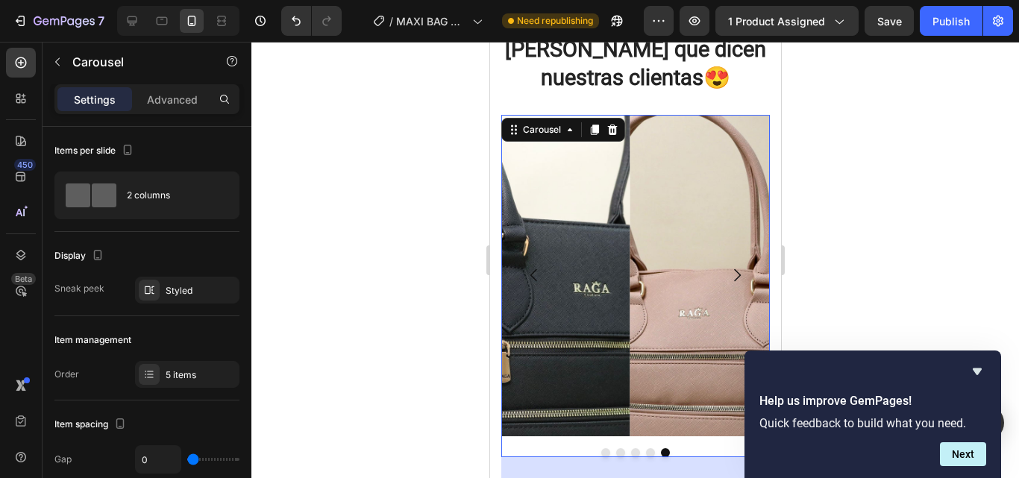
click at [539, 266] on icon "Carousel Back Arrow" at bounding box center [533, 275] width 18 height 18
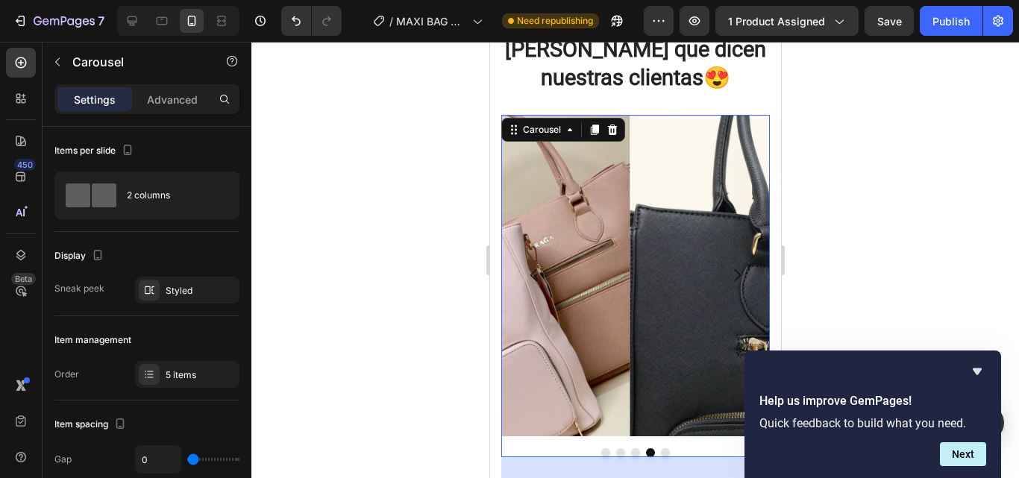
click at [539, 266] on icon "Carousel Back Arrow" at bounding box center [533, 275] width 18 height 18
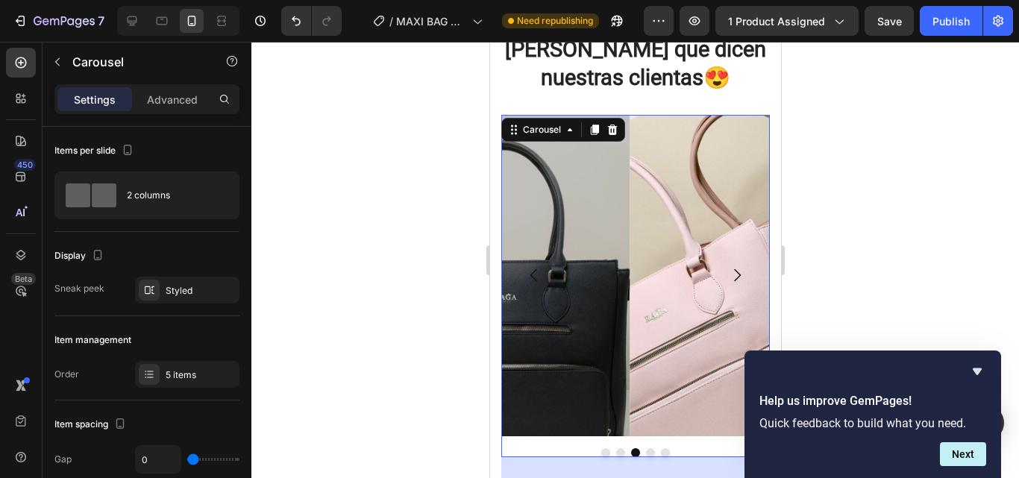
click at [539, 266] on icon "Carousel Back Arrow" at bounding box center [533, 275] width 18 height 18
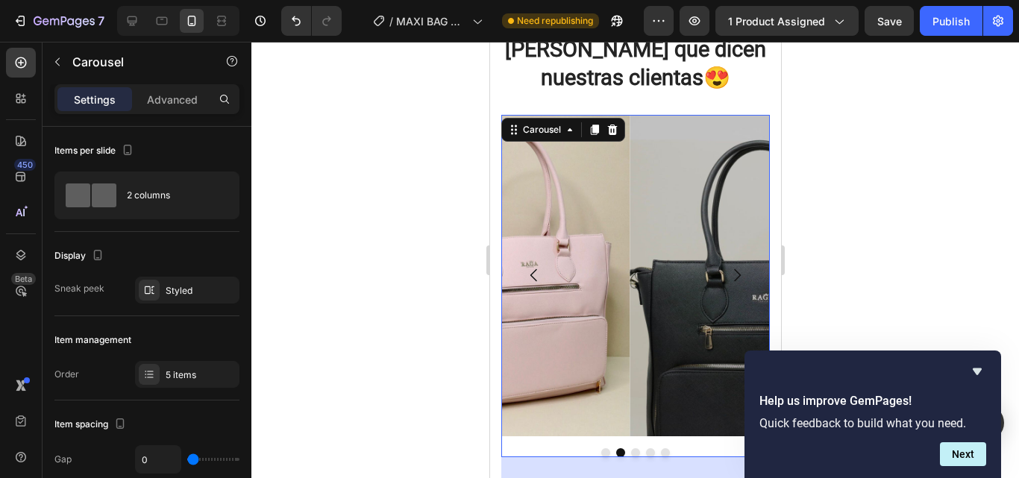
click at [539, 266] on icon "Carousel Back Arrow" at bounding box center [533, 275] width 18 height 18
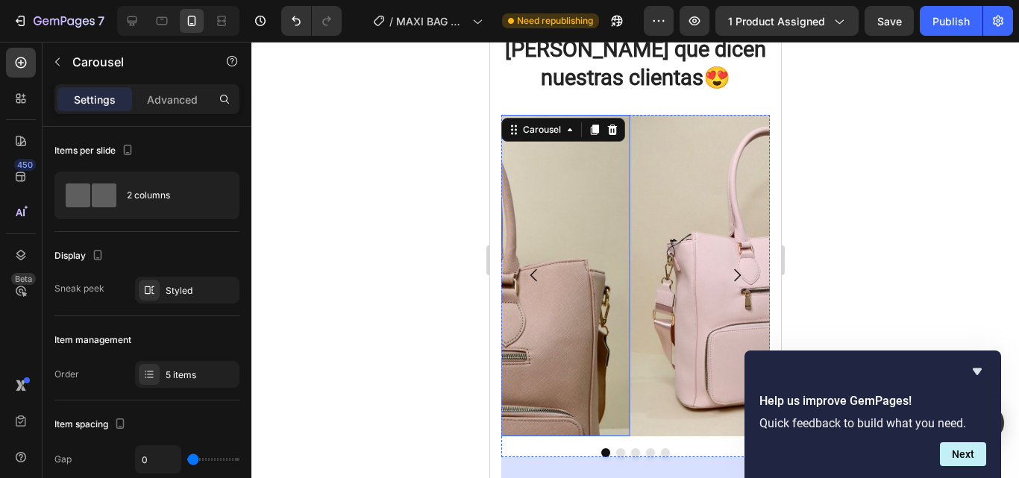
click at [581, 268] on img at bounding box center [500, 275] width 257 height 321
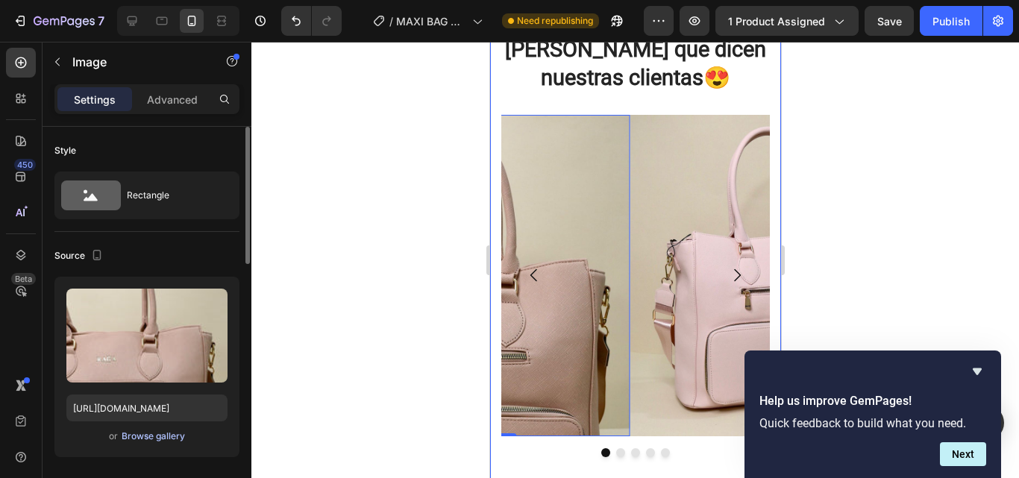
click at [177, 433] on div "Browse gallery" at bounding box center [153, 436] width 63 height 13
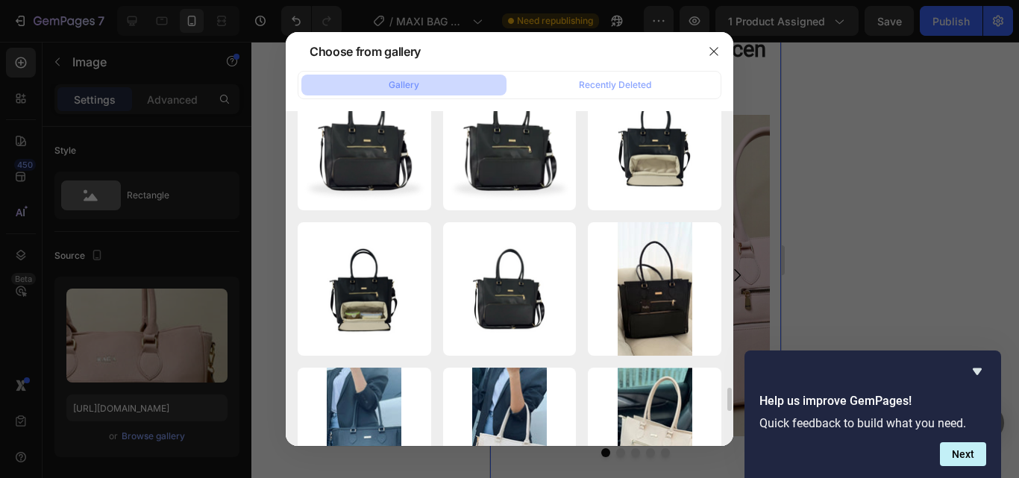
scroll to position [4040, 0]
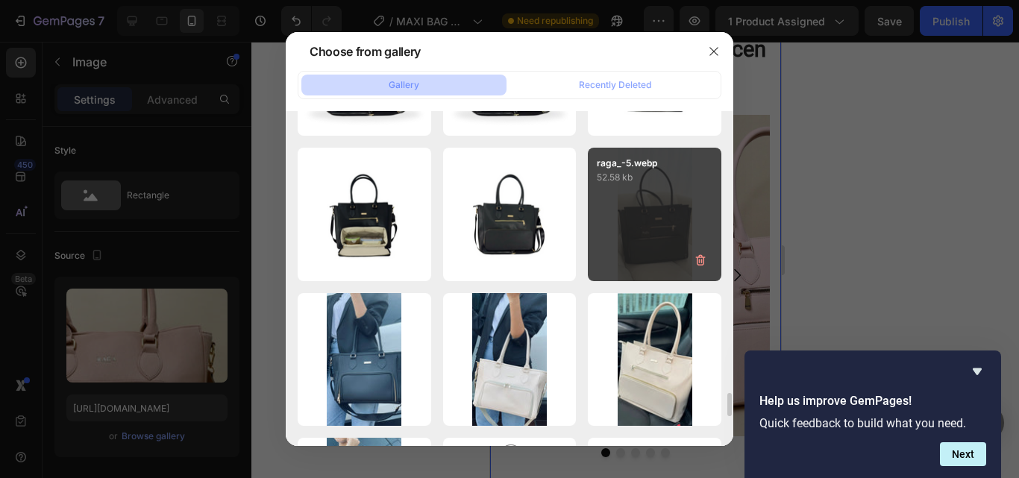
click at [646, 256] on div "raga_-5.webp 52.58 kb" at bounding box center [654, 214] width 133 height 133
type input "[URL][DOMAIN_NAME]"
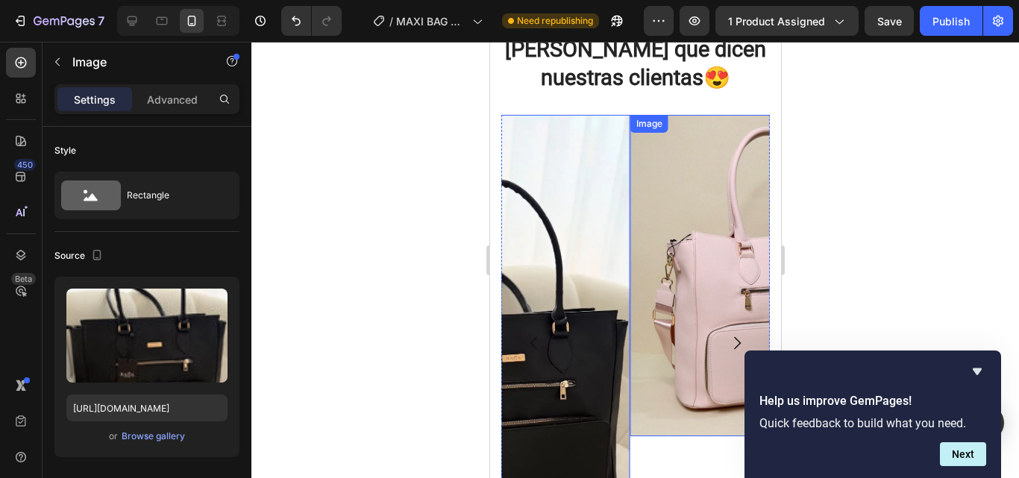
click at [682, 339] on img at bounding box center [757, 275] width 257 height 321
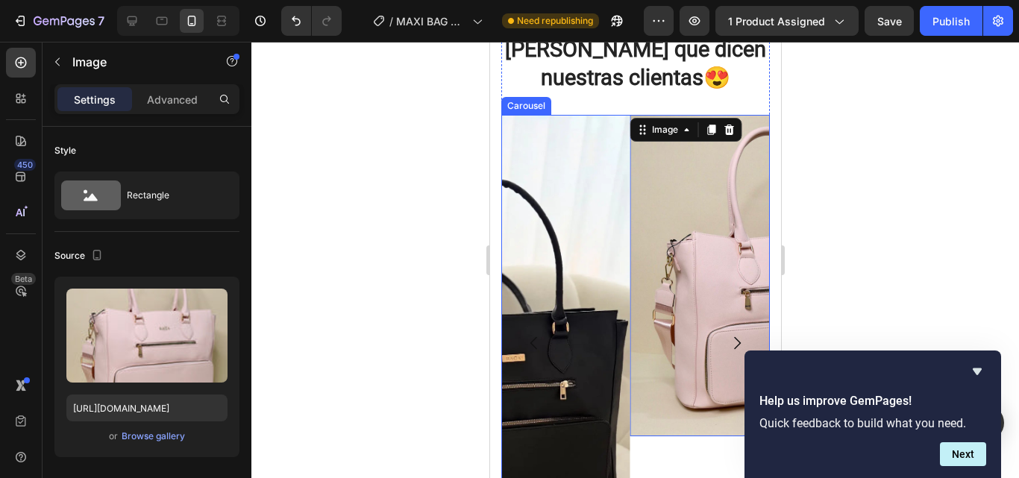
click at [727, 334] on icon "Carousel Next Arrow" at bounding box center [736, 343] width 18 height 18
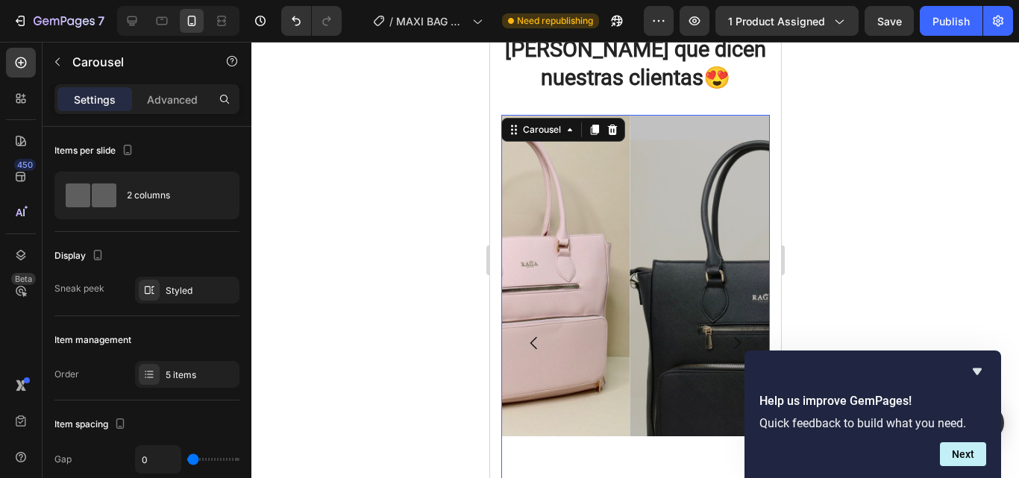
click at [727, 334] on icon "Carousel Next Arrow" at bounding box center [736, 343] width 18 height 18
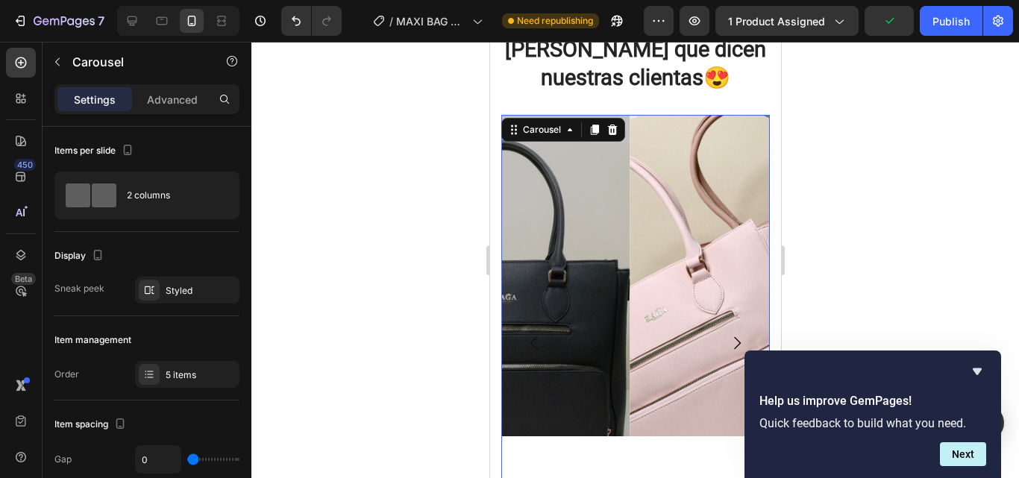
click at [727, 334] on icon "Carousel Next Arrow" at bounding box center [736, 343] width 18 height 18
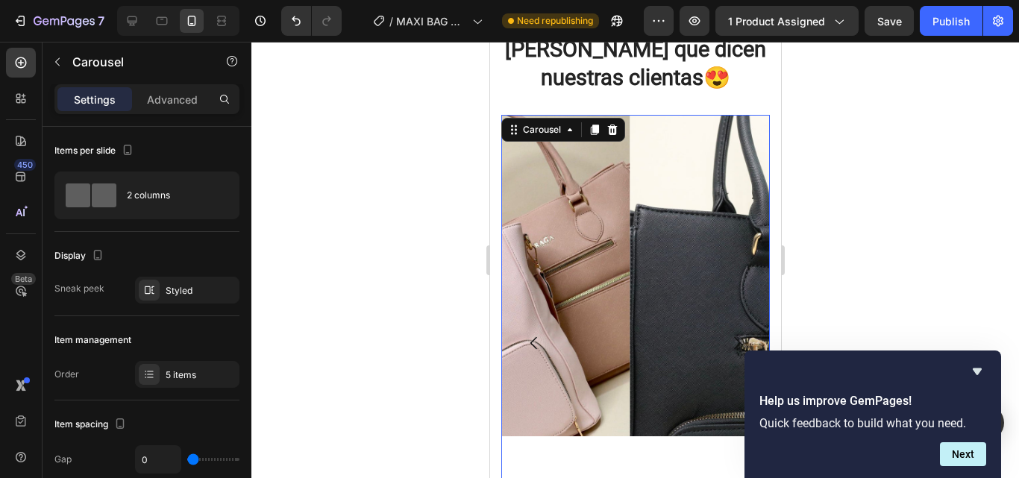
click at [727, 334] on icon "Carousel Next Arrow" at bounding box center [736, 343] width 18 height 18
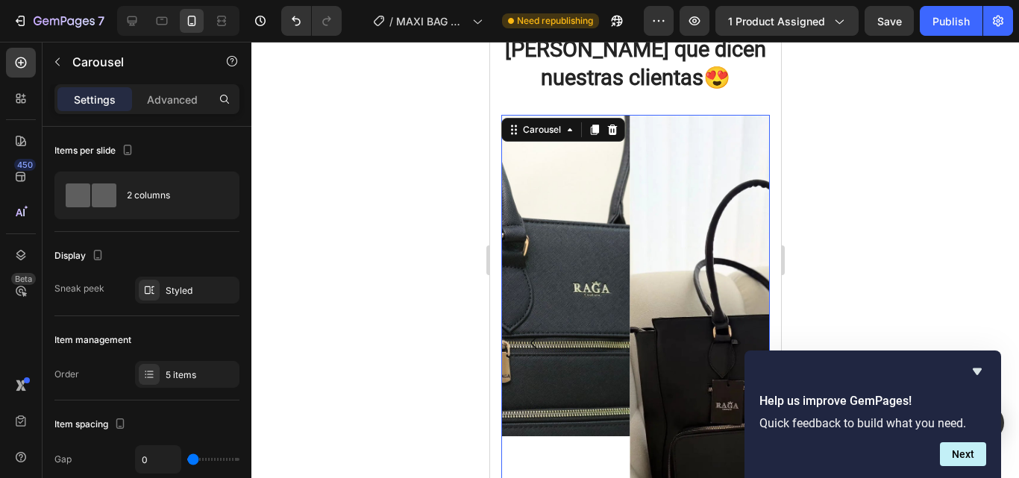
click at [727, 334] on icon "Carousel Next Arrow" at bounding box center [736, 343] width 18 height 18
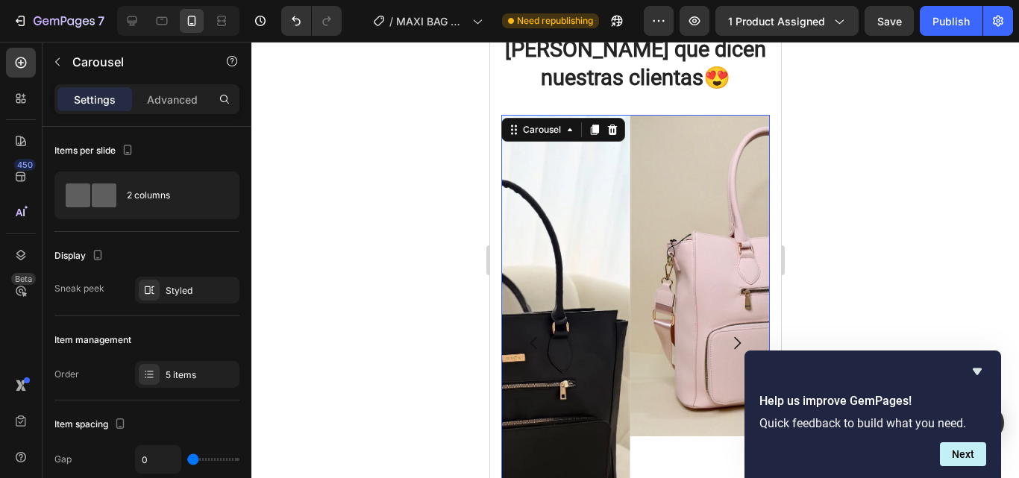
click at [727, 334] on icon "Carousel Next Arrow" at bounding box center [736, 343] width 18 height 18
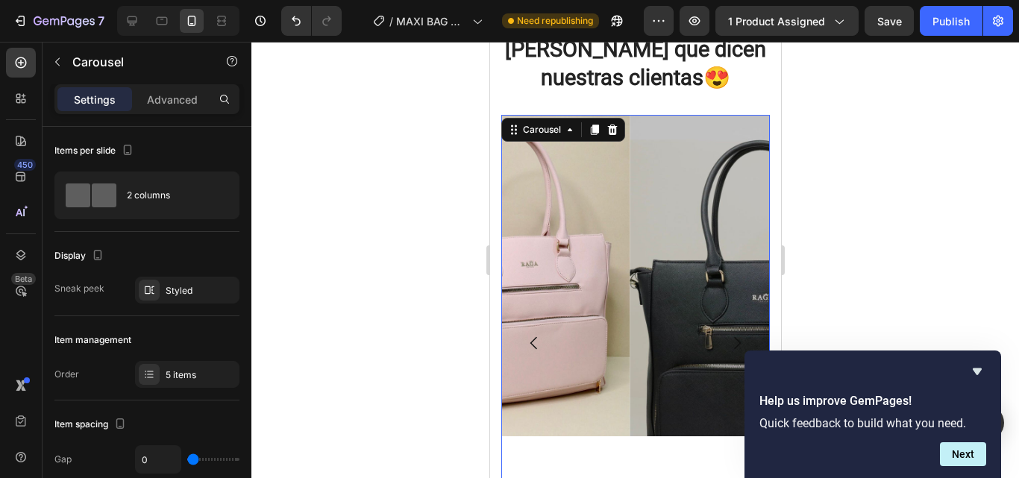
click at [727, 334] on icon "Carousel Next Arrow" at bounding box center [736, 343] width 18 height 18
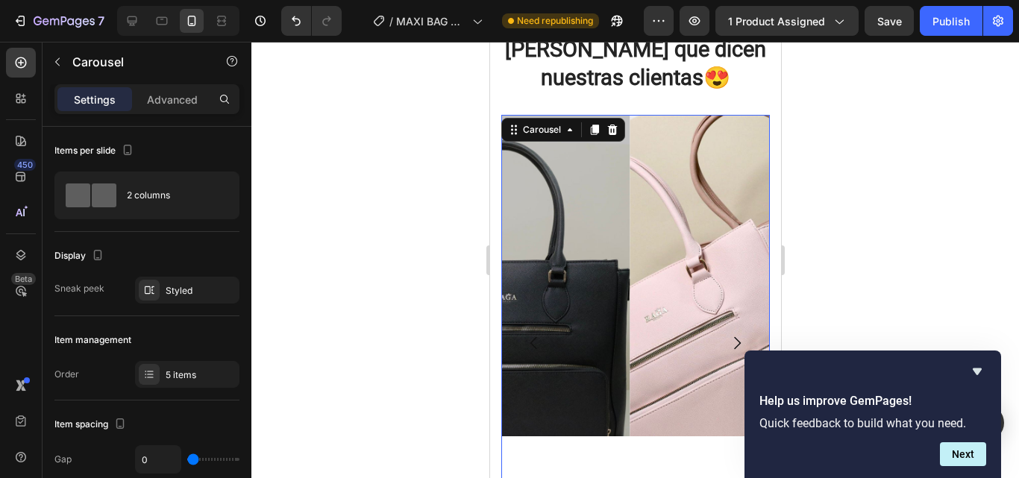
click at [532, 334] on icon "Carousel Back Arrow" at bounding box center [533, 343] width 18 height 18
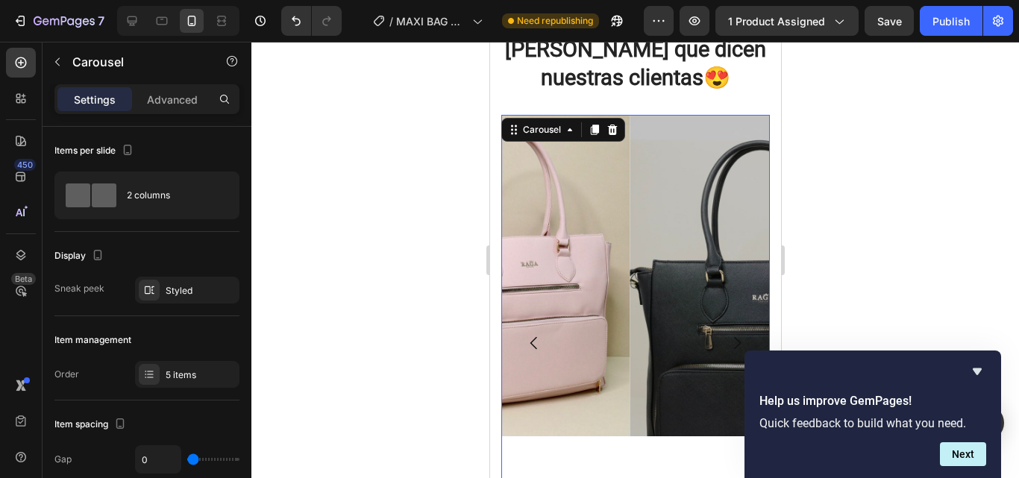
click at [727, 334] on icon "Carousel Next Arrow" at bounding box center [736, 343] width 18 height 18
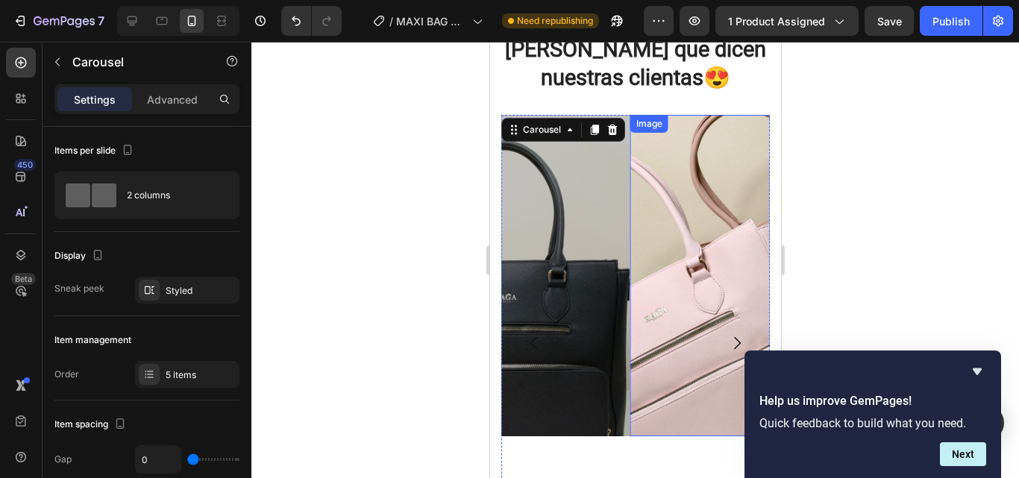
click at [696, 271] on img at bounding box center [757, 275] width 257 height 321
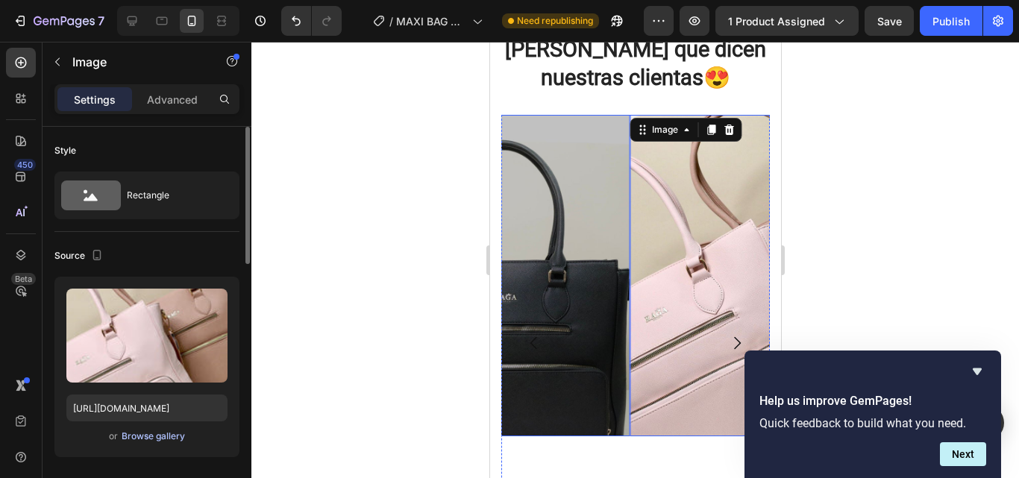
click at [169, 433] on div "Browse gallery" at bounding box center [153, 436] width 63 height 13
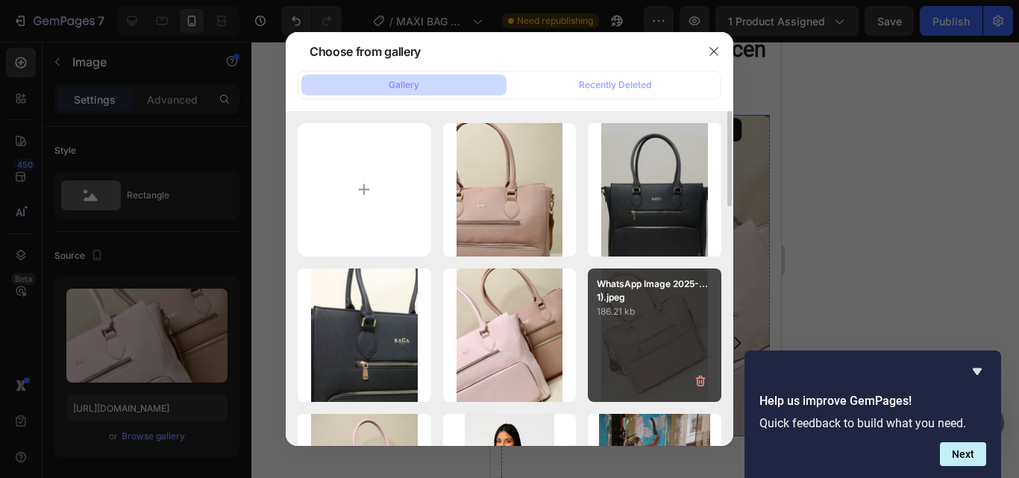
click at [644, 339] on div "WhatsApp Image 2025-...1).jpeg 186.21 kb" at bounding box center [654, 334] width 133 height 133
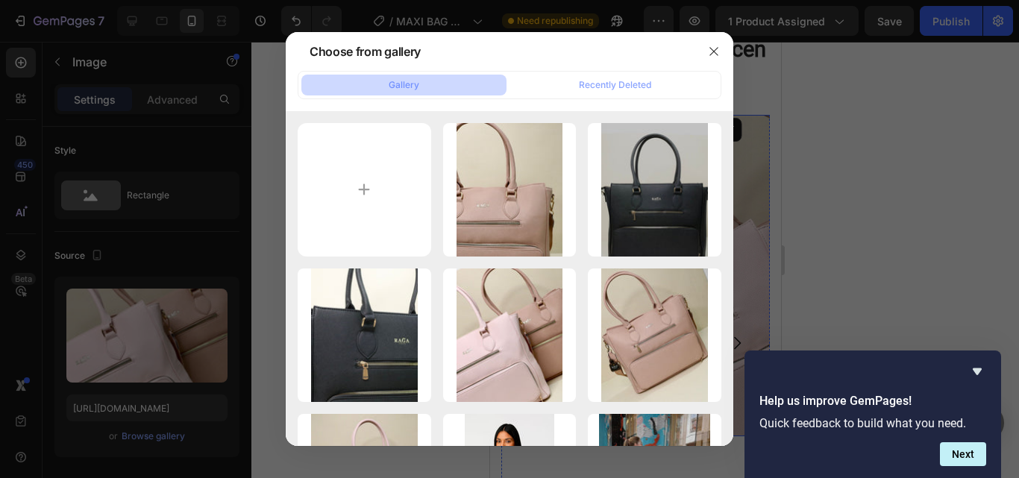
type input "[URL][DOMAIN_NAME]"
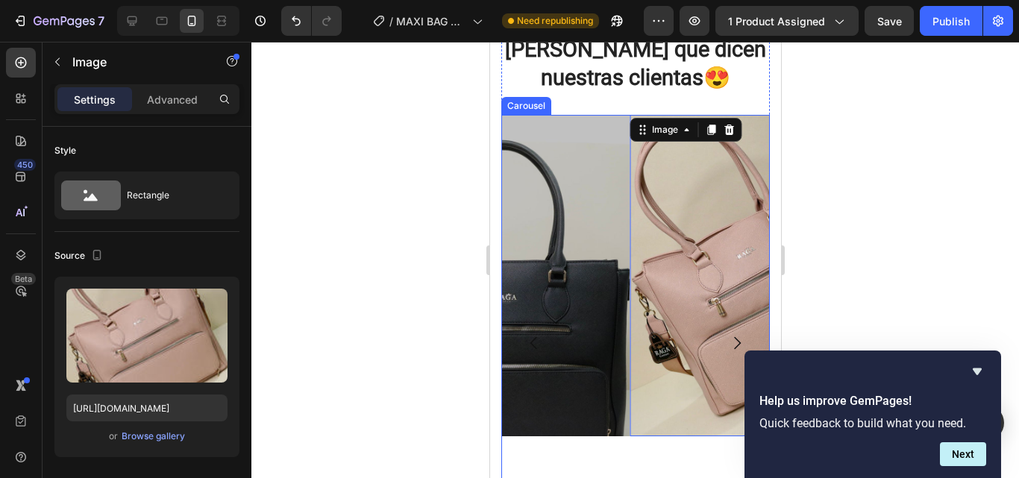
click at [728, 334] on icon "Carousel Next Arrow" at bounding box center [736, 343] width 18 height 18
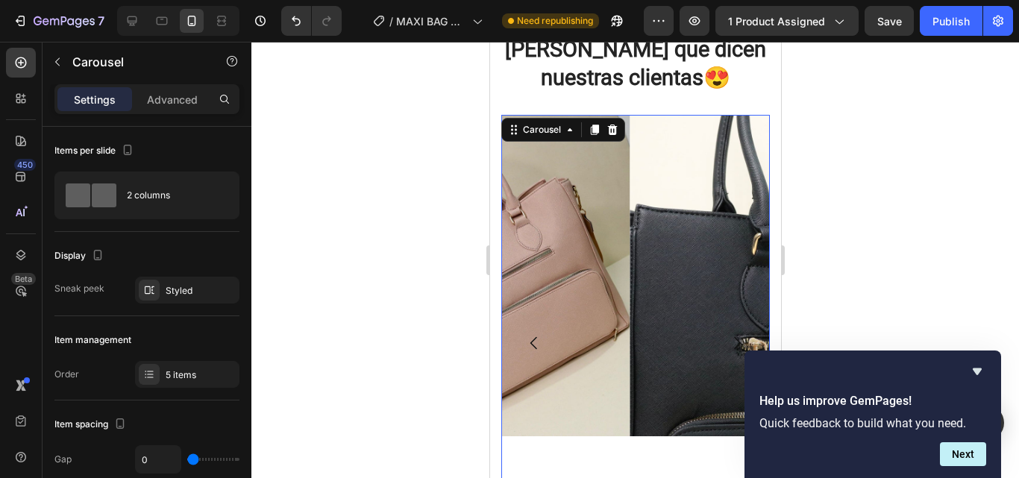
click at [733, 337] on icon "Carousel Next Arrow" at bounding box center [736, 343] width 7 height 13
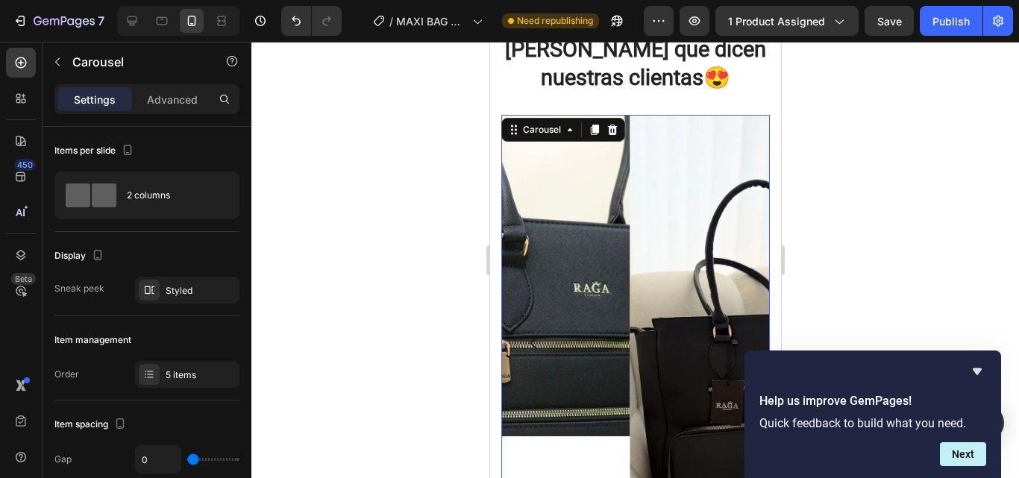
click at [733, 337] on icon "Carousel Next Arrow" at bounding box center [736, 343] width 7 height 13
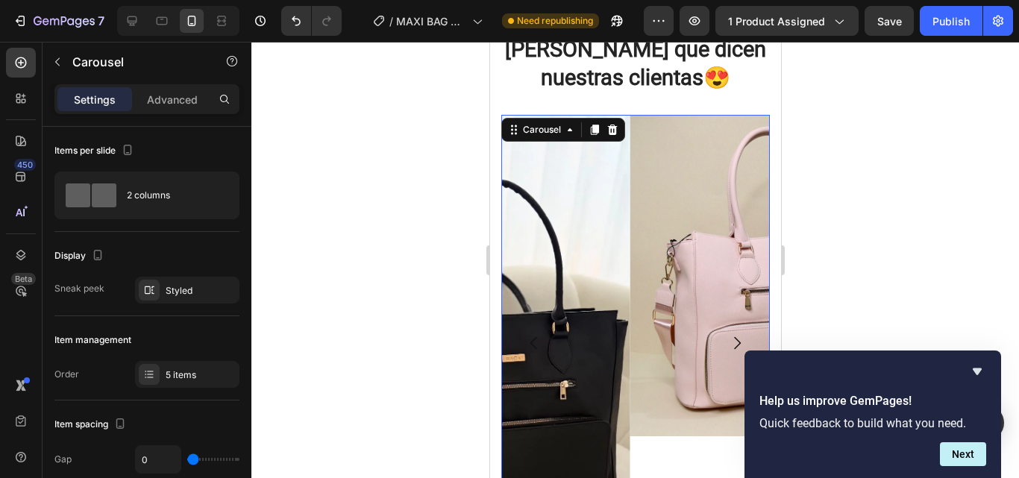
click at [535, 334] on icon "Carousel Back Arrow" at bounding box center [533, 343] width 18 height 18
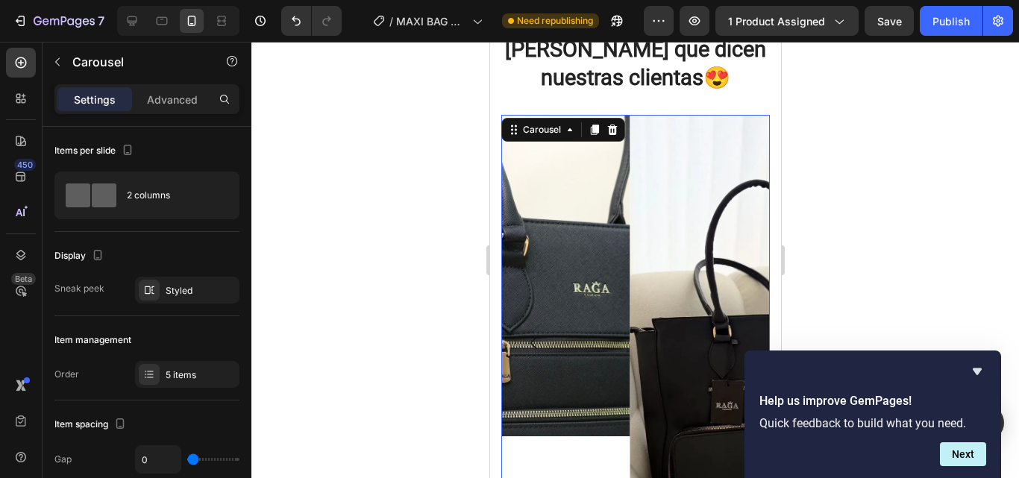
click at [535, 334] on icon "Carousel Back Arrow" at bounding box center [533, 343] width 18 height 18
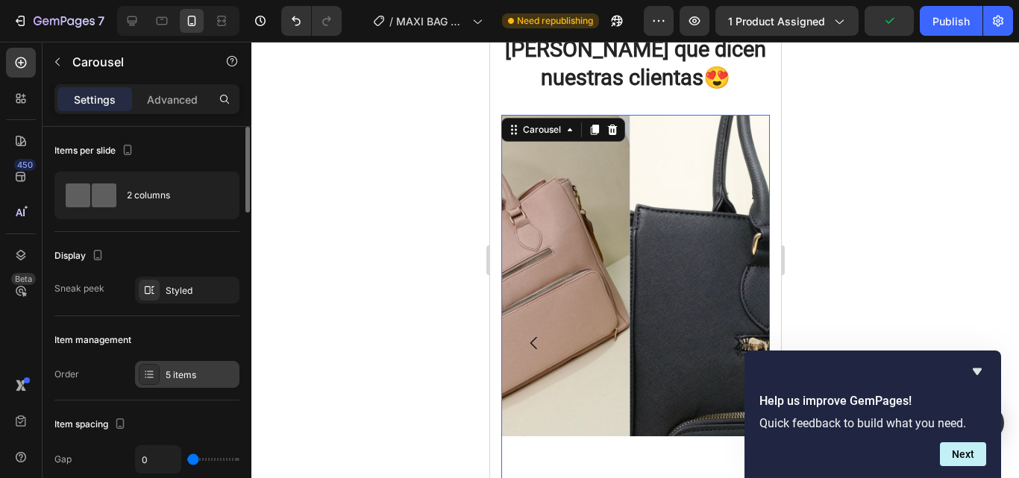
click at [184, 363] on div "5 items" at bounding box center [187, 374] width 104 height 27
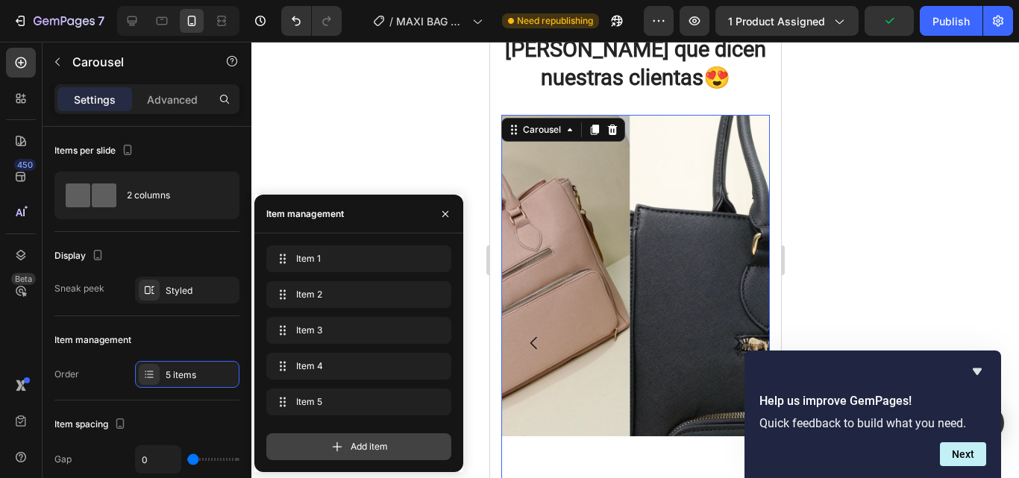
drag, startPoint x: 371, startPoint y: 438, endPoint x: 75, endPoint y: 318, distance: 320.4
click at [371, 438] on div "Add item" at bounding box center [358, 446] width 185 height 27
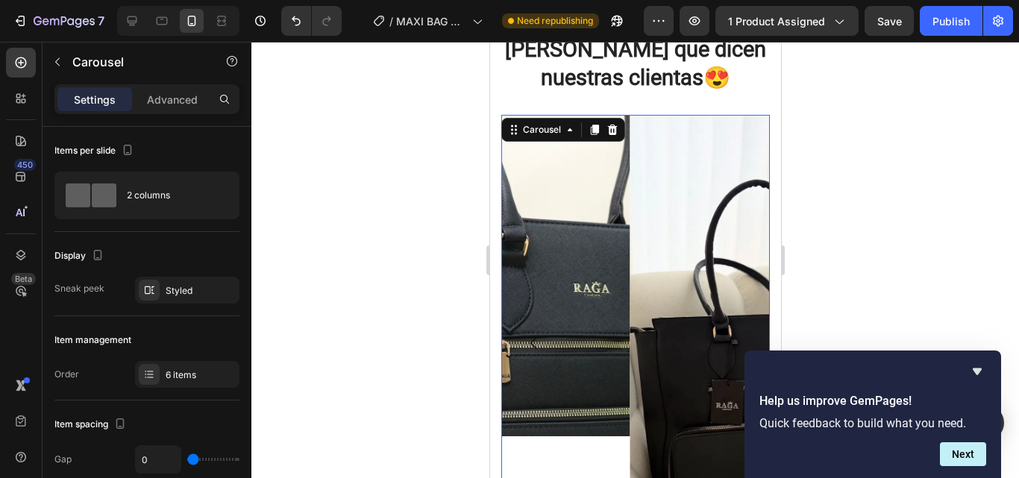
click at [851, 268] on div at bounding box center [634, 260] width 767 height 436
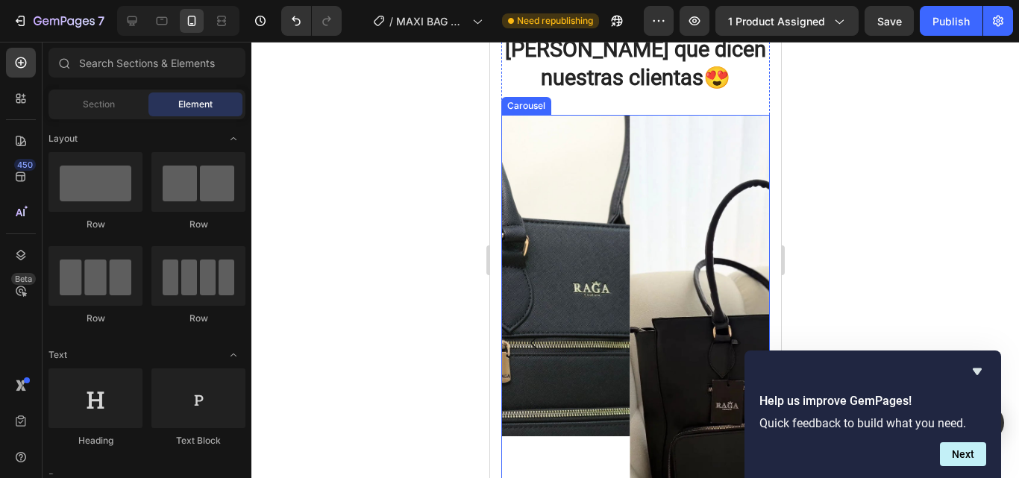
click at [537, 334] on icon "Carousel Back Arrow" at bounding box center [533, 343] width 18 height 18
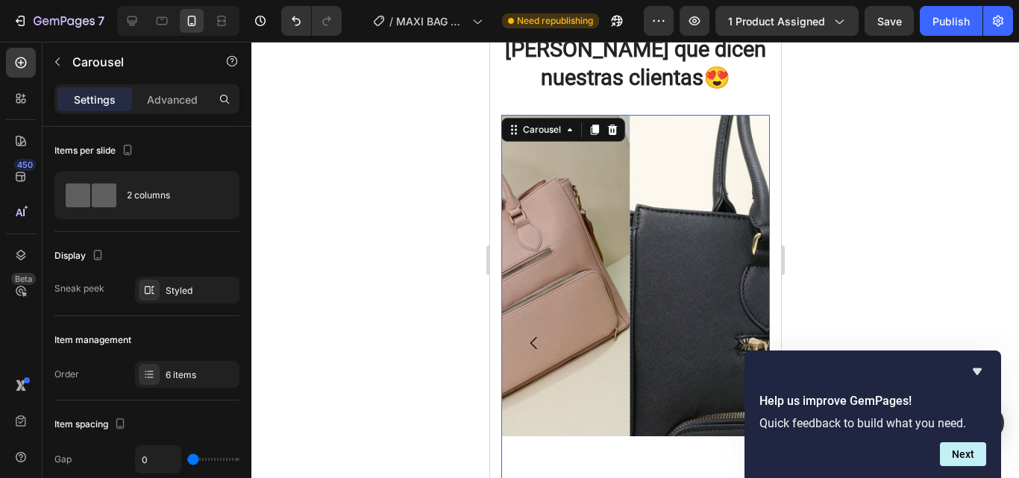
click at [537, 334] on icon "Carousel Back Arrow" at bounding box center [533, 343] width 18 height 18
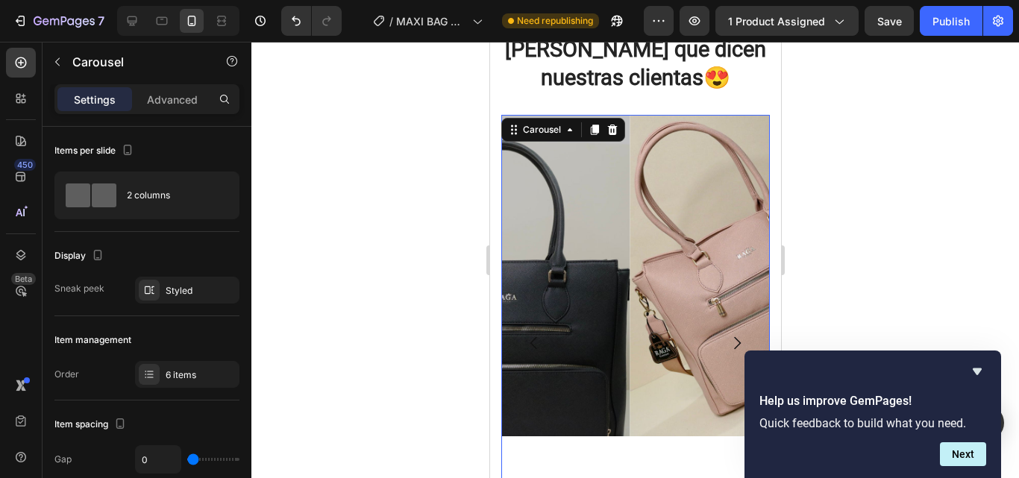
click at [537, 334] on icon "Carousel Back Arrow" at bounding box center [533, 343] width 18 height 18
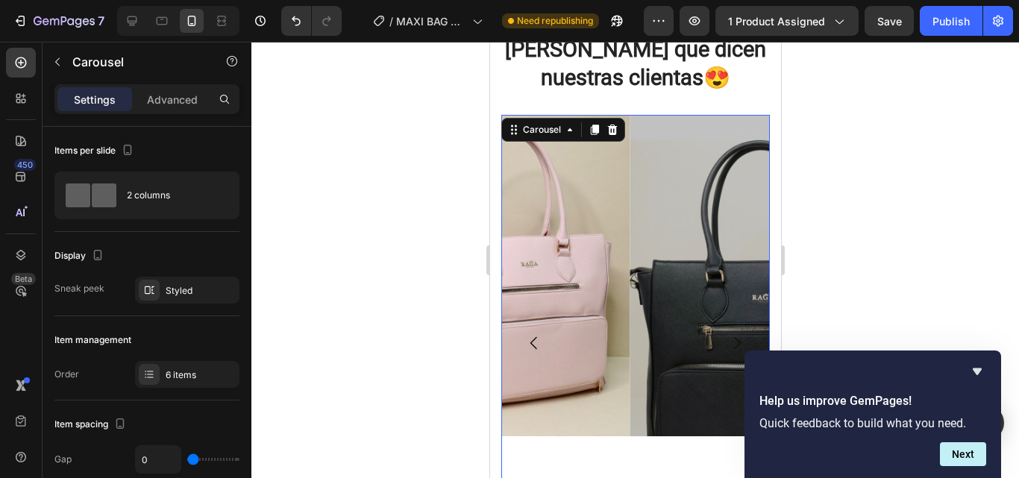
click at [537, 334] on icon "Carousel Back Arrow" at bounding box center [533, 343] width 18 height 18
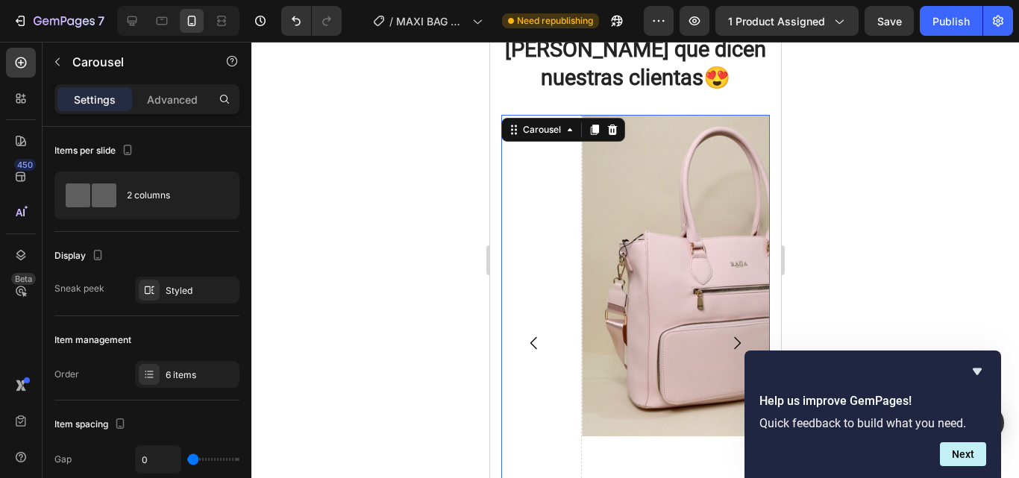
click at [537, 334] on icon "Carousel Back Arrow" at bounding box center [533, 343] width 18 height 18
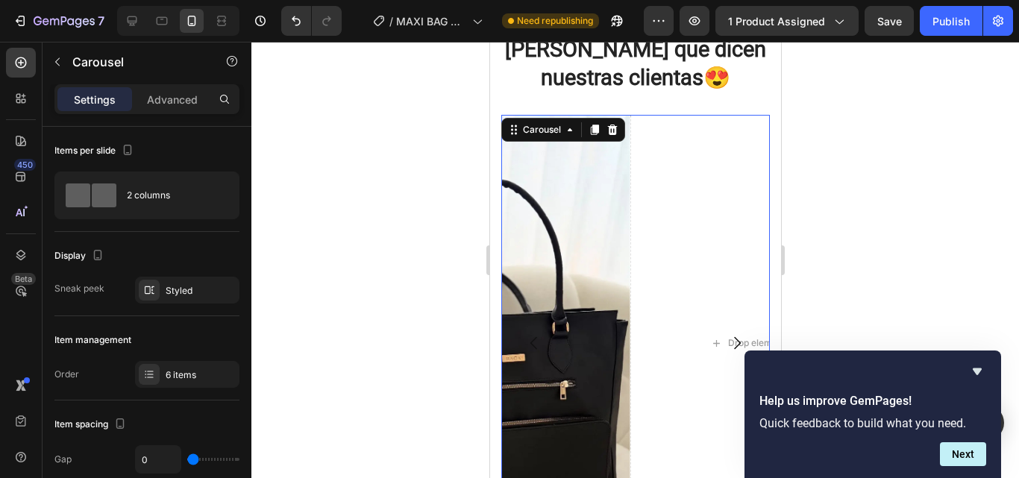
click at [537, 334] on icon "Carousel Back Arrow" at bounding box center [533, 343] width 18 height 18
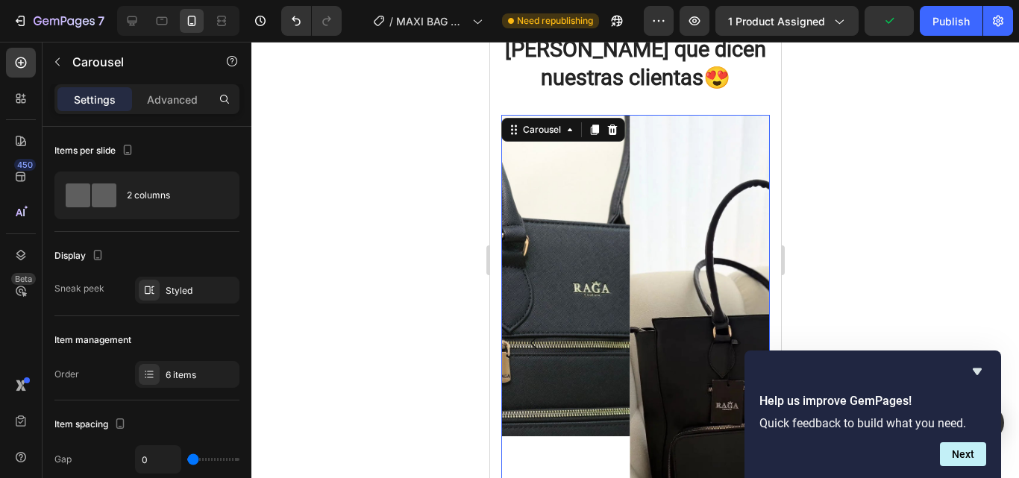
click at [538, 334] on icon "Carousel Back Arrow" at bounding box center [533, 343] width 18 height 18
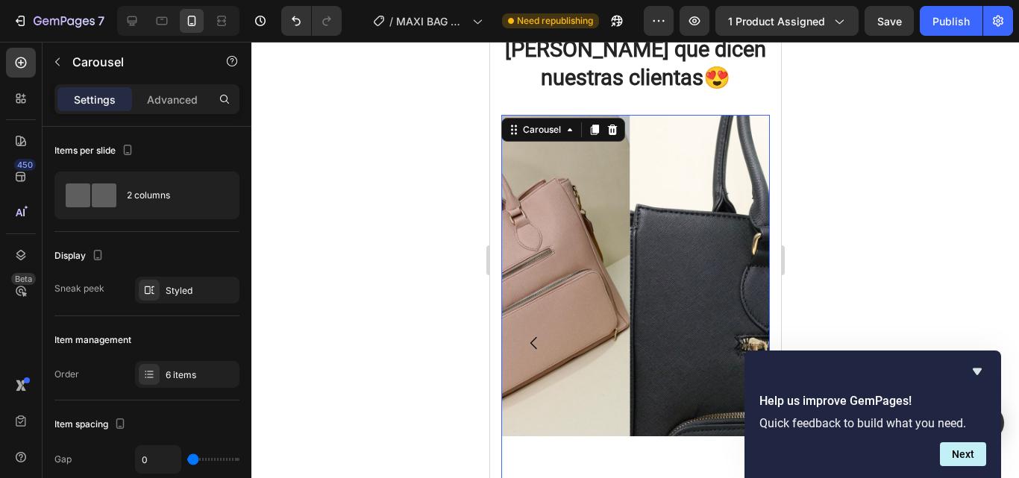
click at [727, 334] on icon "Carousel Next Arrow" at bounding box center [736, 343] width 18 height 18
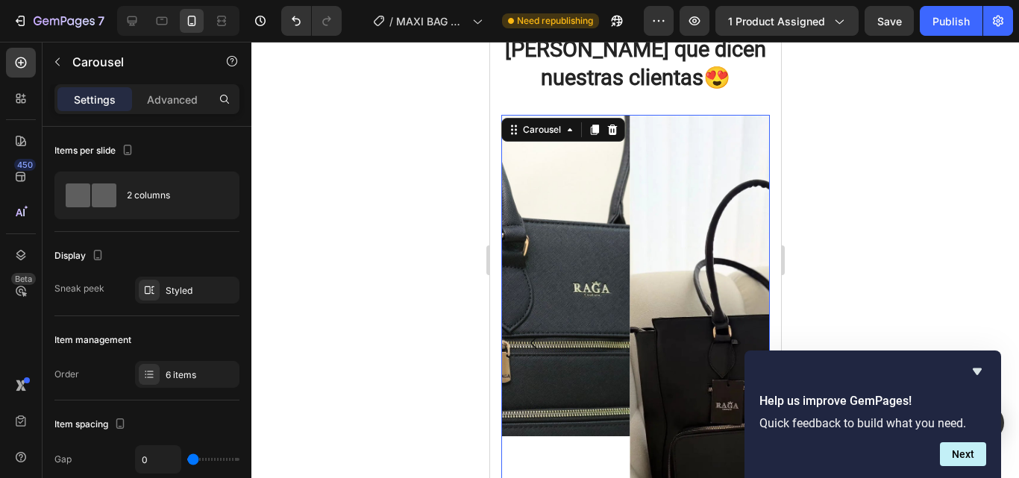
click at [727, 334] on icon "Carousel Next Arrow" at bounding box center [736, 343] width 18 height 18
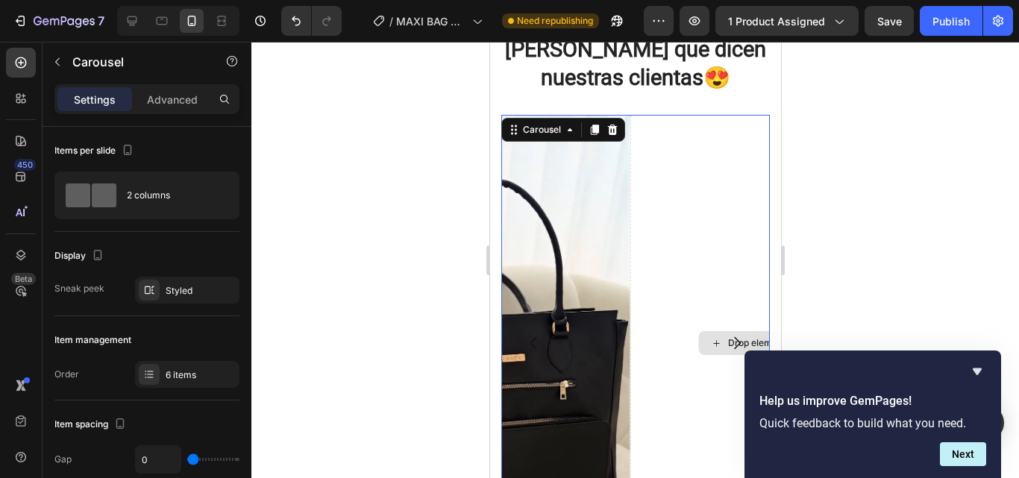
click at [690, 264] on div "Drop element here" at bounding box center [757, 343] width 257 height 457
click at [727, 334] on icon "Carousel Next Arrow" at bounding box center [736, 343] width 18 height 18
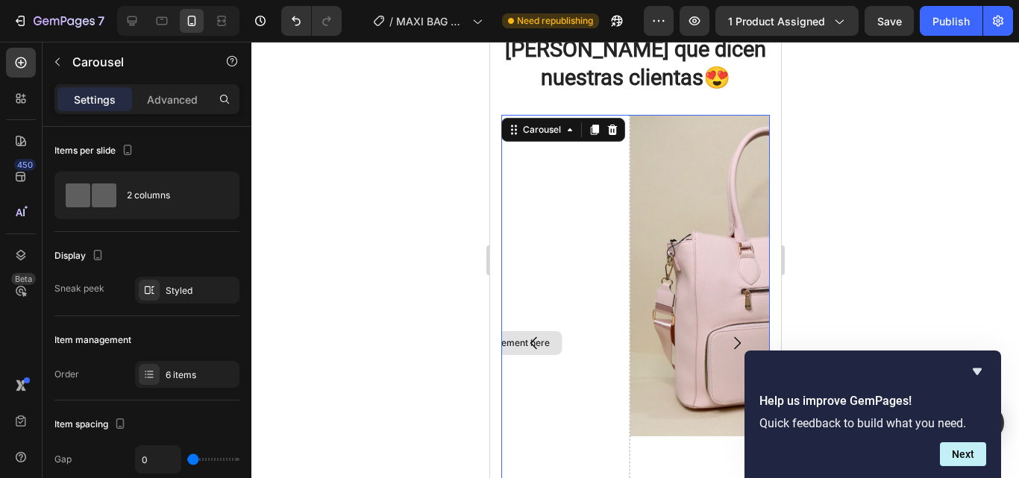
click at [564, 321] on div "Drop element here" at bounding box center [500, 343] width 257 height 457
click at [549, 322] on button "Carousel Back Arrow" at bounding box center [533, 343] width 42 height 42
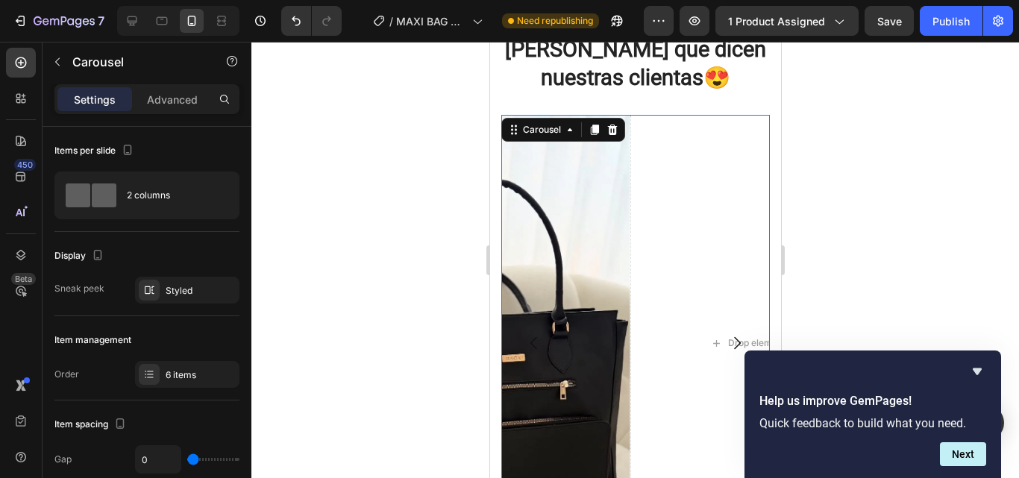
click at [715, 322] on button "Carousel Next Arrow" at bounding box center [736, 343] width 42 height 42
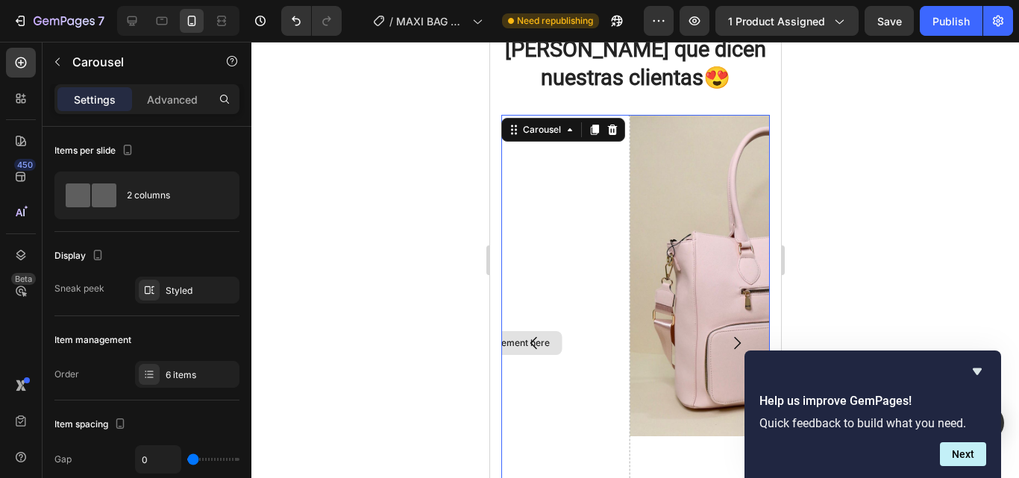
click at [588, 239] on div "Drop element here" at bounding box center [500, 343] width 257 height 457
click at [192, 109] on div "Advanced" at bounding box center [172, 99] width 75 height 24
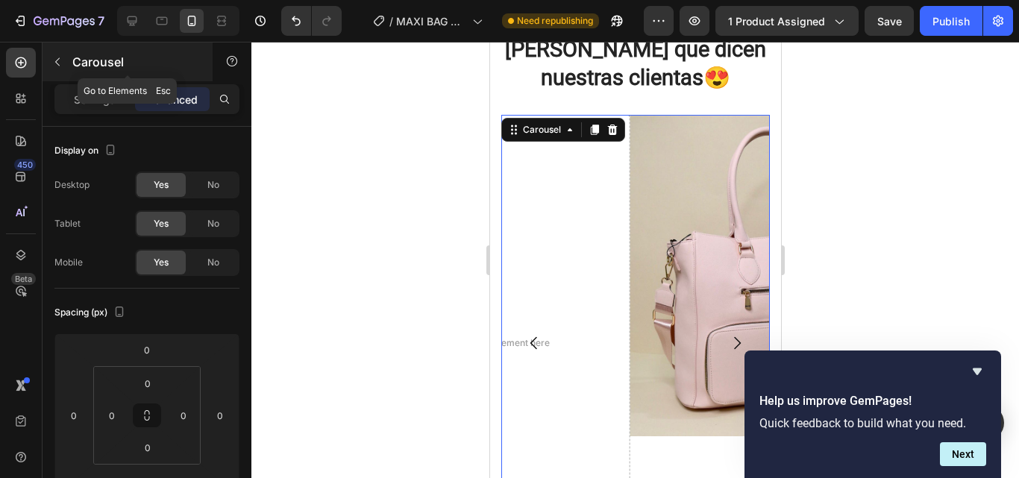
click at [99, 62] on p "Carousel" at bounding box center [135, 62] width 127 height 18
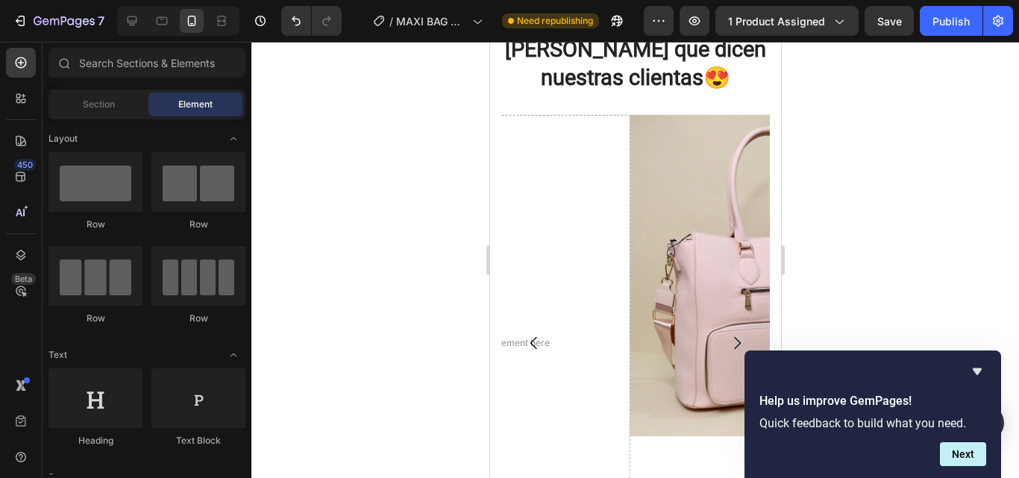
click at [555, 204] on div "Drop element here" at bounding box center [500, 343] width 257 height 457
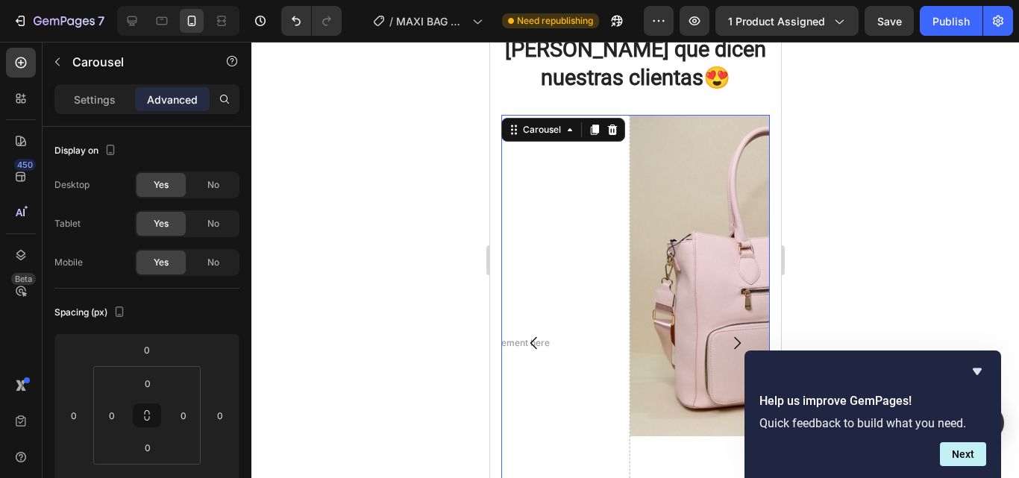
click at [531, 337] on icon "Carousel Back Arrow" at bounding box center [532, 343] width 7 height 13
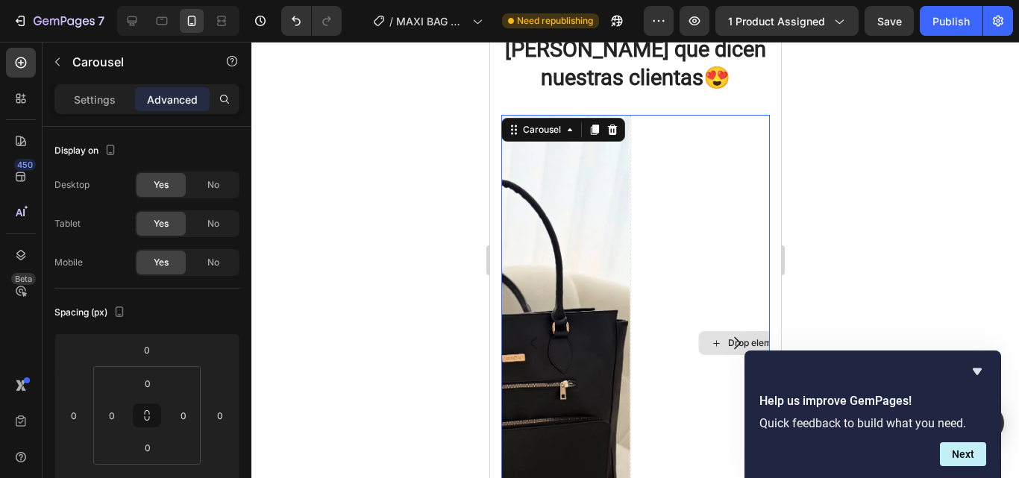
click at [684, 313] on div "Drop element here" at bounding box center [757, 343] width 257 height 457
click at [696, 314] on div "Drop element here" at bounding box center [757, 343] width 257 height 457
click at [700, 331] on div "Drop element here" at bounding box center [757, 343] width 121 height 24
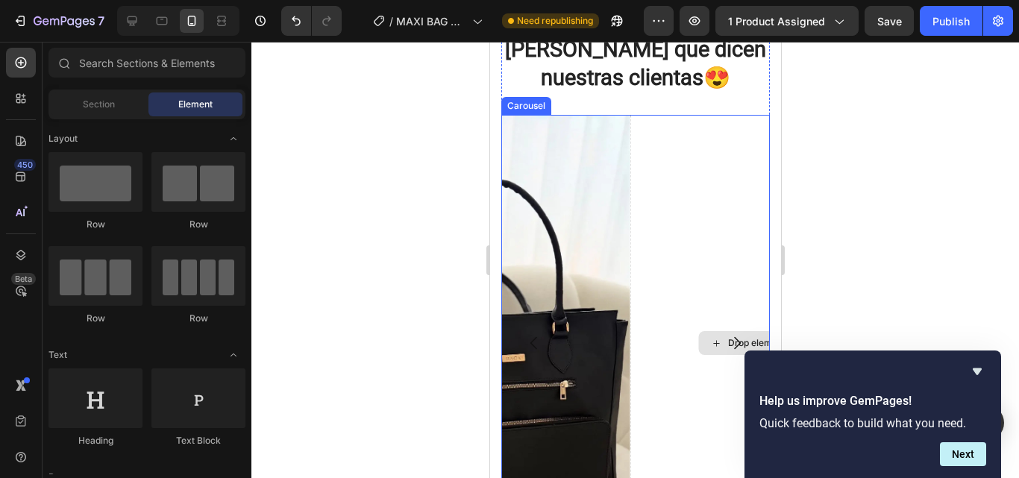
click at [702, 331] on div "Drop element here" at bounding box center [757, 343] width 121 height 24
click at [715, 322] on button "Carousel Next Arrow" at bounding box center [736, 343] width 42 height 42
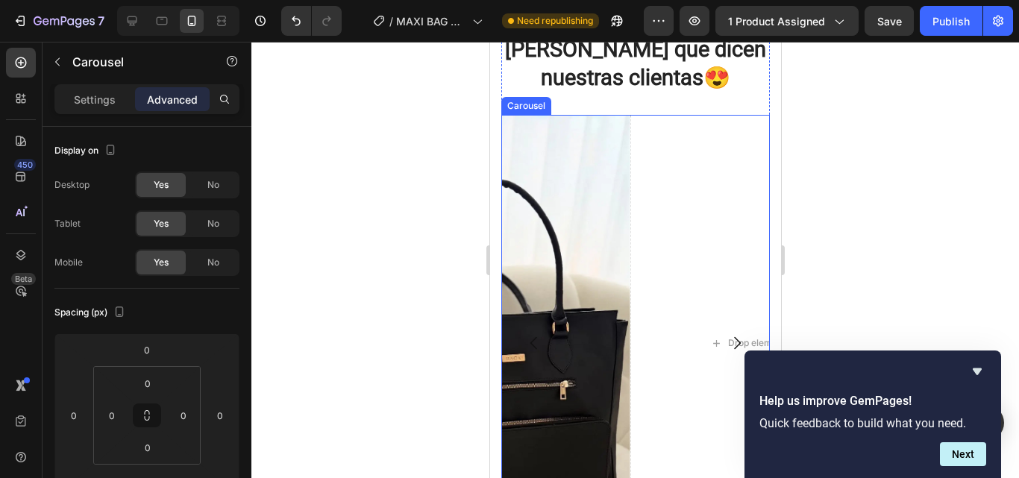
click at [715, 322] on button "Carousel Next Arrow" at bounding box center [736, 343] width 42 height 42
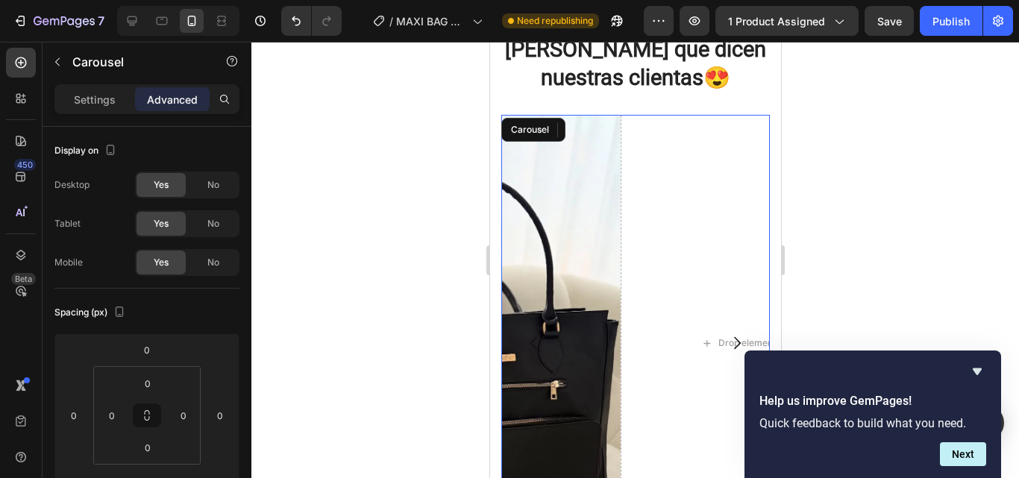
click at [715, 322] on button "Carousel Next Arrow" at bounding box center [736, 343] width 42 height 42
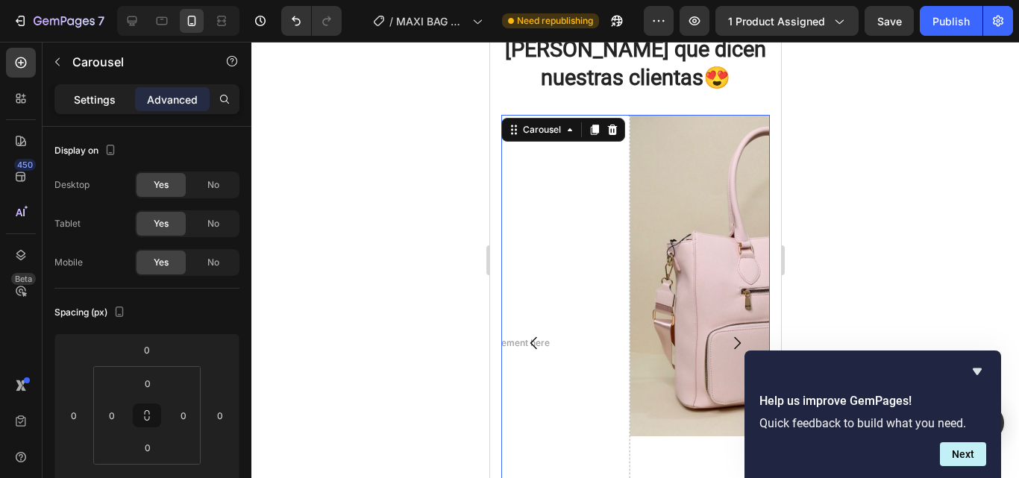
click at [93, 107] on div "Settings" at bounding box center [94, 99] width 75 height 24
